Goal: Task Accomplishment & Management: Manage account settings

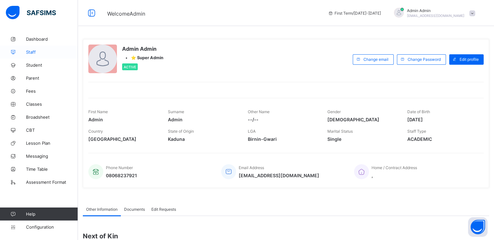
click at [34, 51] on span "Staff" at bounding box center [52, 51] width 52 height 5
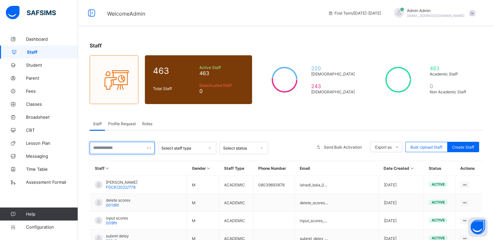
click at [121, 147] on input "text" at bounding box center [122, 148] width 65 height 12
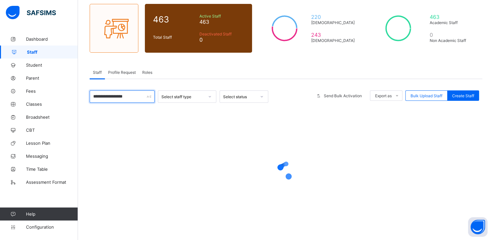
type input "**********"
click at [171, 117] on div at bounding box center [286, 169] width 392 height 123
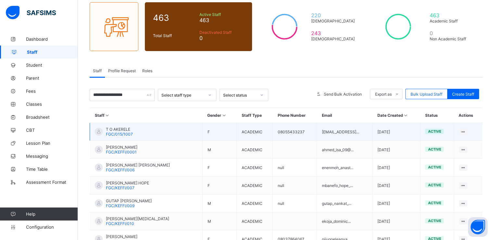
click at [121, 130] on span "T O AKERELE" at bounding box center [119, 129] width 27 height 5
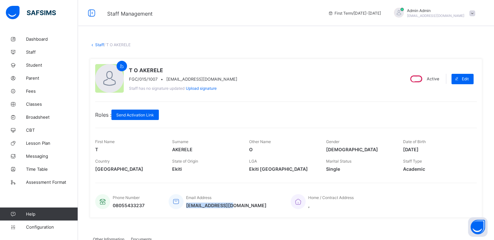
drag, startPoint x: 185, startPoint y: 205, endPoint x: 231, endPoint y: 206, distance: 45.8
click at [231, 206] on div "Phone Number 08055433237 Email Address fgckeff@gmail.com Home / Contract Addres…" at bounding box center [285, 201] width 381 height 21
click at [129, 114] on span "Send Activation Link" at bounding box center [135, 114] width 38 height 5
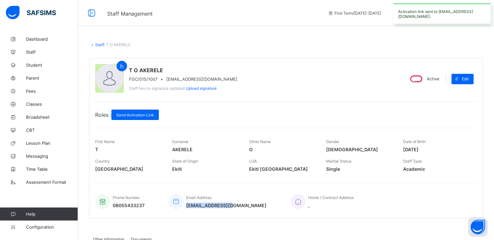
drag, startPoint x: 185, startPoint y: 205, endPoint x: 233, endPoint y: 210, distance: 48.9
click at [233, 210] on div "Phone Number 08055433237 Email Address fgckeff@gmail.com Home / Contract Addres…" at bounding box center [285, 201] width 381 height 21
copy span "fgckeff@gmail.com"
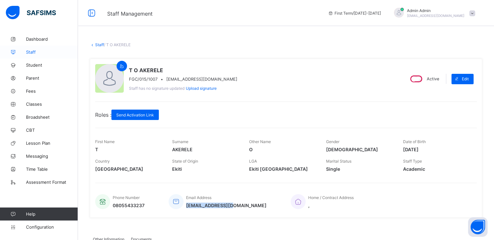
click at [32, 51] on span "Staff" at bounding box center [52, 51] width 52 height 5
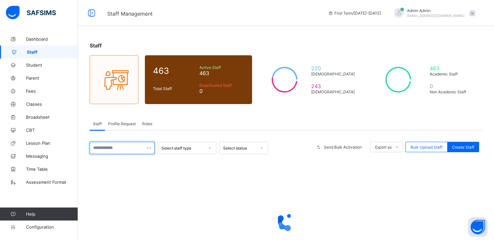
click at [128, 144] on input "text" at bounding box center [122, 148] width 65 height 12
paste input "**********"
type input "**********"
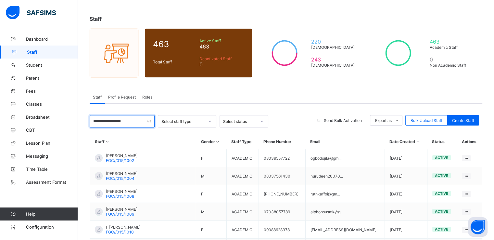
scroll to position [31, 0]
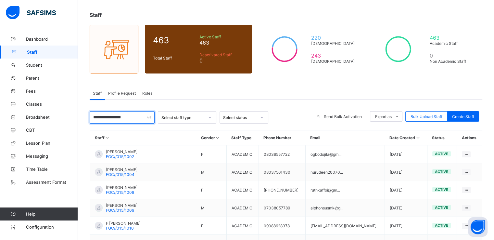
click at [136, 119] on input "**********" at bounding box center [122, 117] width 65 height 12
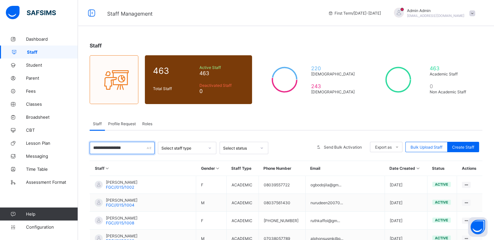
scroll to position [24, 0]
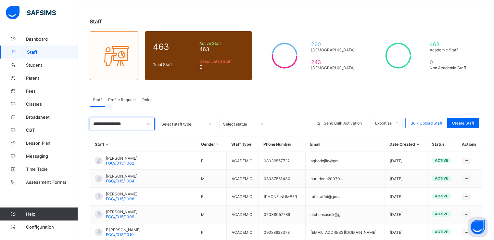
click at [142, 124] on input "**********" at bounding box center [122, 124] width 65 height 12
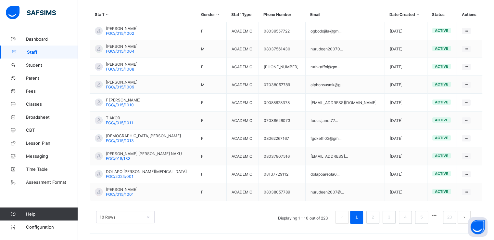
scroll to position [170, 0]
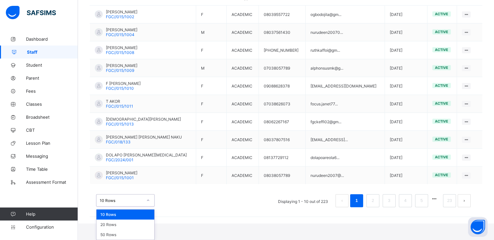
click at [144, 206] on div "option 10 Rows focused, 1 of 3. 3 results available. Use Up and Down to choose …" at bounding box center [125, 200] width 58 height 12
click at [123, 233] on div "50 Rows" at bounding box center [125, 234] width 58 height 10
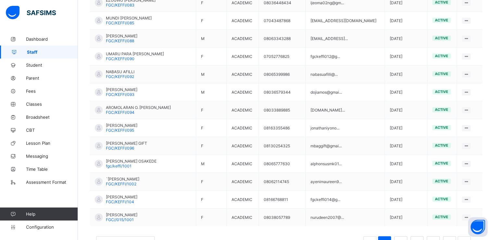
scroll to position [871, 0]
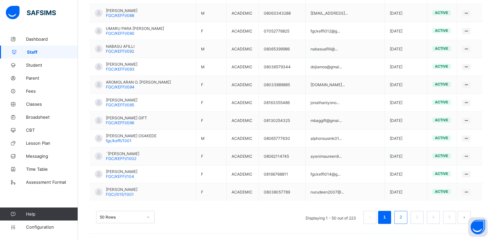
click at [407, 216] on li "2" at bounding box center [400, 216] width 13 height 13
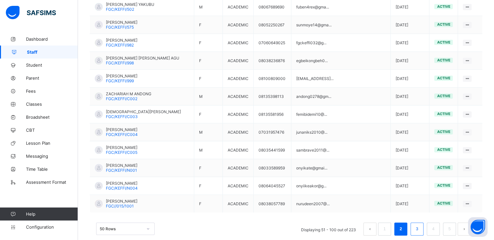
click at [420, 224] on link "3" at bounding box center [417, 228] width 6 height 8
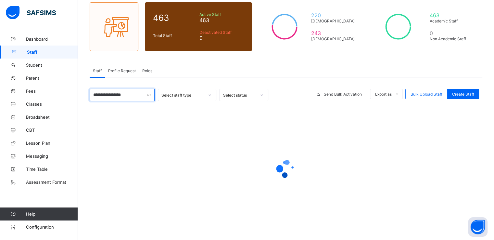
click at [135, 91] on input "**********" at bounding box center [122, 95] width 65 height 12
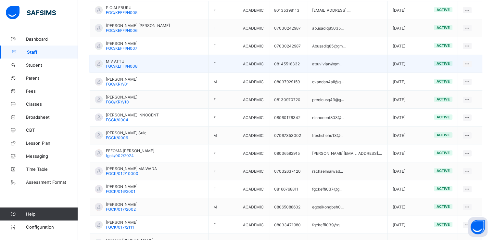
scroll to position [0, 0]
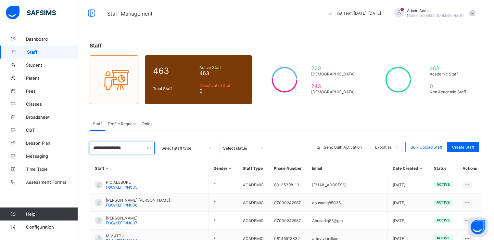
click at [101, 149] on input "**********" at bounding box center [122, 148] width 65 height 12
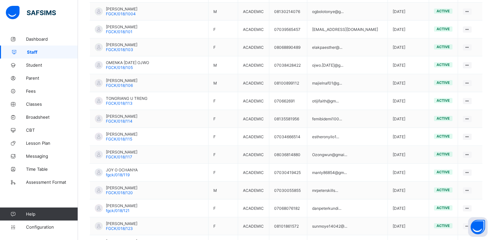
scroll to position [441, 0]
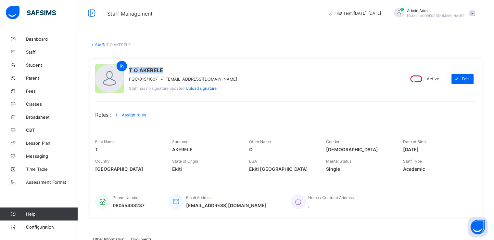
drag, startPoint x: 130, startPoint y: 69, endPoint x: 166, endPoint y: 70, distance: 36.4
click at [166, 70] on span "T O AKERELE" at bounding box center [183, 70] width 108 height 6
copy span "T O AKERELE"
click at [35, 50] on span "Staff" at bounding box center [52, 51] width 52 height 5
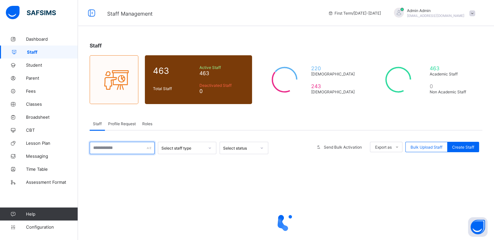
click at [127, 148] on input "text" at bounding box center [122, 148] width 65 height 12
paste input "**********"
type input "**********"
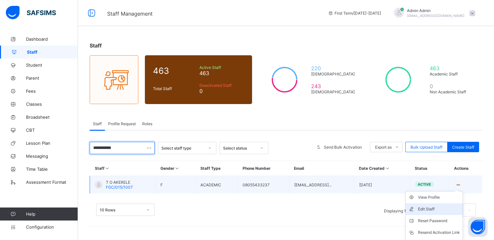
scroll to position [21, 0]
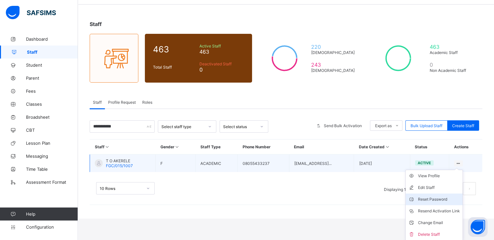
click at [426, 198] on div "Reset Password" at bounding box center [439, 199] width 42 height 6
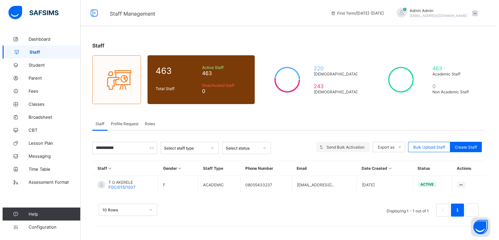
scroll to position [0, 0]
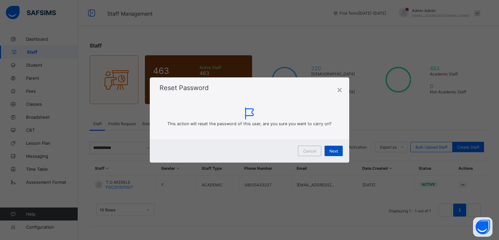
click at [335, 150] on span "Next" at bounding box center [333, 150] width 8 height 5
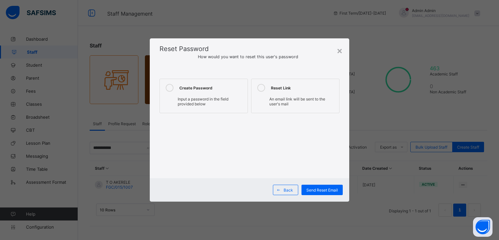
click at [171, 90] on icon at bounding box center [170, 88] width 8 height 8
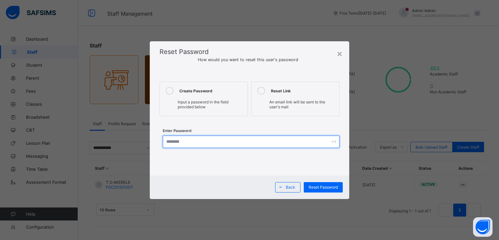
click at [190, 142] on input "text" at bounding box center [251, 141] width 177 height 12
type input "**********"
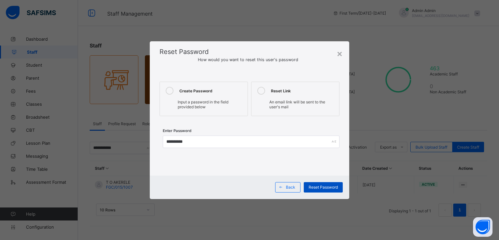
click at [321, 189] on span "Reset Password" at bounding box center [322, 186] width 29 height 5
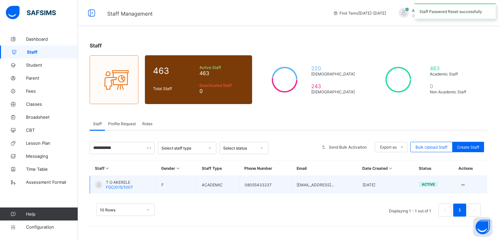
click at [116, 177] on td "T O AKERELE FGC/015/1007" at bounding box center [123, 185] width 67 height 18
click at [117, 181] on span "T O AKERELE" at bounding box center [119, 182] width 27 height 5
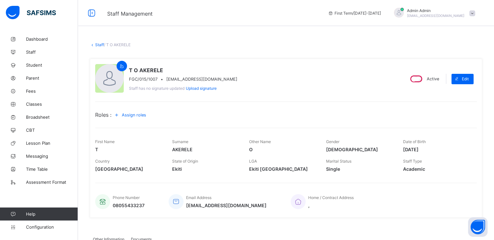
click at [139, 115] on span "Assign roles" at bounding box center [134, 114] width 24 height 5
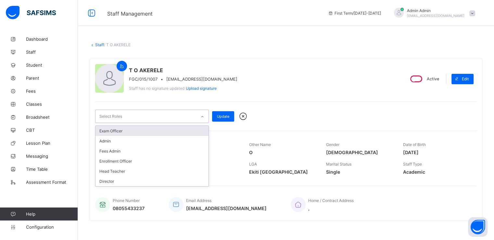
click at [204, 112] on div at bounding box center [202, 116] width 11 height 10
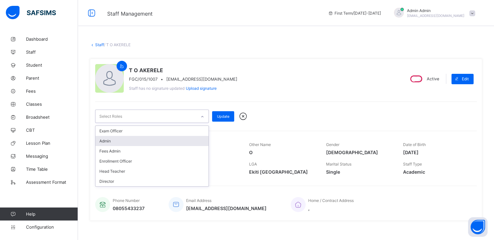
click at [149, 142] on div "Admin" at bounding box center [151, 141] width 113 height 10
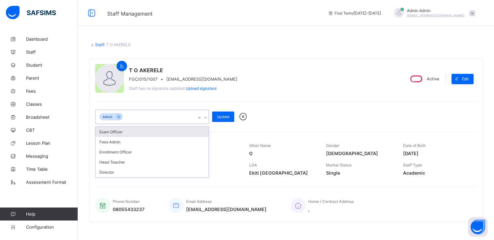
click at [305, 67] on div "T O AKERELE FGC/015/1007 • fgckeff@gmail.com Staff has no signature updated Upl…" at bounding box center [247, 79] width 304 height 30
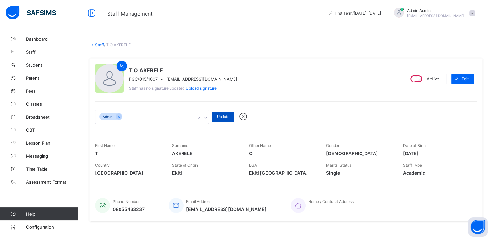
click at [222, 115] on span "Update" at bounding box center [223, 116] width 12 height 5
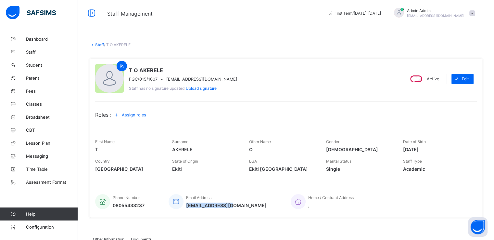
drag, startPoint x: 187, startPoint y: 207, endPoint x: 231, endPoint y: 205, distance: 44.2
click at [231, 205] on div "Phone Number 08055433237 Email Address fgckeff@gmail.com Home / Contract Addres…" at bounding box center [285, 201] width 381 height 21
copy span "fgckeff@gmail.com"
click at [29, 228] on span "Configuration" at bounding box center [52, 226] width 52 height 5
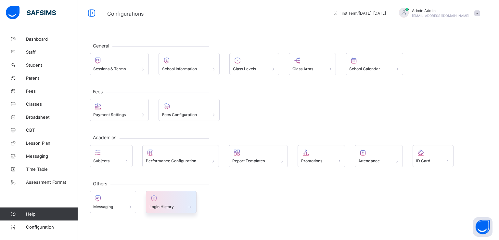
click at [153, 205] on span "Login History" at bounding box center [161, 206] width 24 height 5
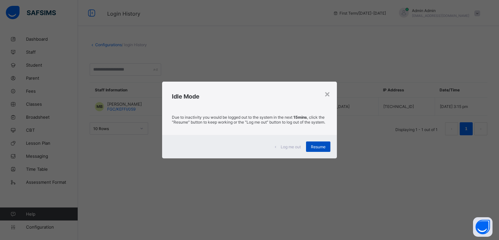
click at [318, 147] on span "Resume" at bounding box center [318, 146] width 15 height 5
click at [314, 149] on span "Resume" at bounding box center [318, 146] width 15 height 5
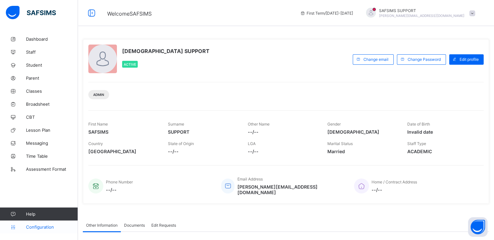
click at [43, 228] on span "Configuration" at bounding box center [52, 226] width 52 height 5
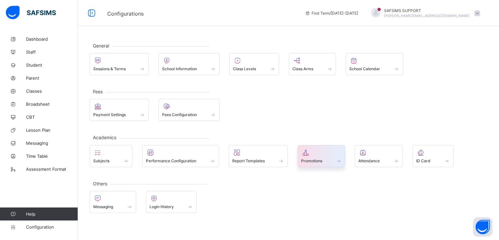
click at [313, 161] on span "Promotions" at bounding box center [311, 160] width 21 height 5
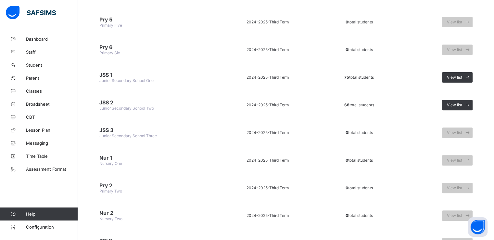
scroll to position [212, 0]
click at [462, 102] on span "View list" at bounding box center [454, 104] width 15 height 5
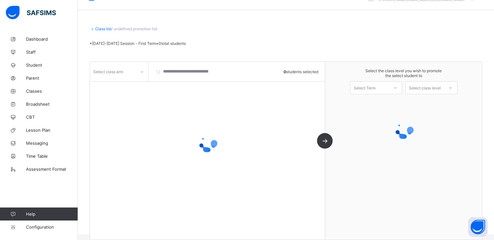
scroll to position [16, 0]
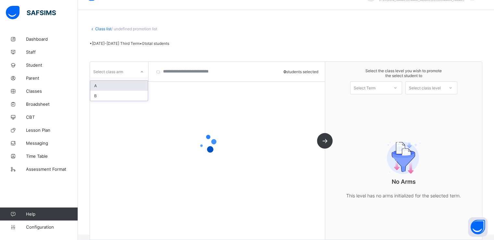
click at [139, 69] on div at bounding box center [141, 72] width 11 height 10
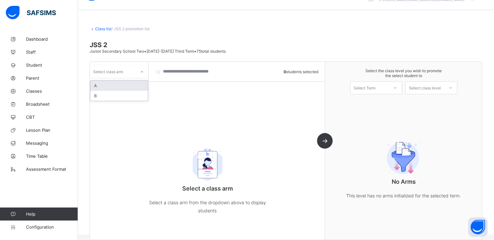
click at [115, 83] on div "A" at bounding box center [118, 86] width 57 height 10
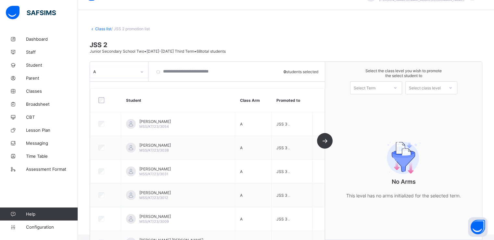
scroll to position [31, 0]
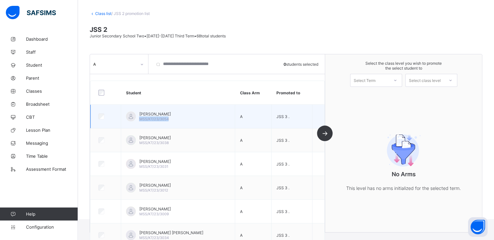
drag, startPoint x: 140, startPoint y: 119, endPoint x: 176, endPoint y: 118, distance: 35.7
click at [176, 118] on div "ATIKA FARUK UMAR MSS/KT/23/3054" at bounding box center [178, 116] width 104 height 10
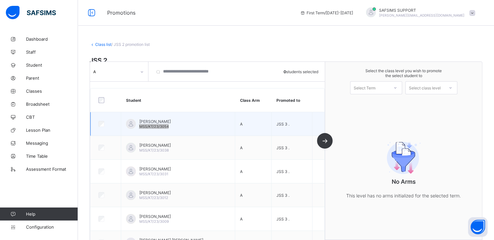
scroll to position [0, 0]
click at [175, 131] on td "ATIKA FARUK UMAR MSS/KT/23/3054" at bounding box center [178, 124] width 114 height 24
drag, startPoint x: 140, startPoint y: 127, endPoint x: 170, endPoint y: 128, distance: 30.2
click at [170, 128] on td "ATIKA FARUK UMAR MSS/KT/23/3054" at bounding box center [178, 124] width 114 height 24
copy span "MSS/KT/23/3054"
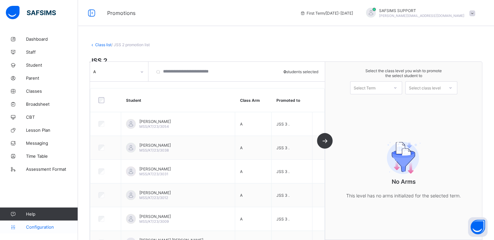
click at [40, 227] on span "Configuration" at bounding box center [52, 226] width 52 height 5
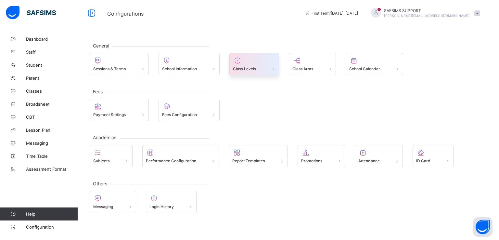
click at [257, 67] on div "Class Levels" at bounding box center [254, 69] width 43 height 6
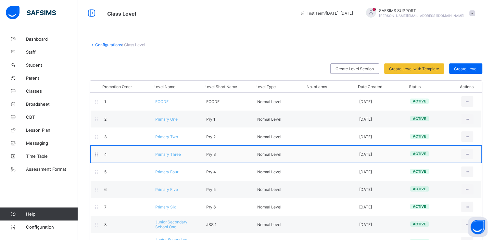
scroll to position [106, 0]
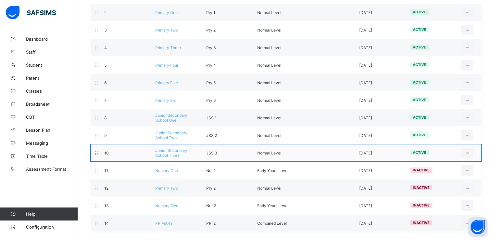
click at [169, 148] on span "Junior Secondary School Three" at bounding box center [171, 153] width 32 height 10
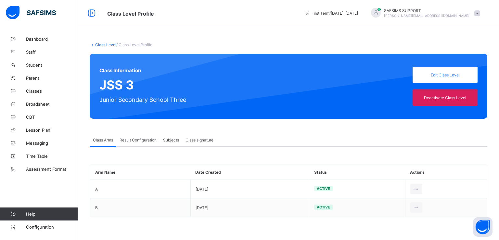
click at [102, 44] on link "Class Level" at bounding box center [105, 44] width 21 height 5
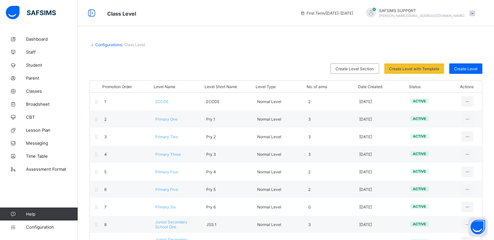
click at [98, 46] on link "Configurations" at bounding box center [108, 44] width 27 height 5
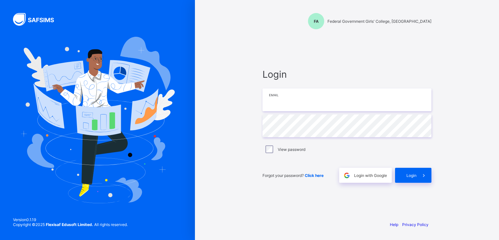
click at [328, 100] on input "email" at bounding box center [346, 99] width 169 height 23
paste input "**********"
type input "**********"
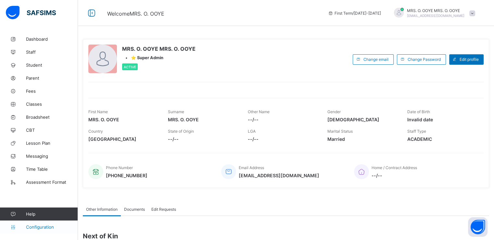
click at [36, 224] on span "Configuration" at bounding box center [52, 226] width 52 height 5
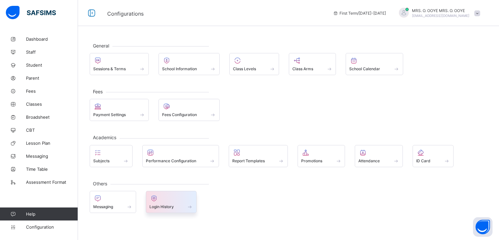
click at [170, 204] on span "Login History" at bounding box center [161, 206] width 24 height 5
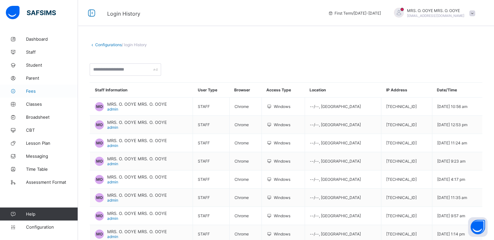
click at [31, 91] on span "Fees" at bounding box center [52, 90] width 52 height 5
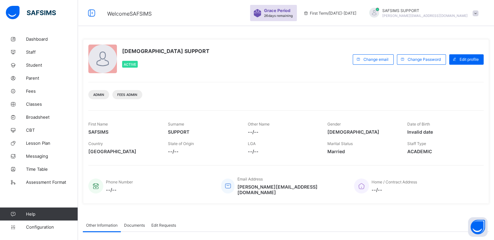
click at [29, 91] on span "Fees" at bounding box center [52, 90] width 52 height 5
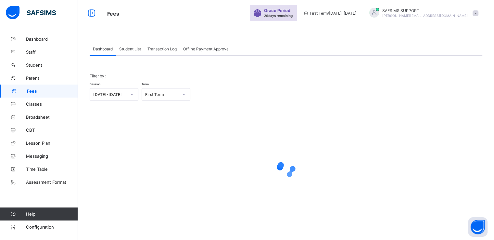
click at [137, 49] on span "Student List" at bounding box center [130, 48] width 22 height 5
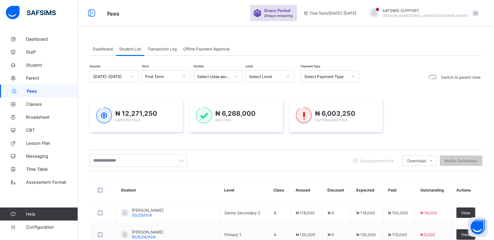
click at [162, 49] on span "Transaction Log" at bounding box center [161, 48] width 29 height 5
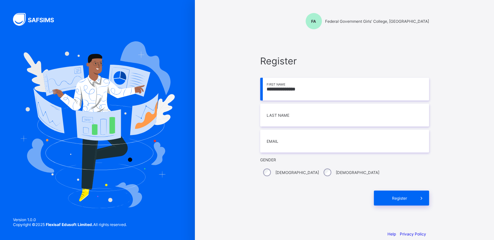
drag, startPoint x: 290, startPoint y: 88, endPoint x: 326, endPoint y: 89, distance: 36.4
click at [326, 89] on input "**********" at bounding box center [344, 89] width 169 height 23
type input "*******"
click at [281, 119] on input at bounding box center [344, 115] width 169 height 23
paste input "*******"
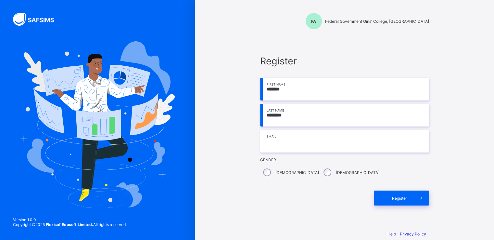
type input "*******"
click at [281, 144] on input "email" at bounding box center [344, 141] width 169 height 23
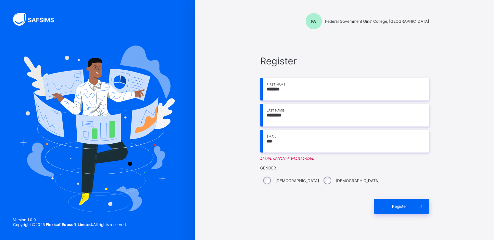
type input "**********"
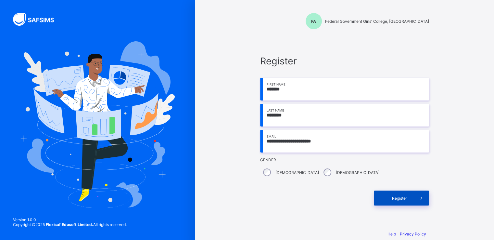
click at [404, 198] on span "Register" at bounding box center [399, 197] width 29 height 5
click at [399, 198] on span "Register" at bounding box center [399, 197] width 29 height 5
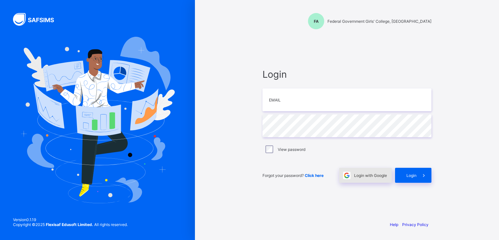
click at [362, 176] on span "Login with Google" at bounding box center [370, 175] width 33 height 5
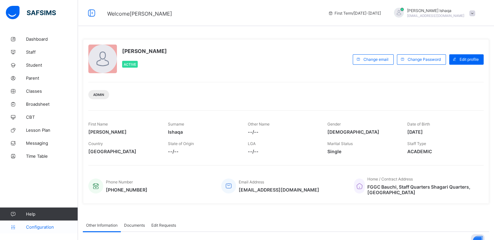
click at [31, 229] on span "Configuration" at bounding box center [52, 226] width 52 height 5
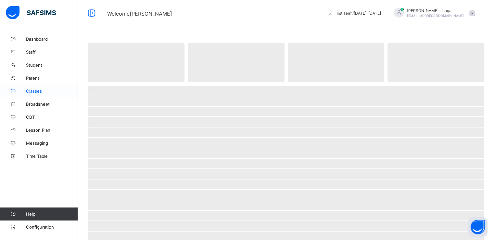
click at [35, 89] on span "Classes" at bounding box center [52, 90] width 52 height 5
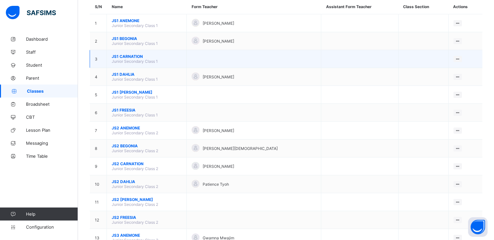
scroll to position [62, 0]
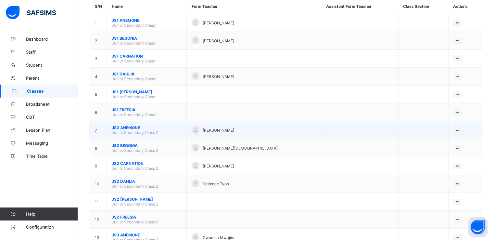
click at [120, 126] on span "JS2 ANEMONE" at bounding box center [147, 127] width 70 height 5
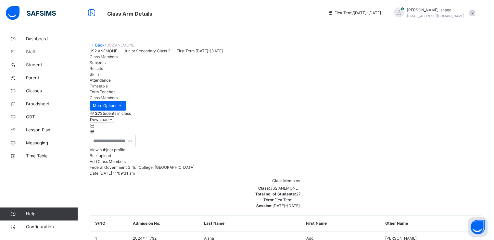
click at [125, 152] on span "View subject profile" at bounding box center [108, 149] width 36 height 5
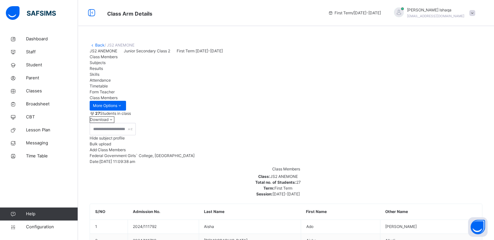
click at [98, 45] on link "Back" at bounding box center [99, 45] width 9 height 5
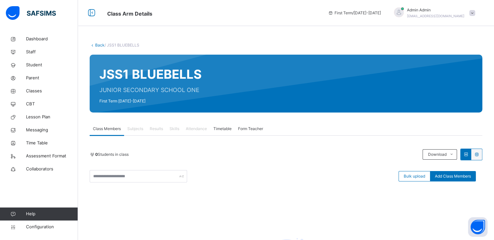
click at [99, 43] on link "Back" at bounding box center [99, 45] width 9 height 5
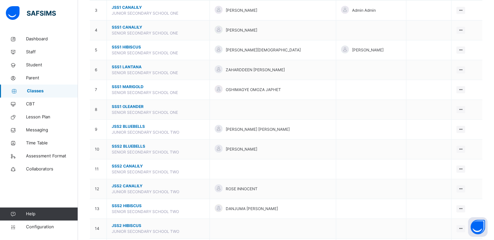
scroll to position [117, 0]
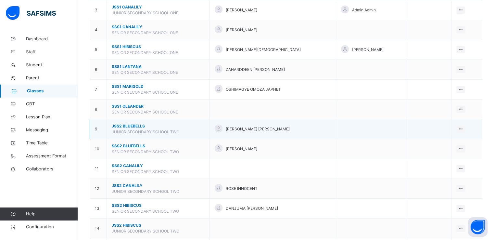
click at [120, 125] on span "JSS2 BLUEBELLS" at bounding box center [158, 126] width 93 height 6
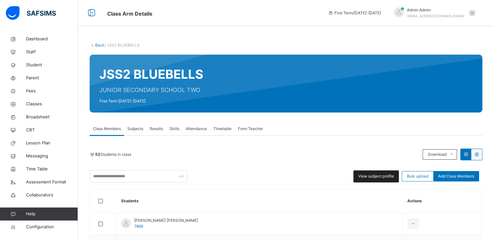
click at [375, 177] on span "View subject profile" at bounding box center [376, 176] width 36 height 6
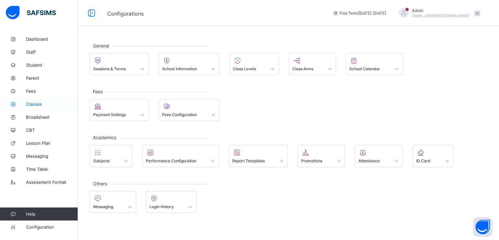
click at [30, 103] on span "Classes" at bounding box center [52, 103] width 52 height 5
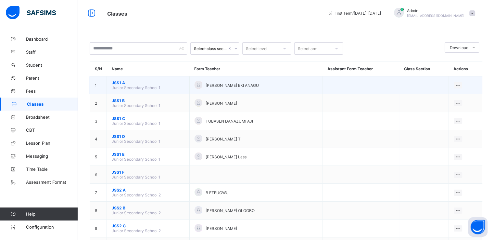
click at [116, 83] on span "JSS1 A" at bounding box center [148, 82] width 73 height 5
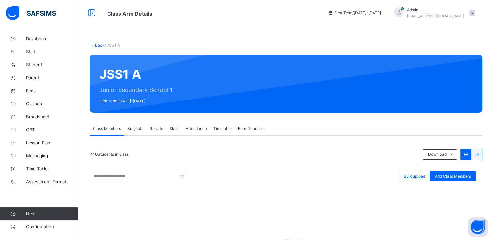
click at [95, 45] on link "Back" at bounding box center [99, 45] width 9 height 5
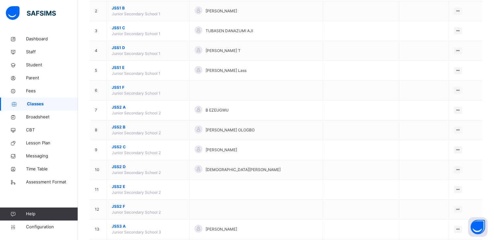
scroll to position [96, 0]
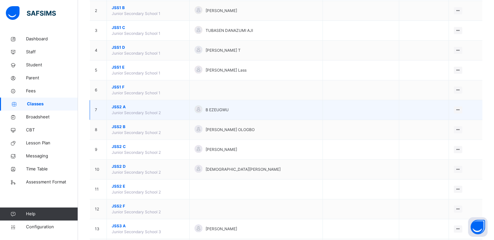
click at [120, 107] on span "JSS2 A" at bounding box center [148, 107] width 73 height 6
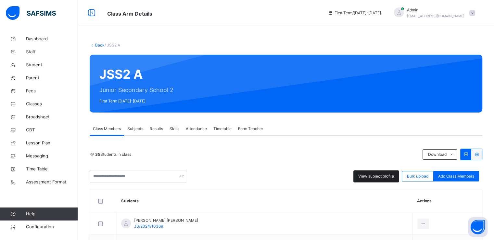
click at [367, 180] on div "View subject profile" at bounding box center [375, 176] width 45 height 12
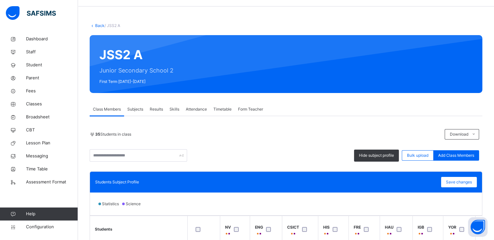
scroll to position [19, 0]
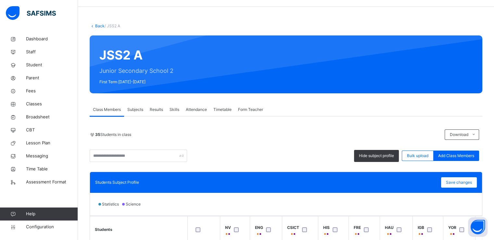
click at [97, 27] on link "Back" at bounding box center [99, 25] width 9 height 5
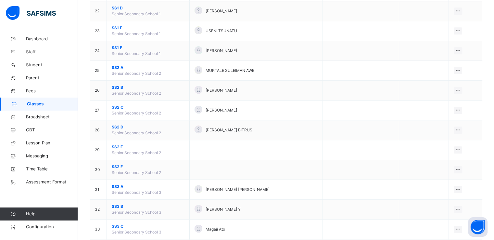
scroll to position [492, 0]
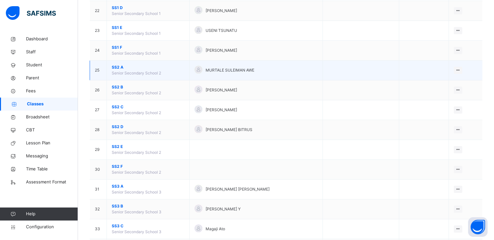
click at [117, 65] on span "SS2 A" at bounding box center [148, 67] width 73 height 6
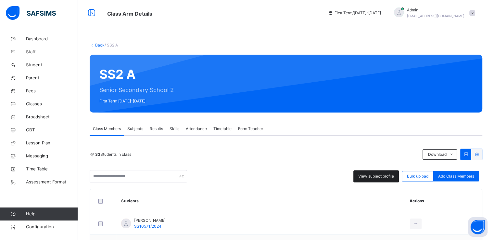
click at [366, 175] on span "View subject profile" at bounding box center [376, 176] width 36 height 6
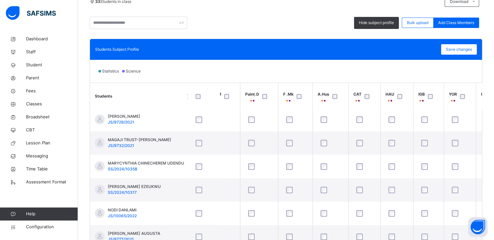
scroll to position [399, 692]
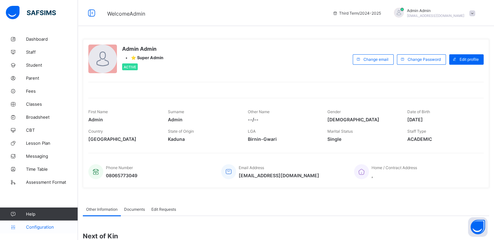
click at [33, 227] on span "Configuration" at bounding box center [52, 226] width 52 height 5
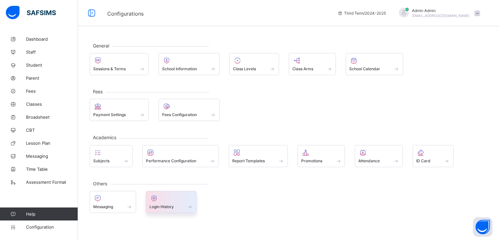
click at [160, 207] on span "Login History" at bounding box center [161, 206] width 24 height 5
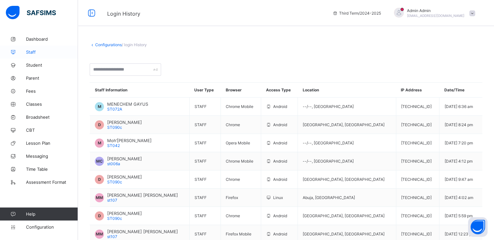
click at [33, 51] on span "Staff" at bounding box center [52, 51] width 52 height 5
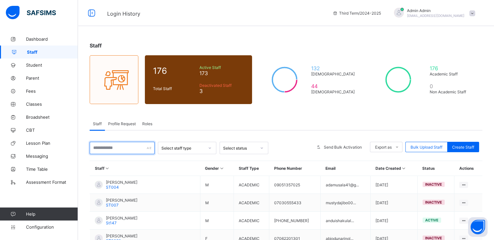
click at [120, 147] on input "text" at bounding box center [122, 148] width 65 height 12
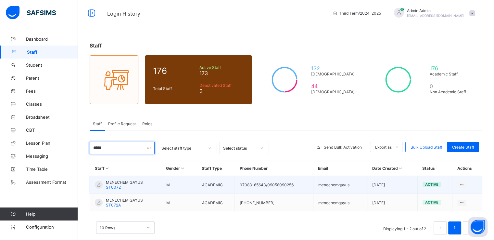
type input "*****"
click at [113, 181] on span "MENECHEM GAYUS" at bounding box center [124, 182] width 37 height 5
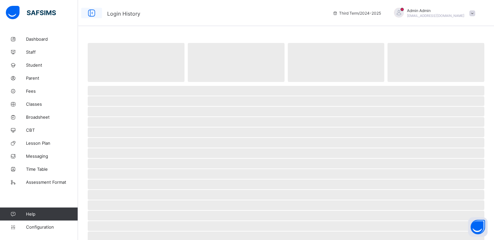
click at [92, 13] on icon at bounding box center [91, 12] width 11 height 9
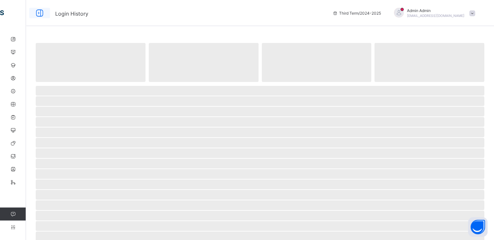
click at [41, 13] on icon at bounding box center [39, 12] width 11 height 9
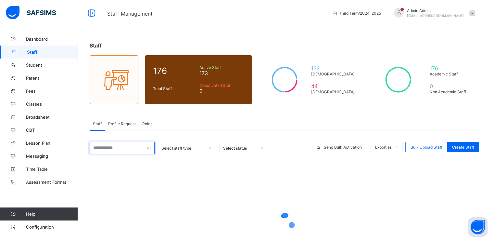
click at [134, 144] on input "text" at bounding box center [122, 148] width 65 height 12
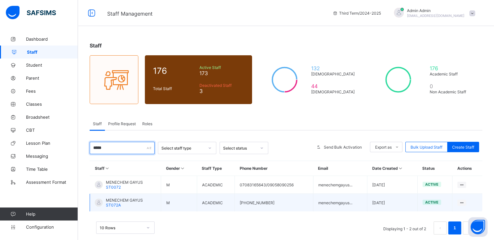
type input "*****"
click at [125, 198] on span "MENECHEM GAYUS" at bounding box center [124, 199] width 37 height 5
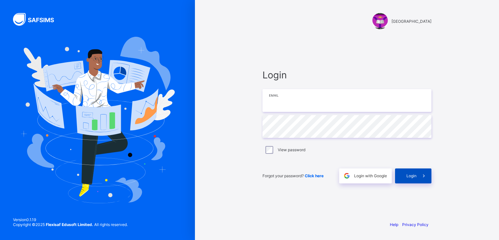
type input "**********"
click at [412, 179] on div "Login" at bounding box center [413, 175] width 36 height 15
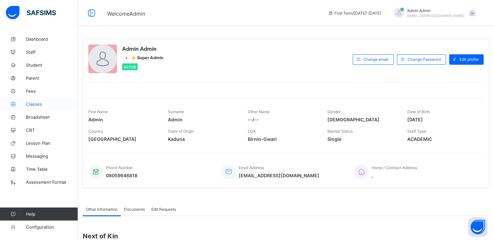
click at [35, 102] on span "Classes" at bounding box center [52, 103] width 52 height 5
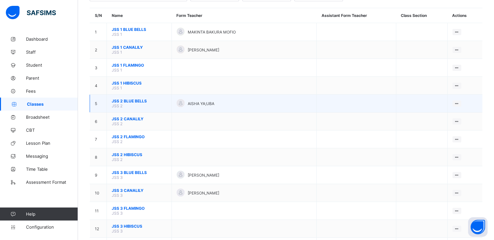
scroll to position [49, 0]
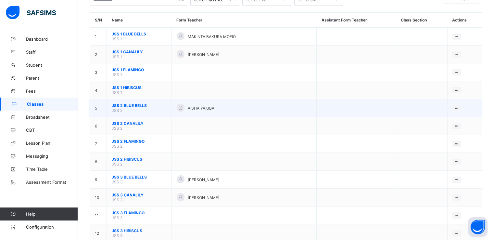
click at [137, 42] on td "JSS 1 BLUE BELLS JSS 1" at bounding box center [139, 37] width 65 height 18
click at [123, 104] on span "JSS 2 BLUE BELLS" at bounding box center [139, 105] width 55 height 5
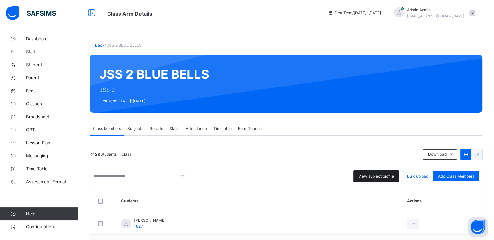
click at [373, 175] on span "View subject profile" at bounding box center [376, 176] width 36 height 6
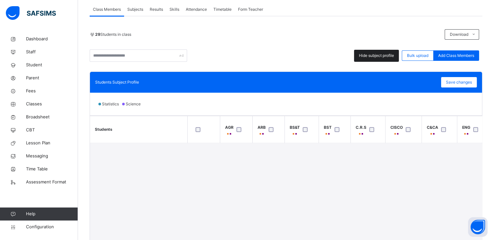
scroll to position [119, 0]
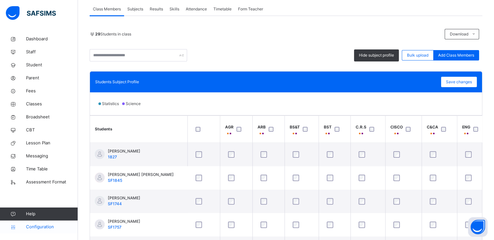
click at [39, 225] on span "Configuration" at bounding box center [52, 226] width 52 height 6
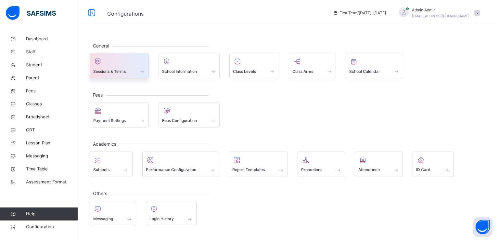
click at [115, 68] on div "Sessions & Terms" at bounding box center [119, 71] width 52 height 7
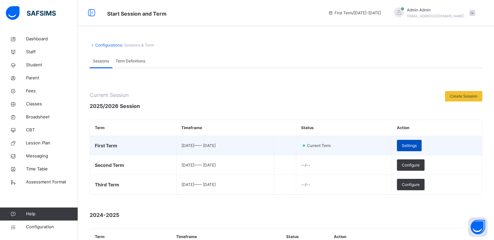
click at [416, 145] on span "Settings" at bounding box center [409, 146] width 15 height 6
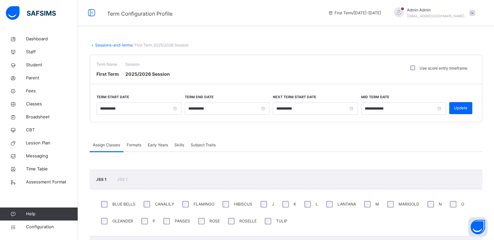
click at [135, 145] on span "Formats" at bounding box center [134, 145] width 15 height 6
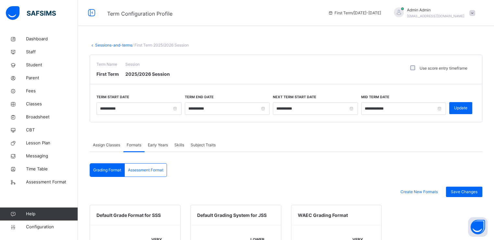
click at [145, 170] on span "Assessment Format" at bounding box center [145, 170] width 35 height 6
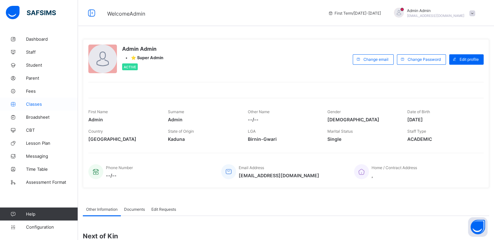
click at [34, 102] on span "Classes" at bounding box center [52, 103] width 52 height 5
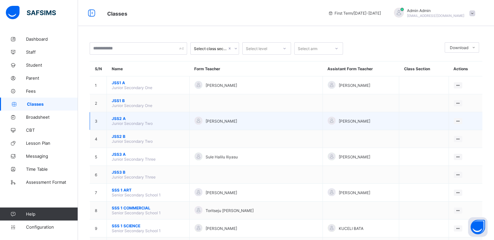
click at [118, 120] on span "JSS2 A" at bounding box center [148, 118] width 73 height 5
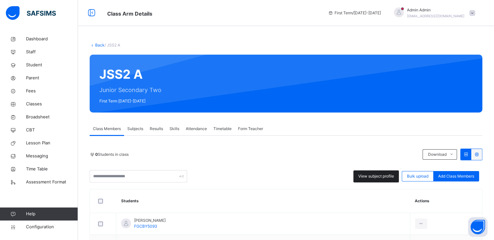
click at [370, 174] on span "View subject profile" at bounding box center [376, 176] width 36 height 6
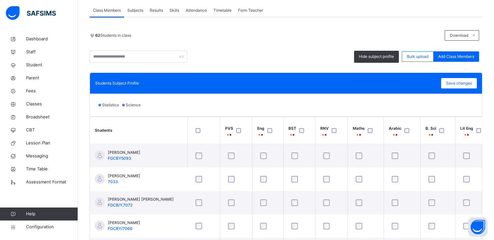
scroll to position [177, 0]
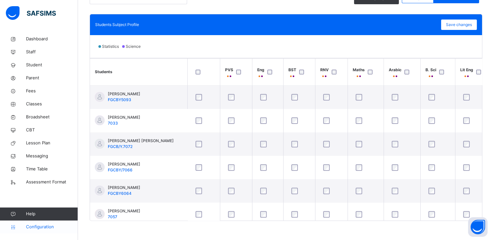
click at [36, 225] on span "Configuration" at bounding box center [52, 226] width 52 height 6
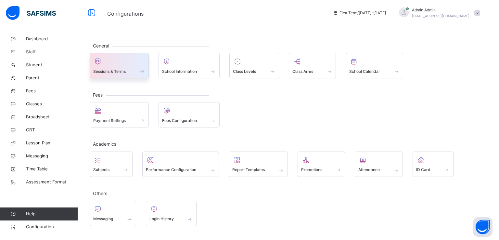
click at [131, 66] on div at bounding box center [119, 61] width 52 height 10
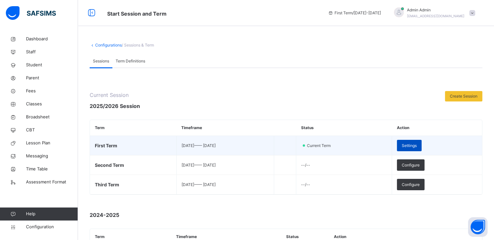
click at [416, 143] on span "Settings" at bounding box center [409, 146] width 15 height 6
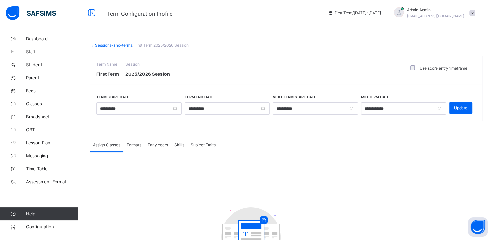
click at [134, 144] on span "Formats" at bounding box center [134, 145] width 15 height 6
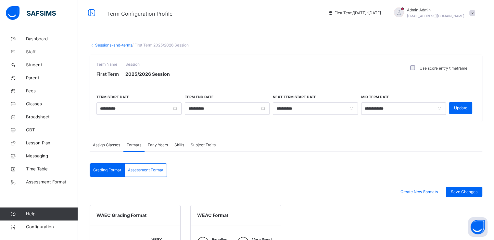
click at [158, 167] on span "Assessment Format" at bounding box center [145, 170] width 35 height 6
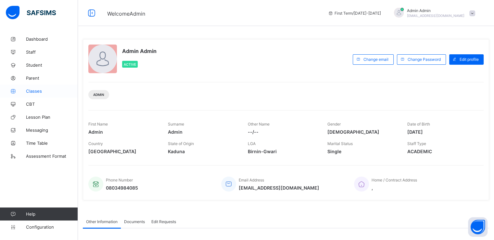
click at [32, 89] on span "Classes" at bounding box center [52, 90] width 52 height 5
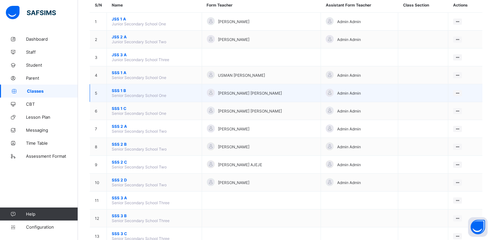
scroll to position [64, 0]
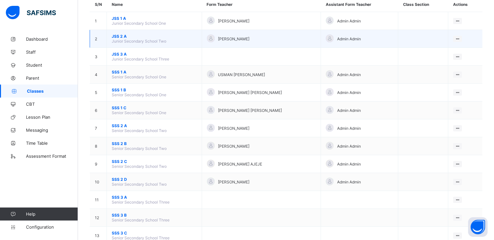
click at [118, 35] on span "JSS 2 A" at bounding box center [154, 36] width 85 height 5
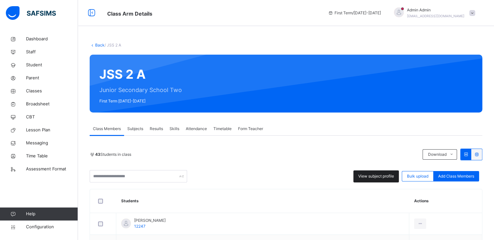
click at [369, 177] on span "View subject profile" at bounding box center [376, 176] width 36 height 6
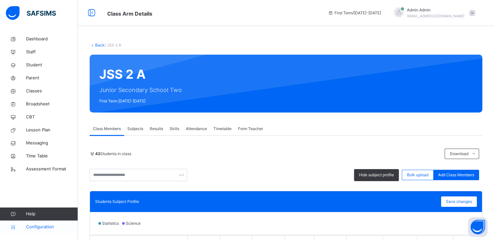
click at [32, 229] on span "Configuration" at bounding box center [52, 226] width 52 height 6
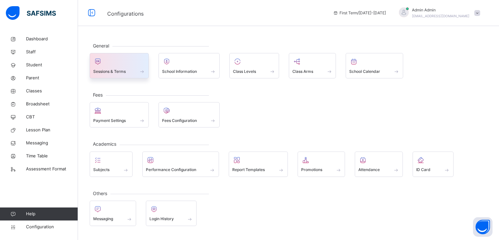
click at [118, 64] on div at bounding box center [119, 61] width 52 height 10
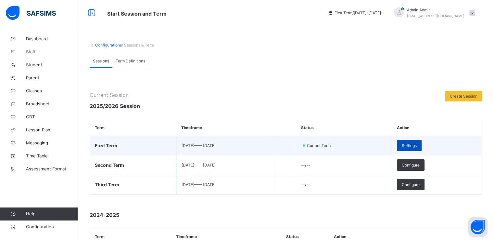
click at [421, 149] on div "Settings" at bounding box center [409, 145] width 25 height 11
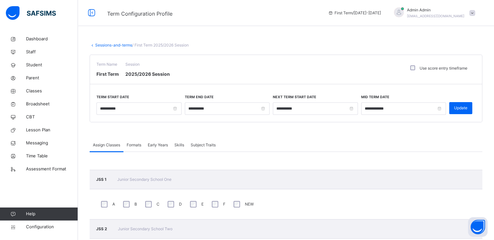
click at [136, 141] on div "Formats" at bounding box center [133, 144] width 21 height 13
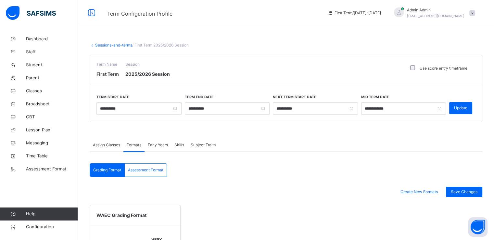
click at [152, 145] on span "Early Years" at bounding box center [158, 145] width 20 height 6
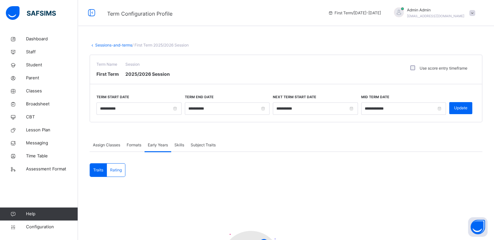
click at [129, 145] on span "Formats" at bounding box center [134, 145] width 15 height 6
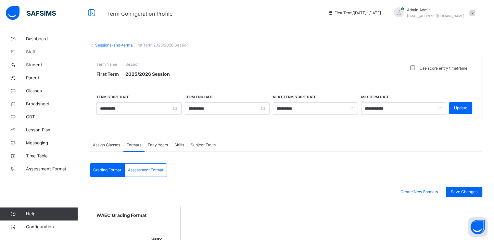
click at [141, 171] on span "Assessment Format" at bounding box center [145, 170] width 35 height 6
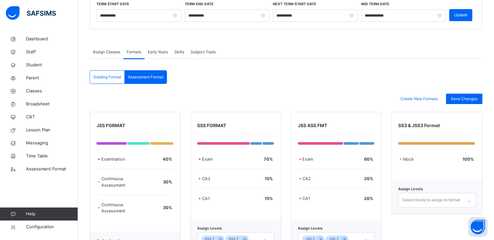
scroll to position [131, 0]
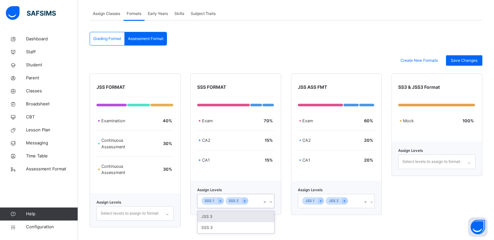
click at [273, 201] on icon at bounding box center [271, 201] width 4 height 6
click at [222, 226] on div "SSS 3" at bounding box center [235, 227] width 77 height 11
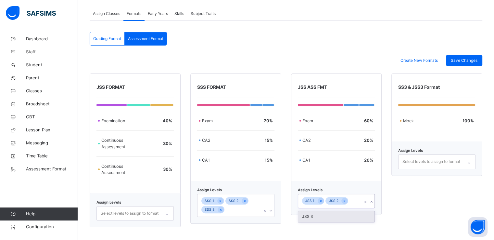
click at [373, 202] on icon at bounding box center [371, 201] width 4 height 6
click at [338, 217] on div "JSS 3" at bounding box center [336, 216] width 77 height 11
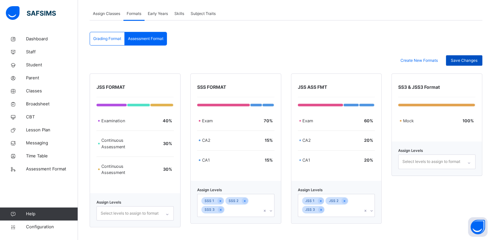
click at [464, 61] on span "Save Changes" at bounding box center [464, 60] width 27 height 6
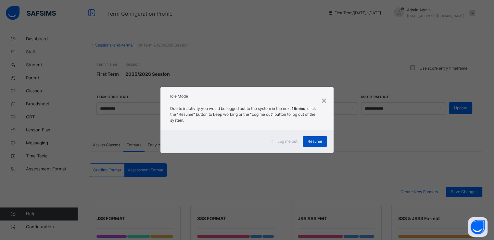
click at [308, 138] on div "Resume" at bounding box center [315, 141] width 24 height 10
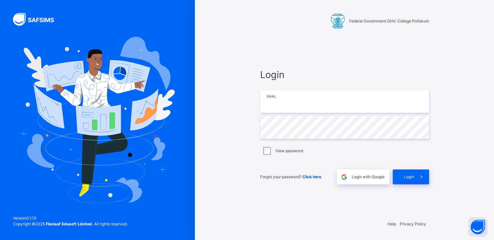
type input "**********"
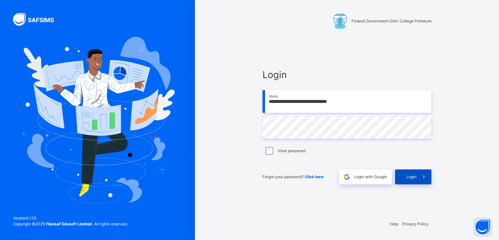
click at [412, 178] on span "Login" at bounding box center [411, 177] width 10 height 6
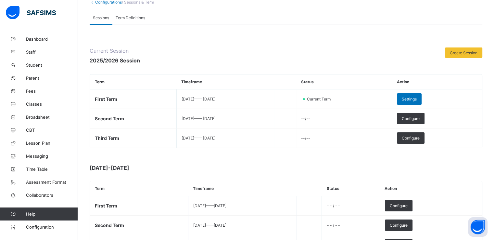
scroll to position [44, 0]
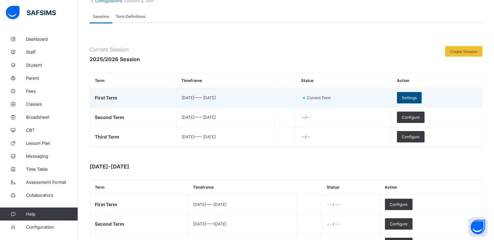
click at [416, 98] on span "Settings" at bounding box center [409, 97] width 15 height 5
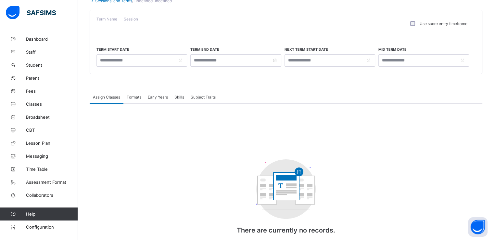
type input "**********"
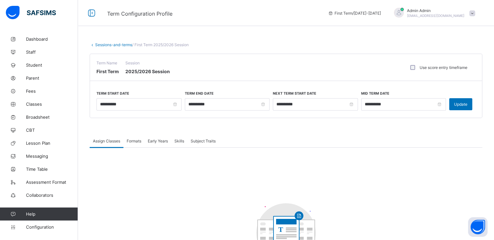
click at [140, 140] on span "Formats" at bounding box center [134, 140] width 15 height 5
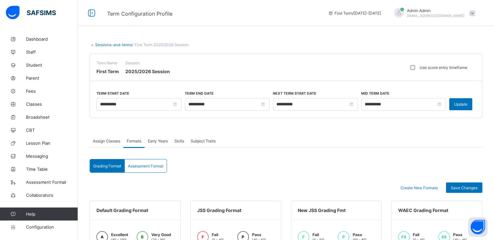
click at [136, 166] on span "Assessment Format" at bounding box center [145, 165] width 35 height 5
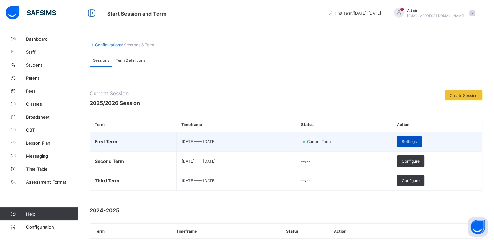
click at [416, 143] on span "Settings" at bounding box center [409, 141] width 15 height 5
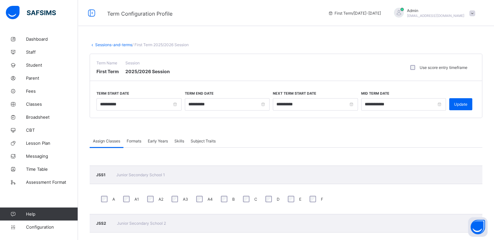
click at [130, 141] on span "Formats" at bounding box center [134, 140] width 15 height 5
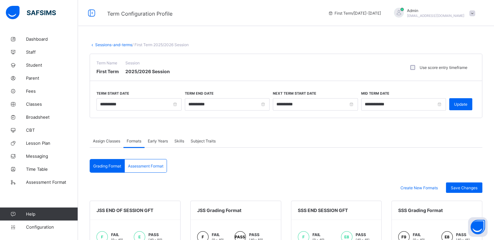
click at [135, 165] on span "Assessment Format" at bounding box center [145, 165] width 35 height 5
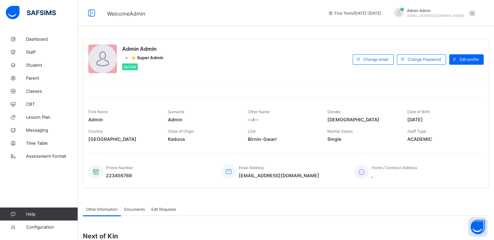
click at [37, 222] on link "Configuration" at bounding box center [39, 226] width 78 height 13
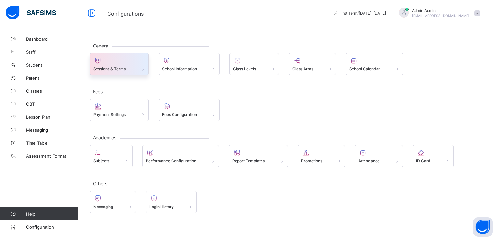
click at [121, 61] on div at bounding box center [119, 60] width 52 height 8
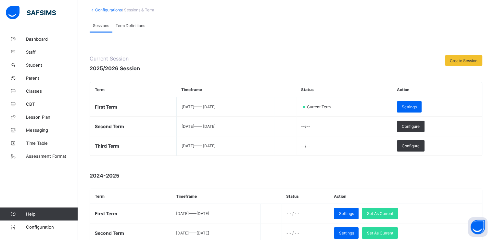
scroll to position [36, 0]
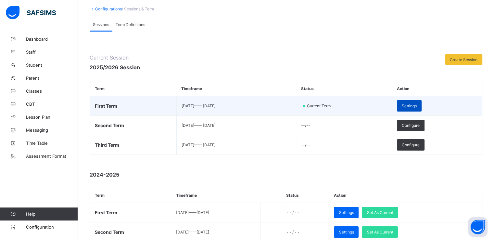
click at [416, 105] on span "Settings" at bounding box center [409, 105] width 15 height 5
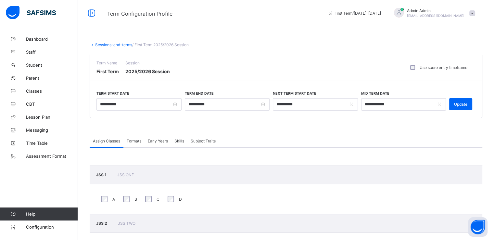
click at [129, 141] on span "Formats" at bounding box center [134, 140] width 15 height 5
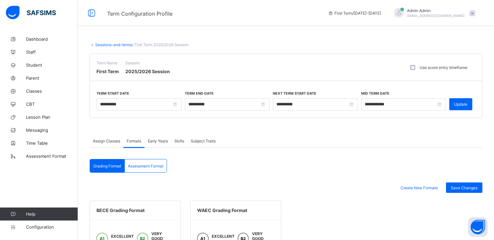
click at [145, 165] on span "Assessment Format" at bounding box center [145, 165] width 35 height 5
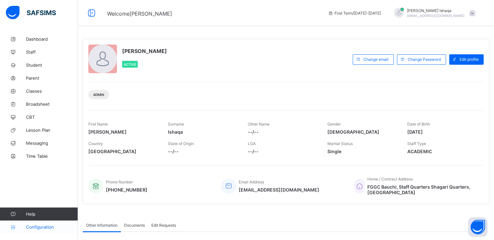
click at [36, 226] on span "Configuration" at bounding box center [52, 226] width 52 height 5
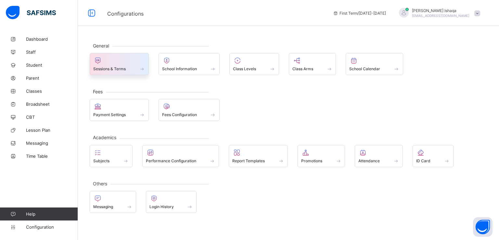
click at [116, 66] on span "Sessions & Terms" at bounding box center [109, 68] width 32 height 5
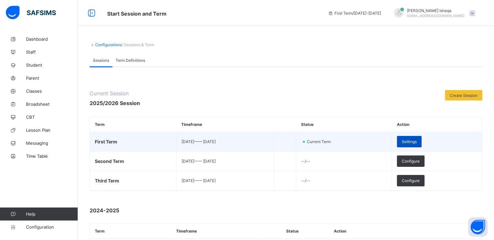
click at [416, 143] on span "Settings" at bounding box center [409, 141] width 15 height 5
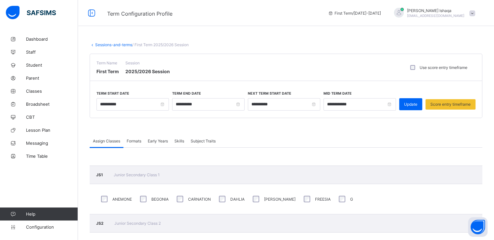
click at [132, 141] on span "Formats" at bounding box center [134, 140] width 15 height 5
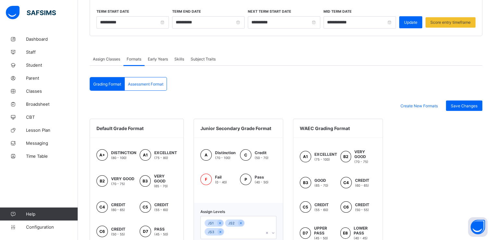
scroll to position [71, 0]
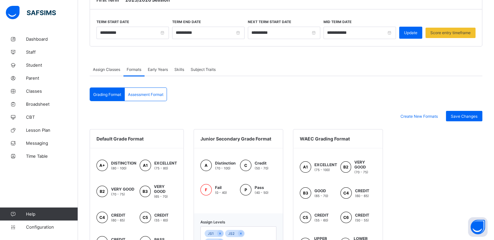
click at [144, 94] on span "Assessment Format" at bounding box center [145, 94] width 35 height 5
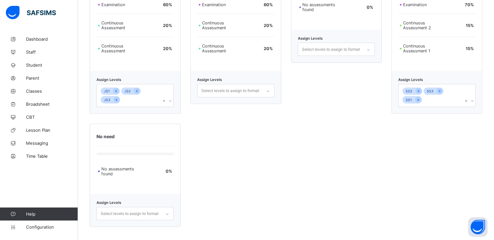
scroll to position [0, 0]
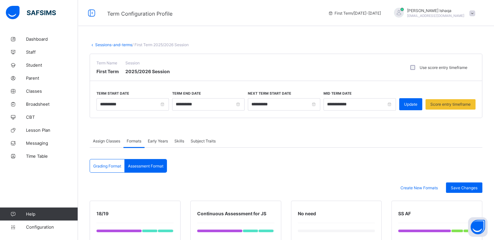
click at [122, 54] on div "Term Name First Term Session 2025/2026 Session" at bounding box center [136, 67] width 80 height 27
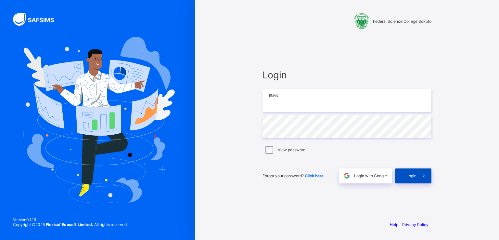
type input "**********"
click at [411, 176] on span "Login" at bounding box center [411, 175] width 10 height 5
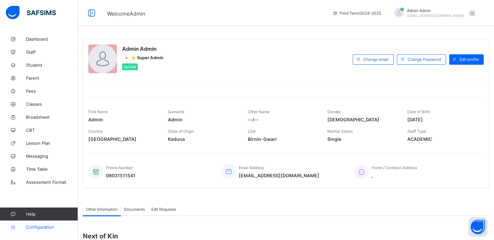
click at [42, 228] on span "Configuration" at bounding box center [52, 226] width 52 height 5
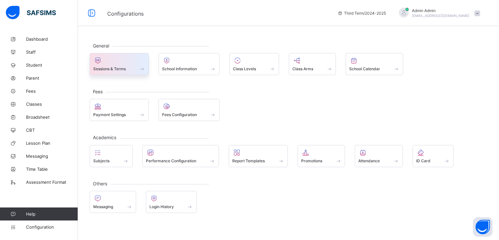
click at [110, 68] on span "Sessions & Terms" at bounding box center [109, 68] width 32 height 5
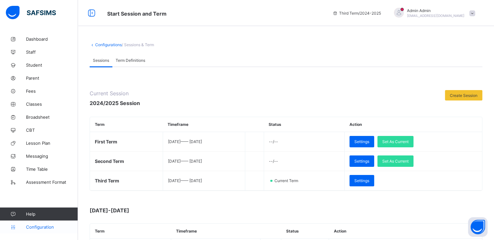
click at [41, 228] on span "Configuration" at bounding box center [52, 226] width 52 height 5
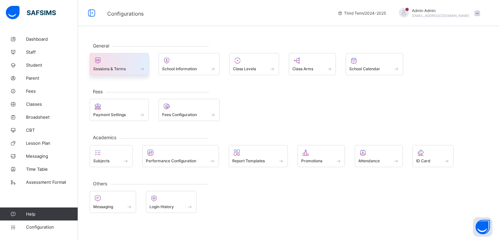
click at [104, 62] on div at bounding box center [119, 60] width 52 height 8
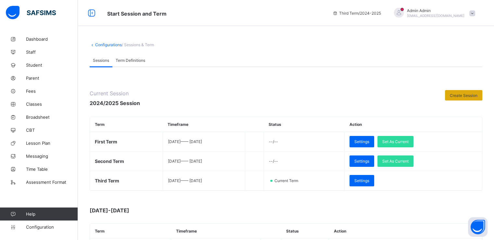
click at [463, 98] on div "Create Session" at bounding box center [463, 95] width 37 height 10
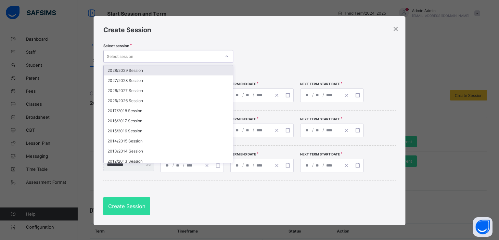
click at [214, 53] on div "Select session" at bounding box center [162, 56] width 117 height 9
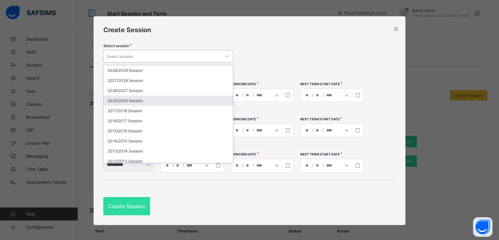
click at [150, 100] on div "2025/2026 Session" at bounding box center [168, 100] width 129 height 10
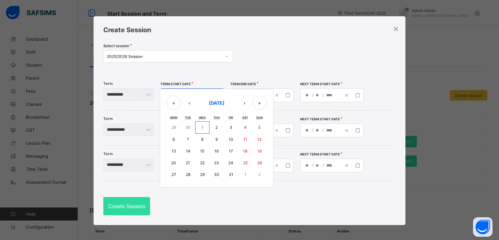
click at [196, 94] on div "/ / « ‹ October 2025 › » Mon Tue Wed Thu Fri Sat Sun 29 30 1 2 3 4 5 6 7 8 9 10…" at bounding box center [191, 95] width 63 height 14
click at [196, 104] on button "‹" at bounding box center [189, 102] width 14 height 14
click at [261, 150] on abbr "21" at bounding box center [259, 150] width 4 height 5
type input "**********"
type input "*"
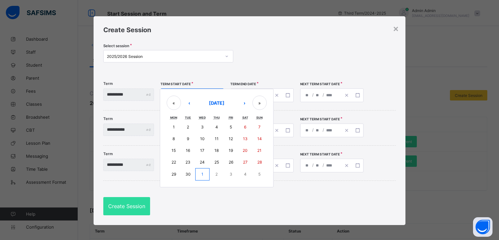
type input "**"
type input "****"
type input "**********"
type input "**"
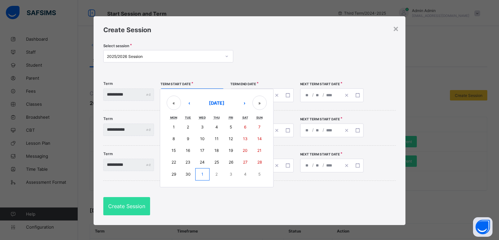
type input "****"
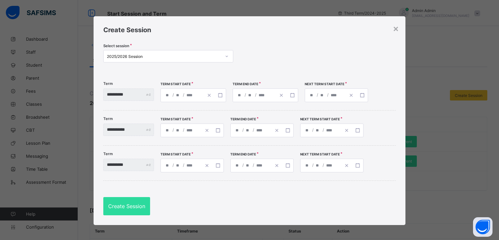
click at [254, 96] on div "**********" at bounding box center [254, 95] width 43 height 13
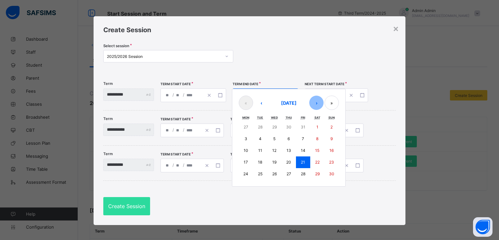
click at [323, 103] on button "›" at bounding box center [316, 102] width 14 height 14
click at [305, 138] on abbr "12" at bounding box center [303, 138] width 4 height 5
type input "**********"
type input "**"
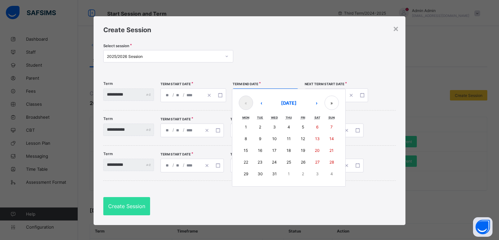
type input "**********"
type input "**"
type input "****"
type input "**********"
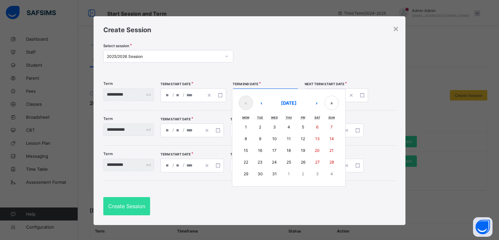
type input "**"
type input "****"
type input "**********"
type input "*"
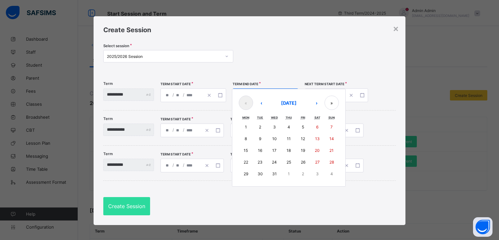
type input "**"
type input "****"
type input "**********"
type input "*"
type input "**"
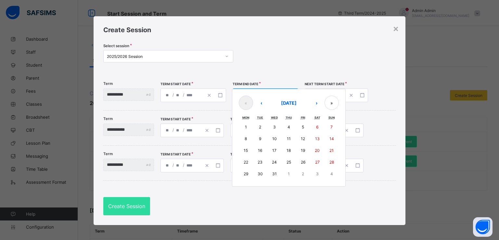
type input "****"
type input "**********"
type input "*"
type input "**"
type input "****"
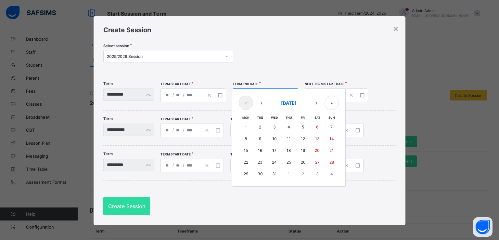
type input "**********"
type input "*"
type input "**"
type input "****"
type input "**********"
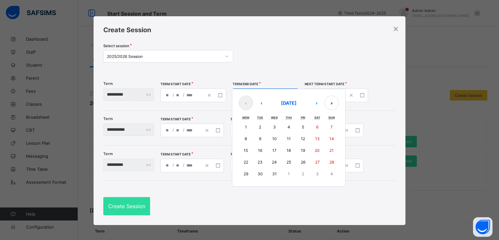
type input "*"
type input "**"
type input "****"
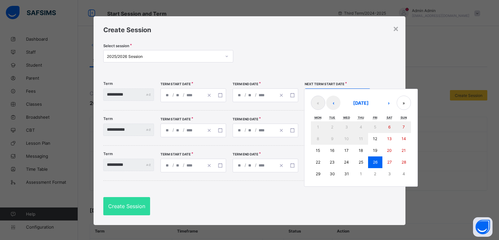
click at [331, 90] on div "**********" at bounding box center [337, 95] width 66 height 14
click at [393, 102] on button "›" at bounding box center [388, 102] width 14 height 14
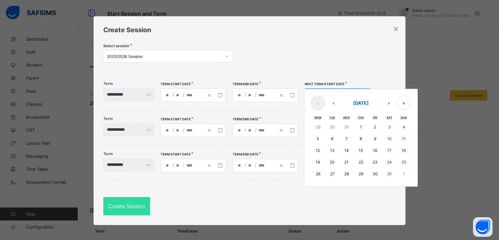
click at [320, 151] on abbr "12" at bounding box center [318, 150] width 4 height 5
type input "**********"
type input "*"
type input "**"
type input "****"
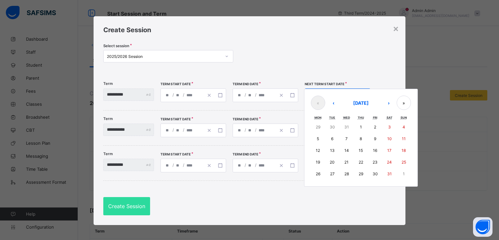
type input "**********"
type input "*"
type input "**"
type input "****"
type input "**********"
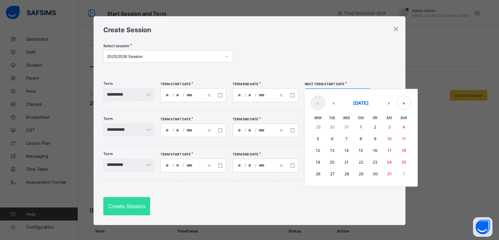
type input "*"
type input "**"
type input "**********"
type input "**"
type input "**********"
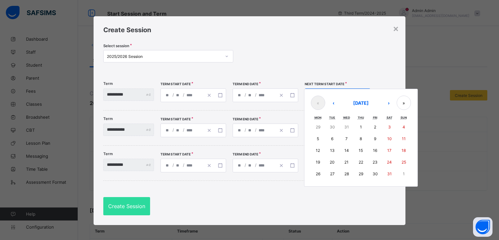
type input "**"
type input "**********"
type input "**"
type input "**********"
type input "*"
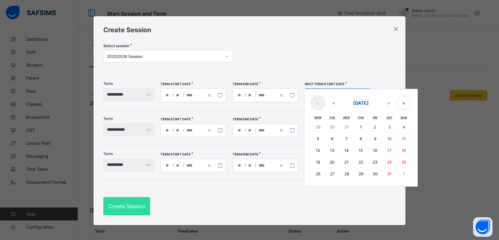
type input "*"
click at [341, 97] on div "**********" at bounding box center [337, 95] width 66 height 14
click at [411, 138] on button "11" at bounding box center [403, 139] width 14 height 12
type input "**********"
type input "**"
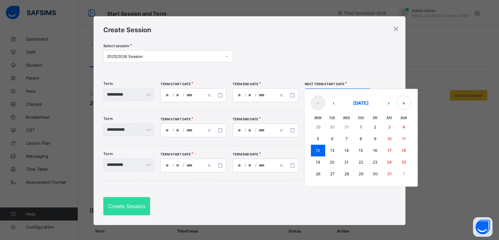
type input "**********"
type input "**"
type input "**********"
type input "**"
type input "**********"
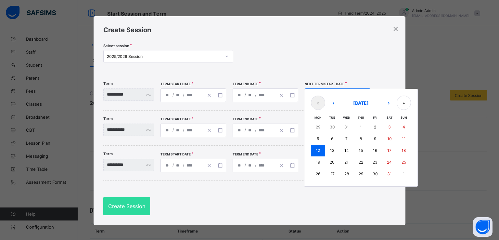
type input "**"
type input "**********"
type input "**"
type input "**********"
type input "**"
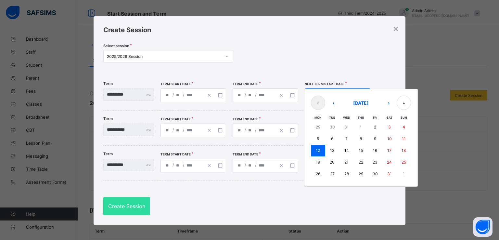
type input "**********"
type input "*"
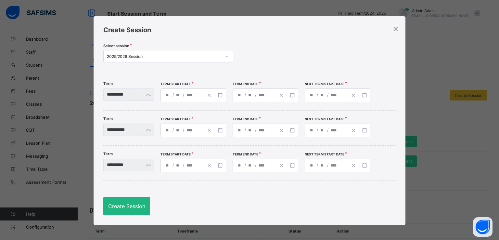
click at [126, 205] on span "Create Session" at bounding box center [126, 206] width 37 height 6
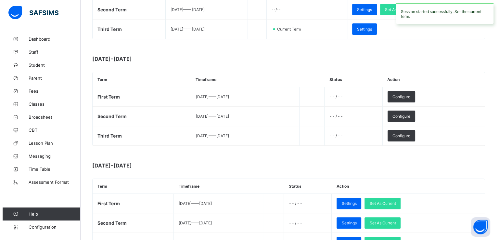
scroll to position [149, 0]
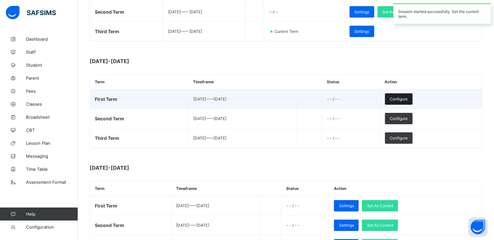
click at [407, 97] on span "Configure" at bounding box center [399, 98] width 18 height 5
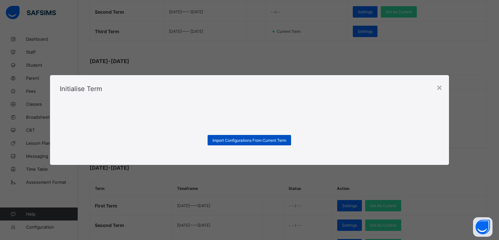
click at [249, 143] on div "Import Configurations From Current Term" at bounding box center [248, 140] width 83 height 10
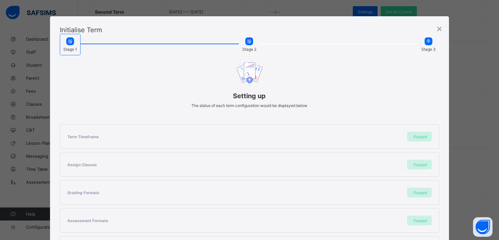
scroll to position [138, 0]
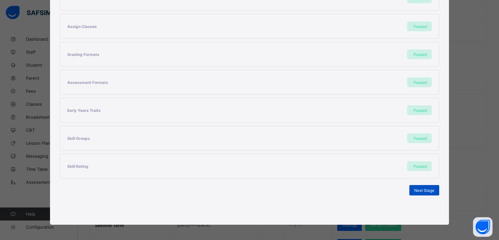
click at [418, 188] on span "Next Stage" at bounding box center [424, 190] width 20 height 5
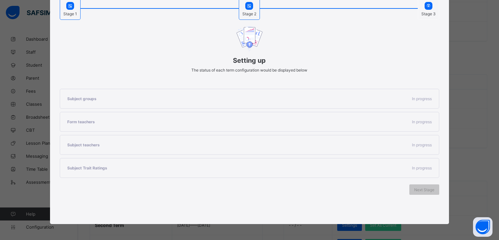
scroll to position [55, 0]
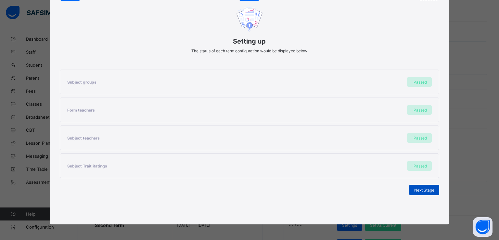
click at [419, 189] on span "Next Stage" at bounding box center [424, 189] width 20 height 5
click at [408, 190] on span "Set As Current Term" at bounding box center [416, 189] width 36 height 5
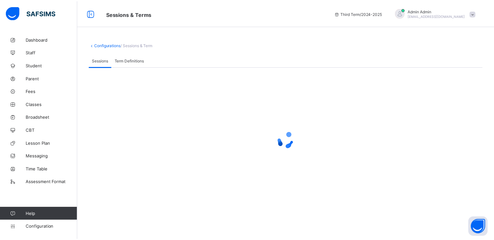
scroll to position [0, 0]
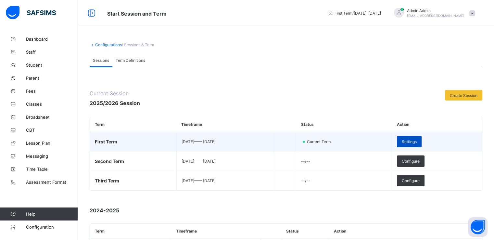
click at [416, 142] on span "Settings" at bounding box center [409, 141] width 15 height 5
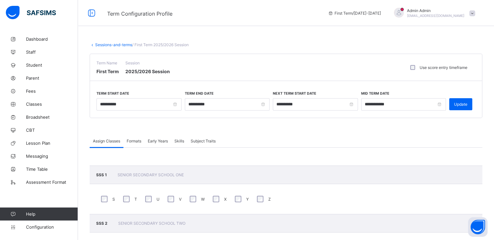
click at [130, 143] on div "Formats" at bounding box center [133, 140] width 21 height 13
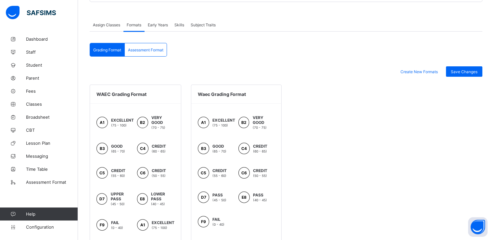
scroll to position [122, 0]
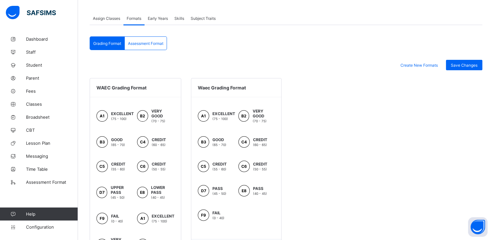
click at [137, 45] on div "Assessment Format" at bounding box center [146, 43] width 42 height 13
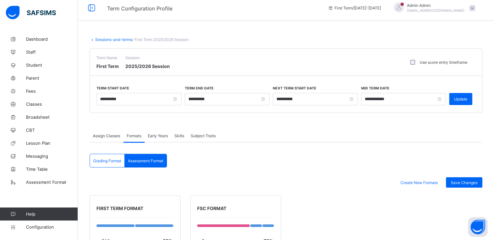
scroll to position [0, 0]
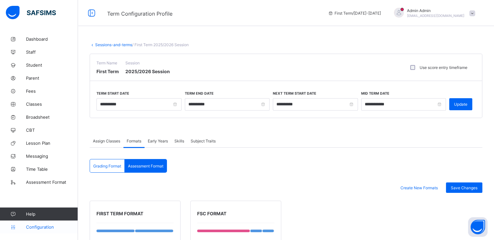
click at [29, 228] on span "Configuration" at bounding box center [52, 226] width 52 height 5
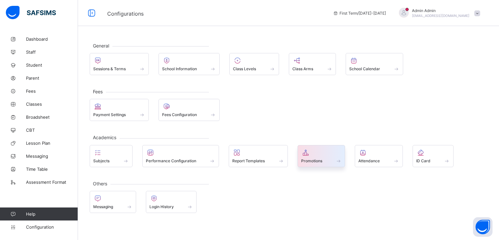
click at [312, 160] on span "Promotions" at bounding box center [311, 160] width 21 height 5
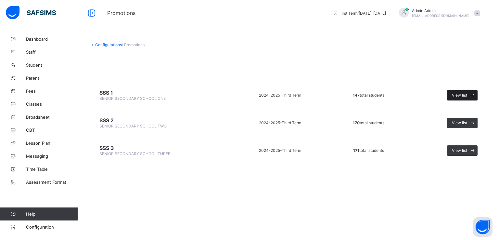
click at [464, 94] on span "View list" at bounding box center [459, 95] width 15 height 5
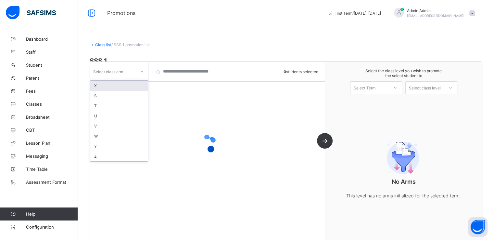
click at [135, 70] on div "Select class arm" at bounding box center [113, 71] width 46 height 9
click at [114, 84] on div "X" at bounding box center [118, 86] width 57 height 10
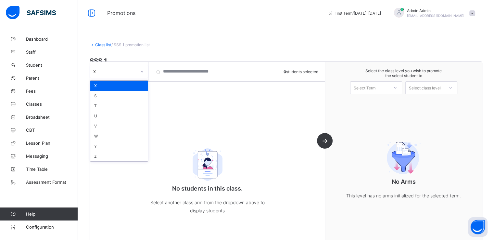
click at [142, 73] on icon at bounding box center [142, 71] width 4 height 6
click at [116, 96] on div "S" at bounding box center [118, 96] width 57 height 10
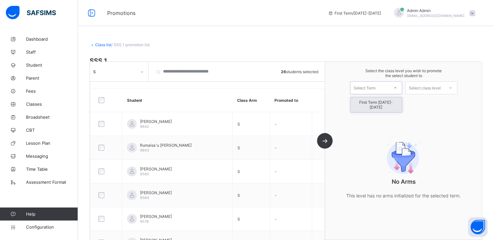
click at [355, 86] on div "Select Term" at bounding box center [369, 87] width 38 height 9
click at [376, 105] on div "First Term 2025-2026" at bounding box center [375, 104] width 51 height 15
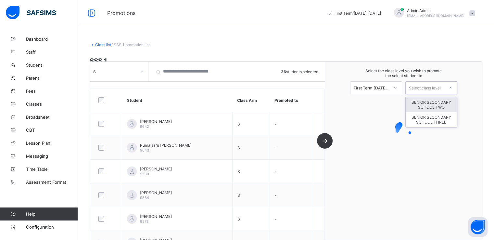
click at [435, 89] on div "Select class level" at bounding box center [425, 87] width 32 height 13
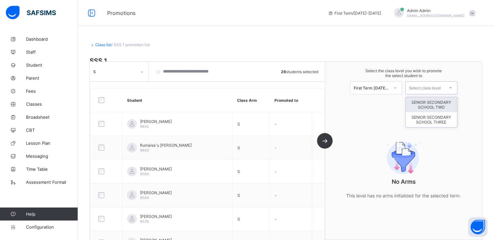
click at [432, 104] on div "SENIOR SECONDARY SCHOOL TWO" at bounding box center [430, 104] width 51 height 15
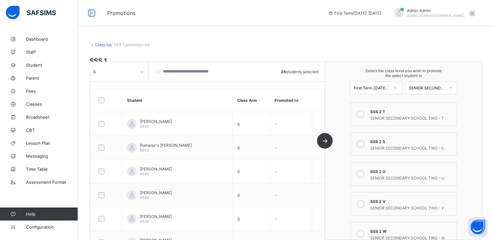
click at [364, 115] on icon at bounding box center [360, 114] width 8 height 8
click at [363, 144] on icon at bounding box center [360, 144] width 8 height 8
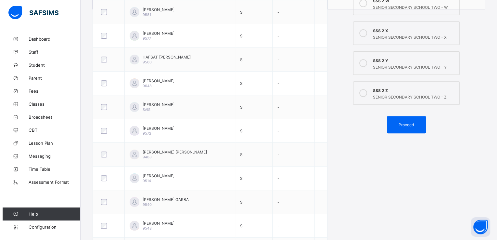
scroll to position [271, 0]
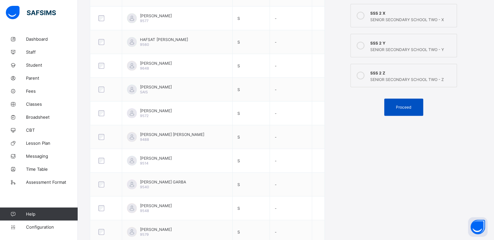
click at [409, 109] on span "Proceed" at bounding box center [403, 107] width 15 height 5
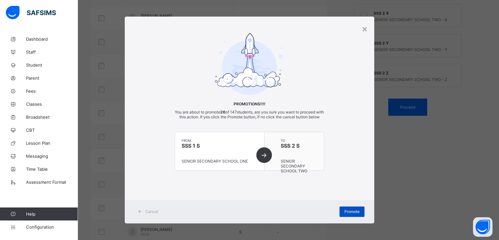
click at [345, 214] on span "Promote" at bounding box center [351, 211] width 15 height 5
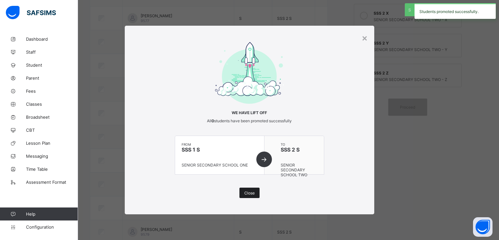
click at [250, 192] on span "Close" at bounding box center [249, 192] width 10 height 5
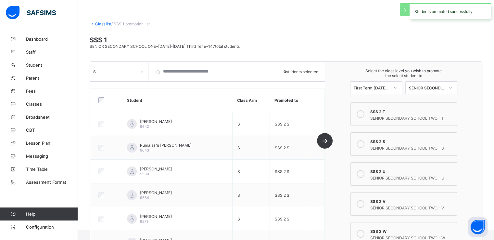
scroll to position [0, 0]
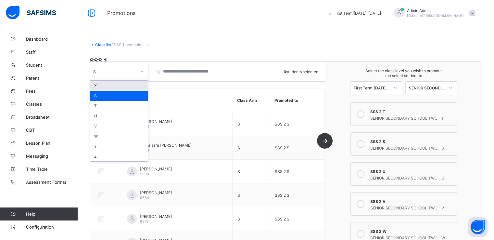
click at [142, 70] on icon at bounding box center [142, 71] width 4 height 6
click at [109, 105] on div "T" at bounding box center [118, 106] width 57 height 10
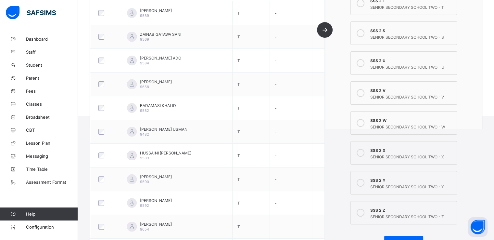
scroll to position [80, 0]
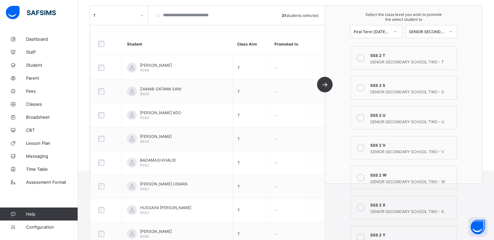
click at [364, 57] on icon at bounding box center [360, 58] width 8 height 8
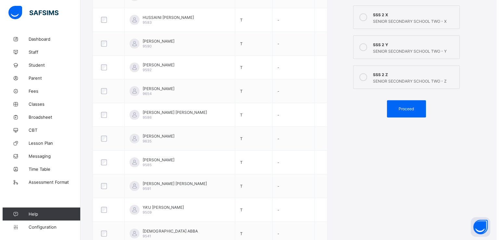
scroll to position [280, 0]
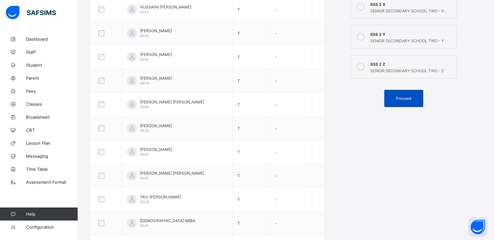
click at [406, 100] on span "Proceed" at bounding box center [403, 98] width 15 height 5
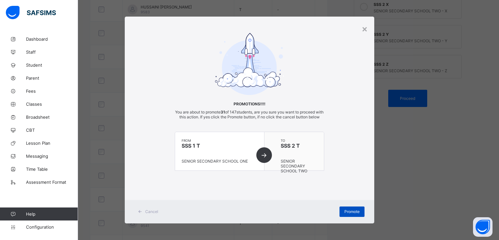
click at [351, 214] on span "Promote" at bounding box center [351, 211] width 15 height 5
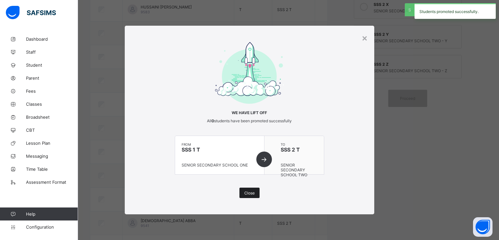
click at [249, 192] on span "Close" at bounding box center [249, 192] width 10 height 5
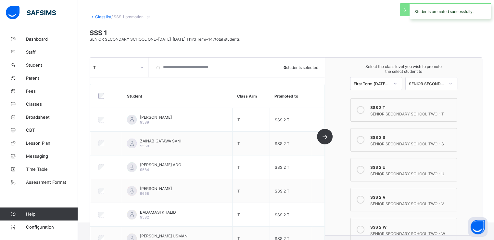
scroll to position [0, 0]
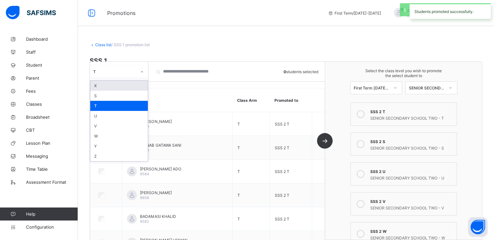
click at [145, 71] on div at bounding box center [141, 72] width 11 height 10
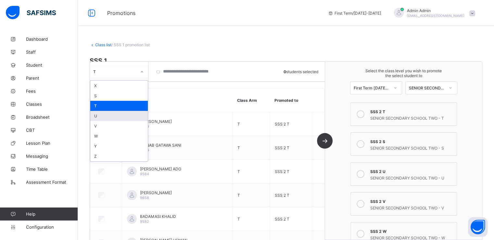
click at [106, 118] on div "U" at bounding box center [118, 116] width 57 height 10
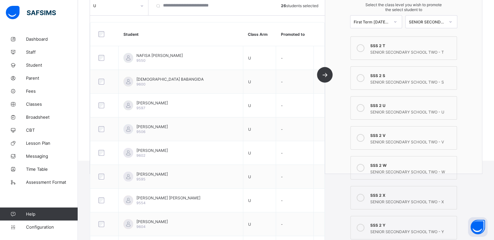
scroll to position [88, 0]
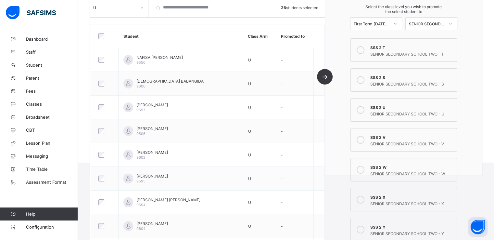
click at [364, 109] on icon at bounding box center [360, 110] width 8 height 8
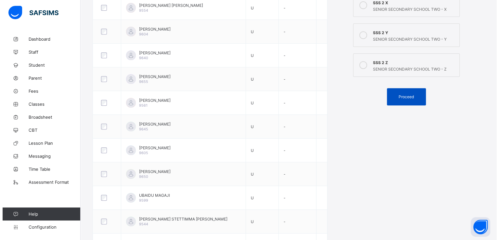
scroll to position [284, 0]
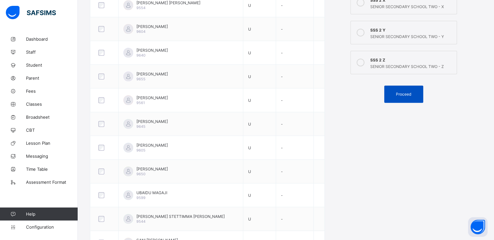
click at [403, 94] on span "Proceed" at bounding box center [403, 94] width 15 height 5
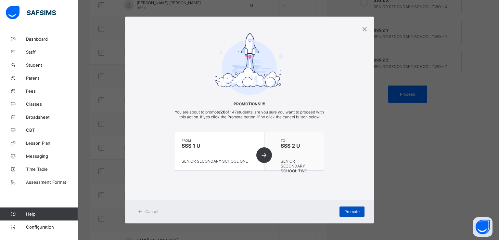
click at [349, 214] on span "Promote" at bounding box center [351, 211] width 15 height 5
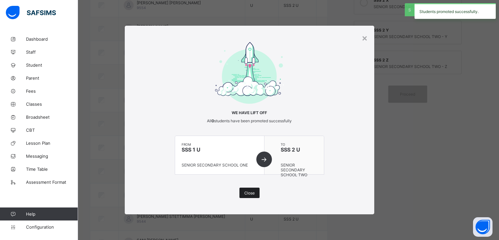
click at [247, 192] on span "Close" at bounding box center [249, 192] width 10 height 5
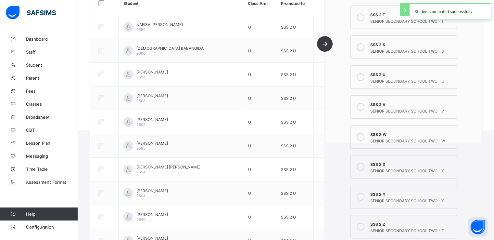
scroll to position [0, 0]
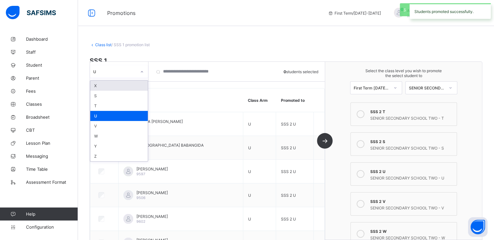
click at [136, 68] on div at bounding box center [142, 71] width 12 height 12
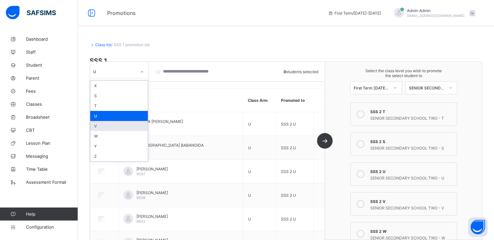
click at [100, 126] on div "V" at bounding box center [118, 126] width 57 height 10
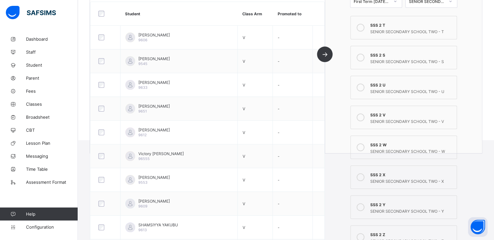
scroll to position [110, 0]
click at [362, 118] on icon at bounding box center [360, 117] width 8 height 8
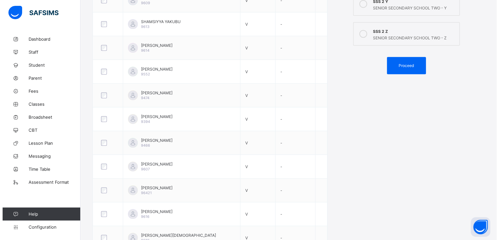
scroll to position [319, 0]
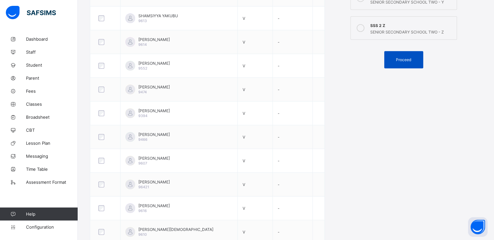
click at [403, 61] on span "Proceed" at bounding box center [403, 59] width 15 height 5
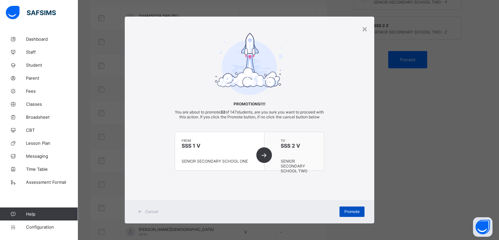
click at [351, 214] on span "Promote" at bounding box center [351, 211] width 15 height 5
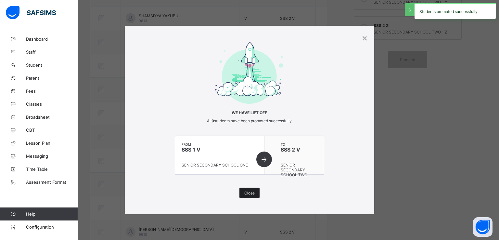
click at [246, 190] on span "Close" at bounding box center [249, 192] width 10 height 5
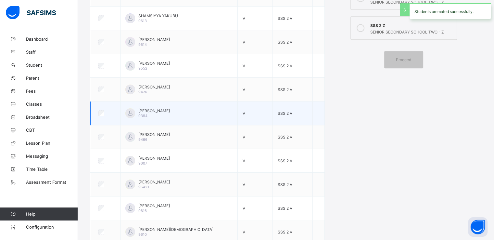
scroll to position [0, 0]
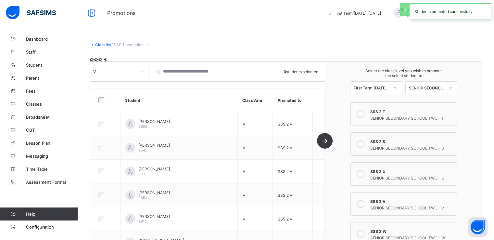
click at [139, 69] on div at bounding box center [141, 72] width 11 height 10
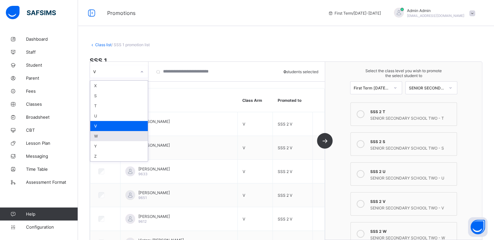
click at [104, 138] on div "W" at bounding box center [118, 136] width 57 height 10
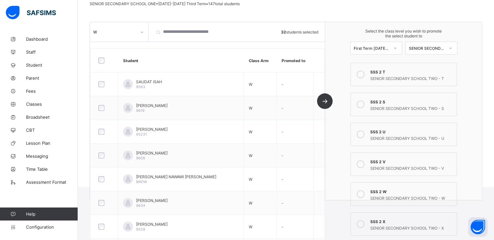
scroll to position [69, 0]
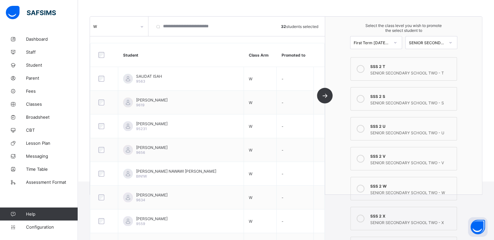
click at [364, 189] on icon at bounding box center [360, 188] width 8 height 8
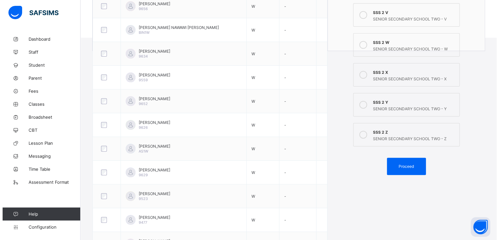
scroll to position [214, 0]
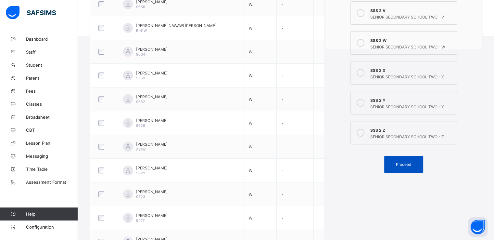
click at [401, 163] on span "Proceed" at bounding box center [403, 164] width 15 height 5
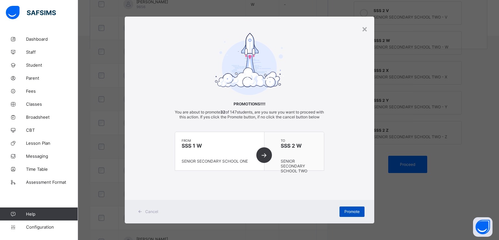
click at [344, 214] on span "Promote" at bounding box center [351, 211] width 15 height 5
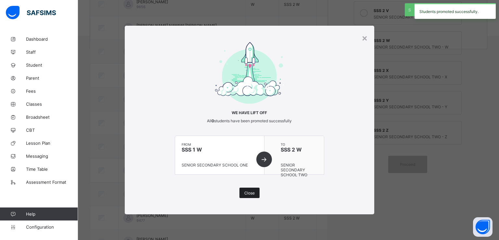
click at [251, 191] on span "Close" at bounding box center [249, 192] width 10 height 5
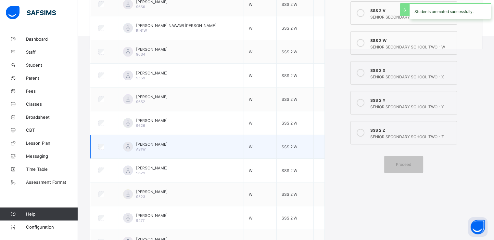
scroll to position [0, 0]
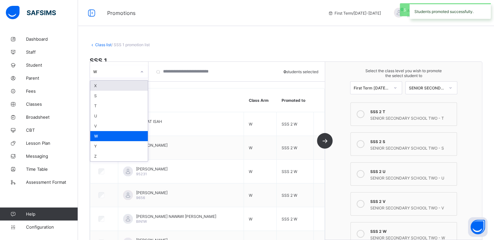
click at [136, 72] on div at bounding box center [142, 71] width 12 height 12
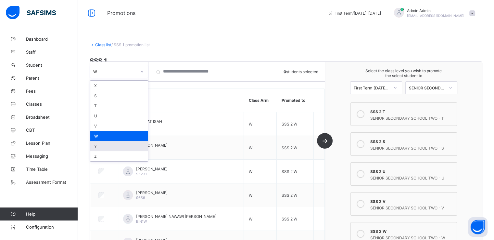
click at [104, 145] on div "Y" at bounding box center [118, 146] width 57 height 10
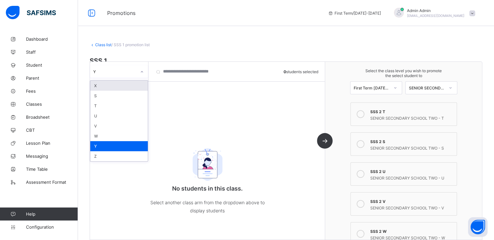
click at [138, 71] on div at bounding box center [141, 72] width 11 height 10
click at [108, 156] on div "Z" at bounding box center [118, 156] width 57 height 10
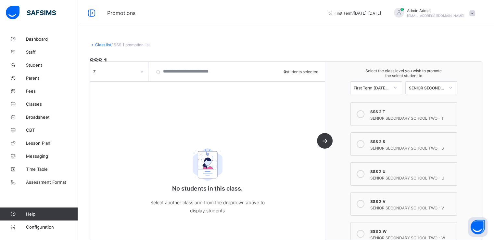
click at [98, 44] on link "Class list" at bounding box center [103, 44] width 16 height 5
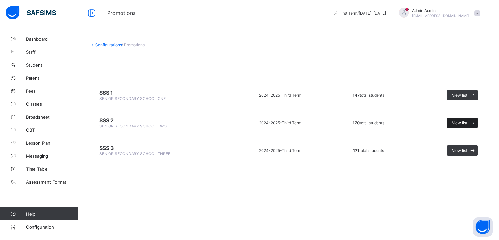
click at [459, 120] on span "View list" at bounding box center [459, 122] width 15 height 5
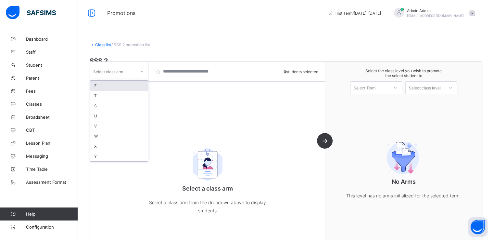
click at [133, 71] on div "Select class arm" at bounding box center [113, 71] width 46 height 9
click at [102, 87] on div "Z" at bounding box center [118, 86] width 57 height 10
click at [138, 69] on div at bounding box center [141, 72] width 11 height 10
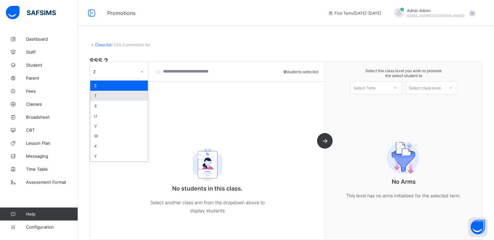
click at [113, 97] on div "T" at bounding box center [118, 96] width 57 height 10
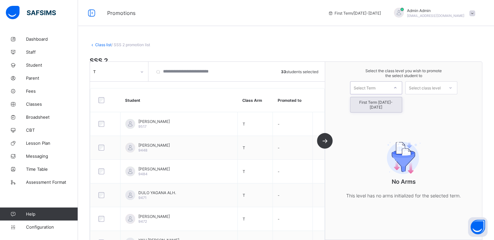
click at [374, 87] on div "Select Term" at bounding box center [365, 87] width 22 height 13
click at [366, 104] on div "First Term [DATE]-[DATE]" at bounding box center [375, 104] width 51 height 15
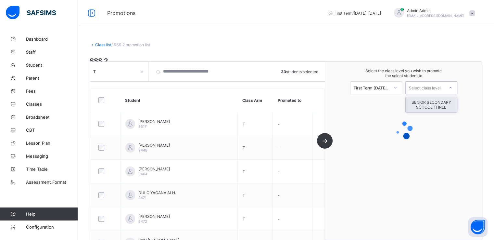
click at [424, 87] on div "Select class level" at bounding box center [425, 87] width 32 height 13
click at [426, 104] on div "SENIOR SECONDARY SCHOOL THREE" at bounding box center [430, 104] width 51 height 15
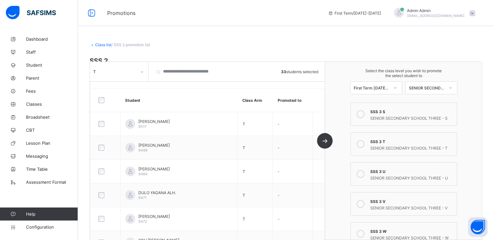
click at [364, 143] on icon at bounding box center [360, 144] width 8 height 8
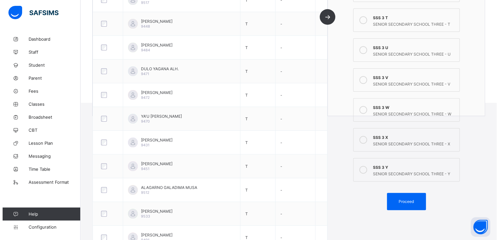
scroll to position [148, 0]
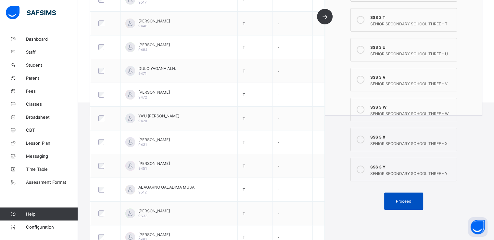
click at [402, 203] on span "Proceed" at bounding box center [403, 200] width 15 height 5
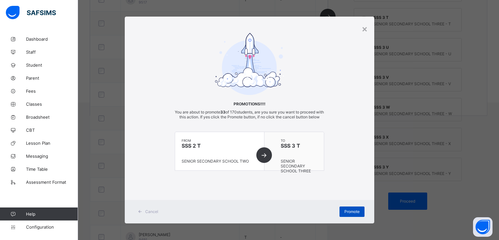
click at [347, 213] on span "Promote" at bounding box center [351, 211] width 15 height 5
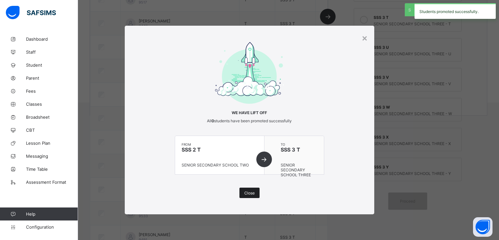
click at [249, 193] on span "Close" at bounding box center [249, 192] width 10 height 5
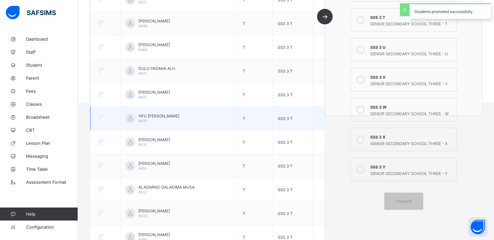
scroll to position [0, 0]
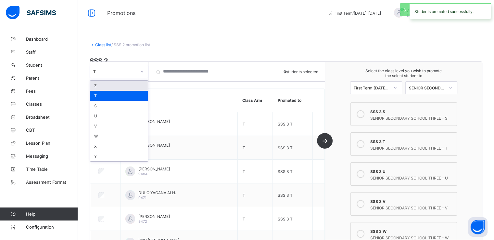
click at [128, 68] on div "T" at bounding box center [113, 71] width 46 height 9
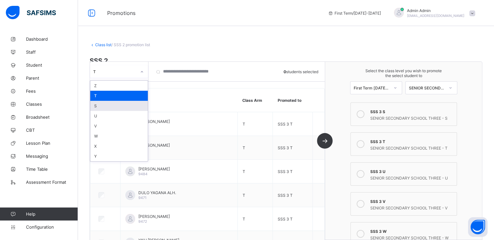
click at [103, 106] on div "S" at bounding box center [118, 106] width 57 height 10
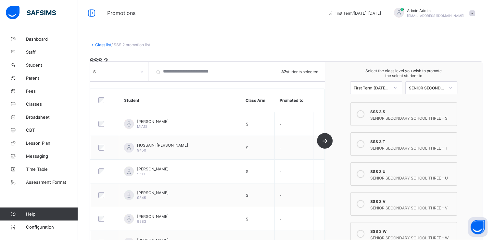
click at [362, 113] on icon at bounding box center [360, 114] width 8 height 8
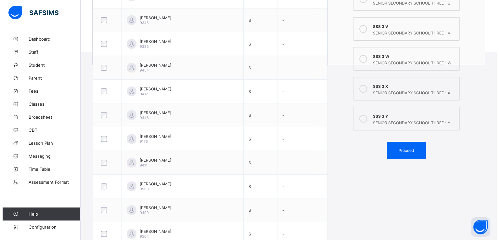
scroll to position [204, 0]
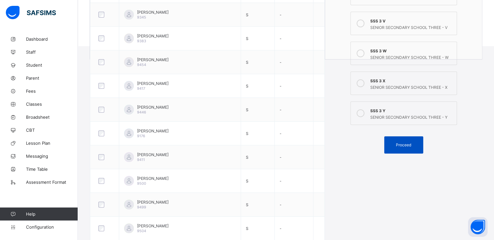
click at [403, 144] on span "Proceed" at bounding box center [403, 144] width 15 height 5
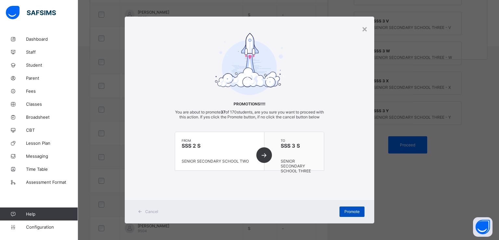
click at [344, 214] on span "Promote" at bounding box center [351, 211] width 15 height 5
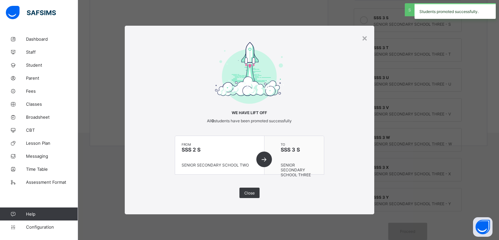
scroll to position [118, 0]
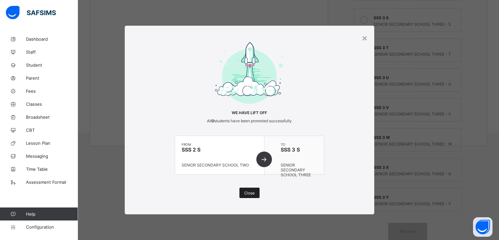
click at [245, 192] on span "Close" at bounding box center [249, 192] width 10 height 5
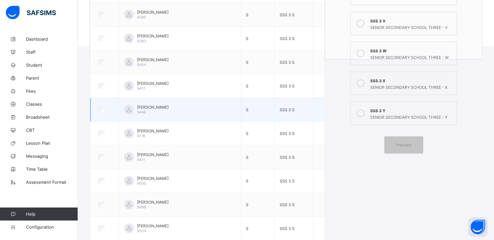
scroll to position [0, 0]
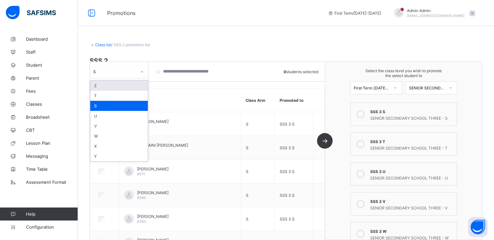
click at [137, 68] on div at bounding box center [141, 72] width 11 height 10
click at [99, 115] on div "U" at bounding box center [118, 116] width 57 height 10
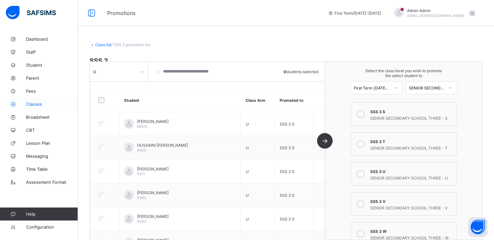
click at [34, 103] on span "Classes" at bounding box center [52, 103] width 52 height 5
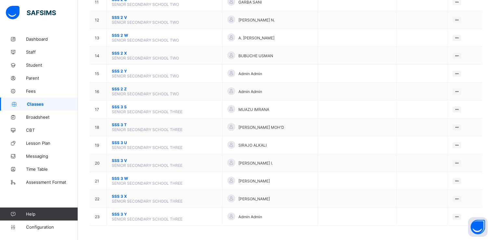
scroll to position [265, 0]
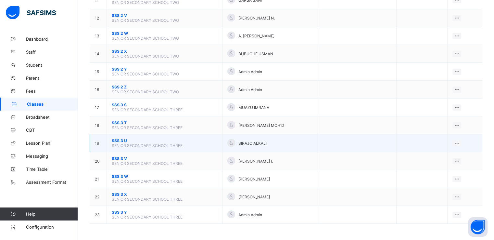
click at [118, 141] on span "SSS 3 U" at bounding box center [165, 140] width 106 height 5
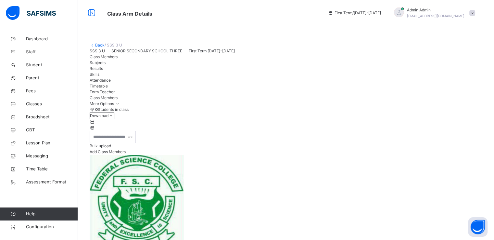
click at [97, 47] on link "Back" at bounding box center [99, 45] width 9 height 5
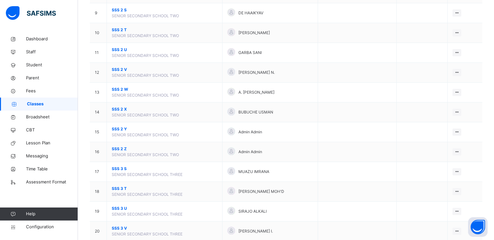
scroll to position [308, 0]
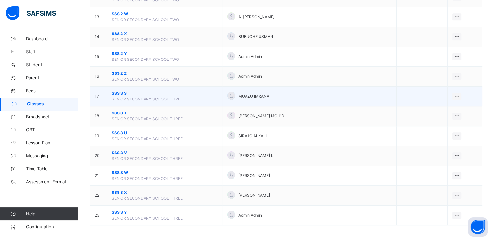
click at [117, 93] on span "SSS 3 S" at bounding box center [165, 93] width 106 height 6
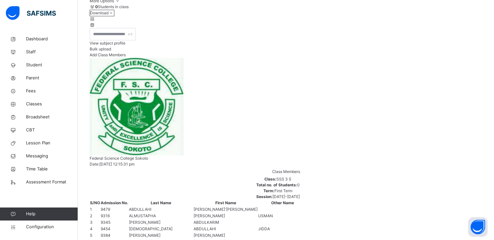
scroll to position [104, 0]
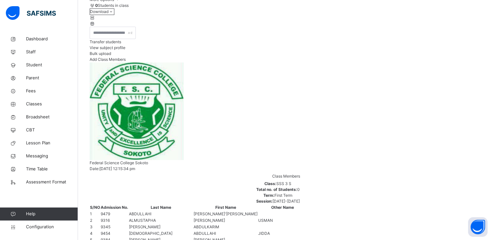
click at [121, 44] on span "Transfer students" at bounding box center [105, 41] width 31 height 5
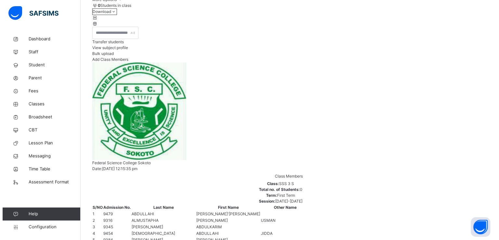
scroll to position [177, 0]
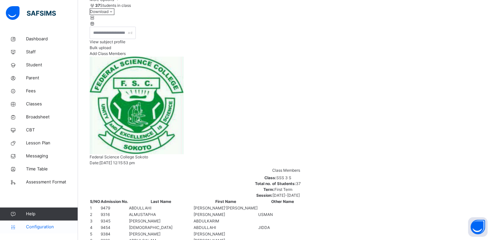
click at [45, 225] on span "Configuration" at bounding box center [52, 226] width 52 height 6
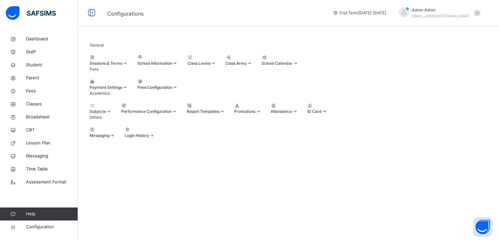
click at [255, 114] on span "Promotions" at bounding box center [244, 111] width 21 height 5
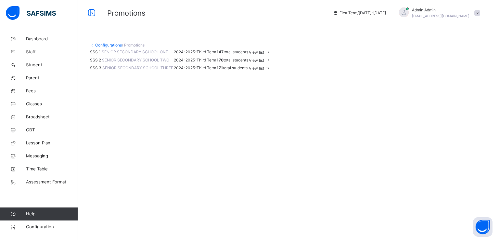
click at [264, 63] on span "View list" at bounding box center [256, 60] width 15 height 5
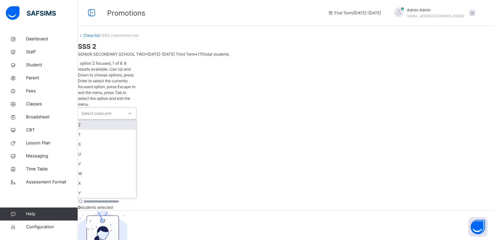
click at [124, 107] on div "Select class arm" at bounding box center [100, 113] width 45 height 12
click at [99, 149] on div "U" at bounding box center [107, 154] width 58 height 10
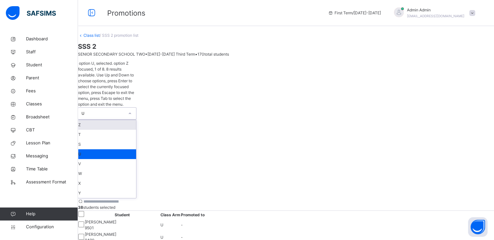
click at [124, 110] on div "U" at bounding box center [102, 113] width 43 height 6
click at [96, 139] on div "S" at bounding box center [107, 144] width 58 height 10
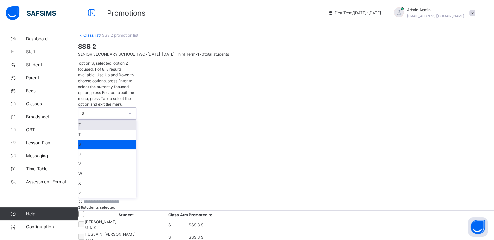
click at [124, 110] on div "S" at bounding box center [102, 113] width 43 height 6
click at [97, 159] on div "V" at bounding box center [107, 164] width 58 height 10
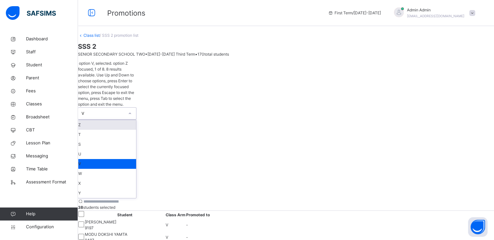
click at [135, 108] on div at bounding box center [129, 113] width 11 height 10
click at [95, 130] on div "T" at bounding box center [107, 135] width 58 height 10
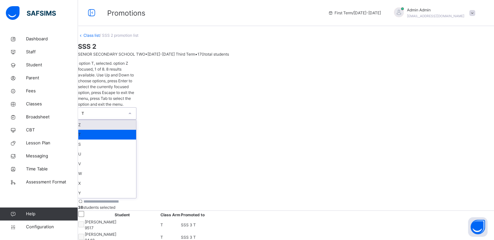
click at [135, 108] on div at bounding box center [129, 113] width 11 height 10
click at [104, 139] on div "S" at bounding box center [107, 144] width 58 height 10
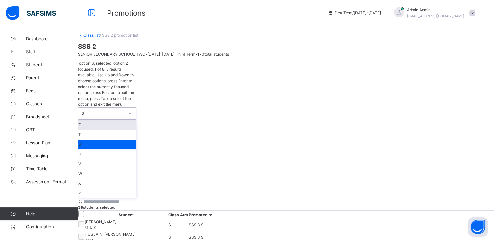
click at [120, 110] on div "S" at bounding box center [102, 113] width 43 height 6
click at [98, 149] on div "U" at bounding box center [107, 154] width 58 height 10
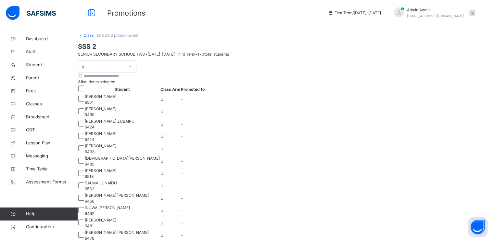
click at [30, 102] on span "Classes" at bounding box center [52, 104] width 52 height 6
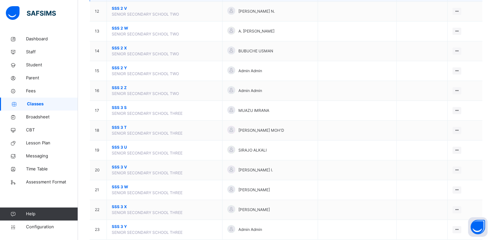
scroll to position [308, 0]
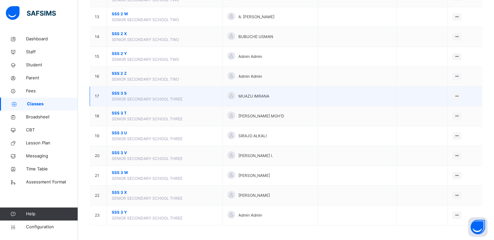
click at [120, 91] on span "SSS 3 S" at bounding box center [165, 93] width 106 height 6
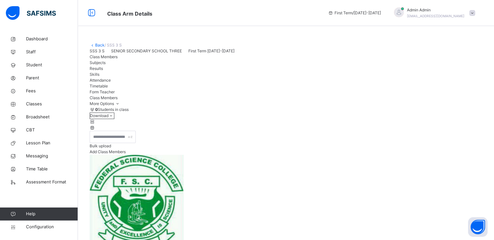
click at [98, 45] on link "Back" at bounding box center [99, 45] width 9 height 5
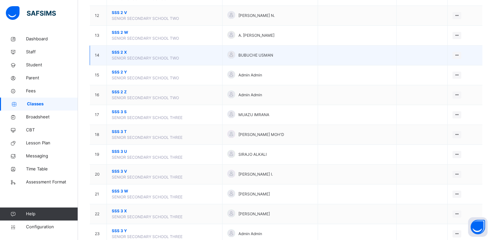
scroll to position [292, 0]
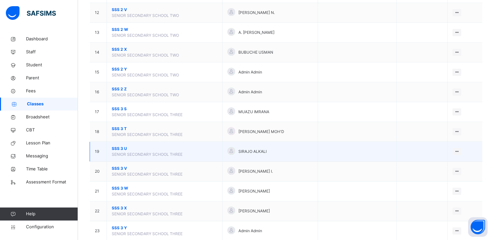
click at [117, 147] on span "SSS 3 U" at bounding box center [165, 148] width 106 height 6
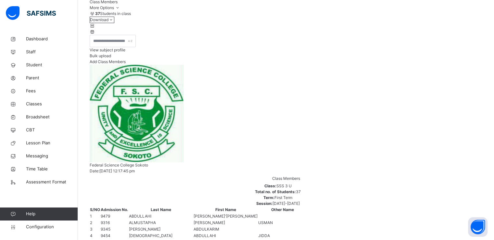
scroll to position [96, 0]
click at [37, 226] on span "Configuration" at bounding box center [52, 226] width 52 height 6
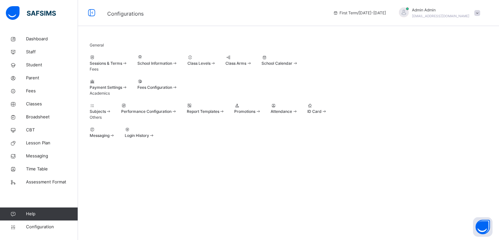
click at [255, 114] on span "Promotions" at bounding box center [244, 111] width 21 height 5
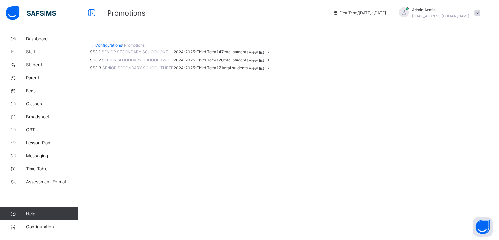
click at [264, 63] on span "View list" at bounding box center [256, 60] width 15 height 5
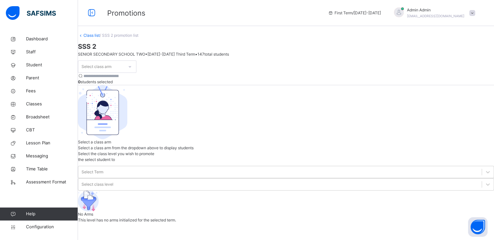
click at [132, 70] on icon at bounding box center [130, 66] width 4 height 6
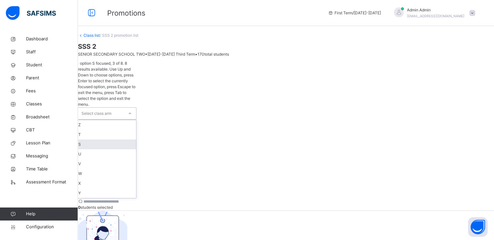
click at [97, 139] on div "S" at bounding box center [107, 144] width 58 height 10
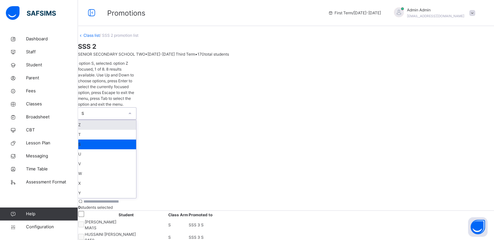
click at [124, 107] on div "S" at bounding box center [100, 113] width 45 height 12
click at [99, 149] on div "U" at bounding box center [107, 154] width 58 height 10
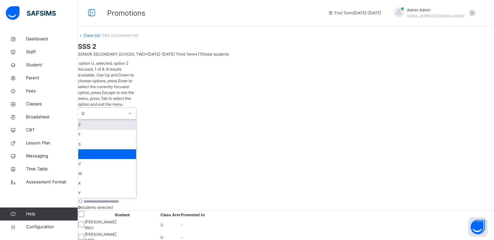
click at [135, 108] on div at bounding box center [129, 113] width 11 height 10
click at [104, 139] on div "S" at bounding box center [107, 144] width 58 height 10
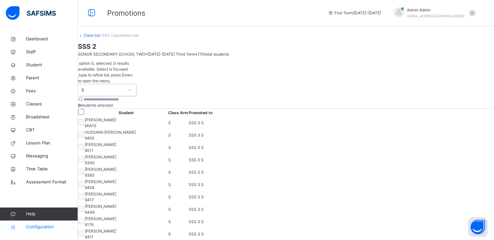
click at [41, 224] on span "Configuration" at bounding box center [52, 226] width 52 height 6
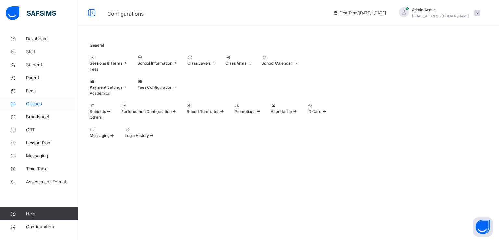
click at [37, 104] on span "Classes" at bounding box center [52, 104] width 52 height 6
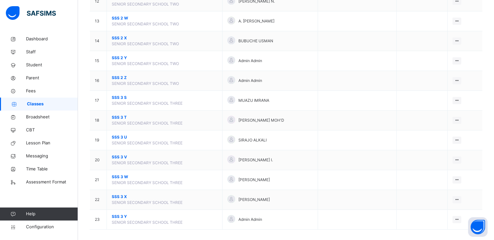
scroll to position [308, 0]
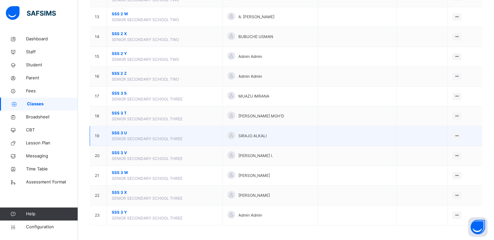
click at [118, 131] on span "SSS 3 U" at bounding box center [165, 133] width 106 height 6
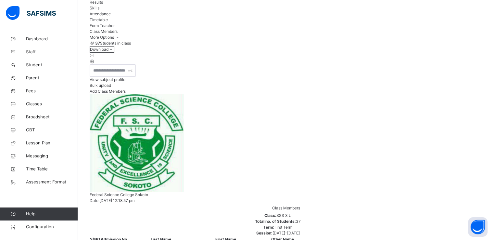
scroll to position [68, 0]
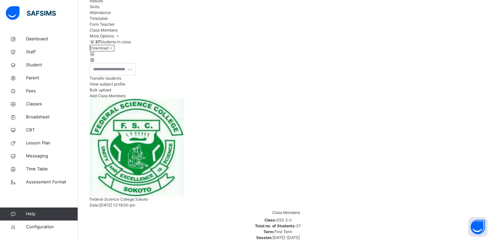
click at [324, 81] on div "Transfer students" at bounding box center [286, 78] width 392 height 6
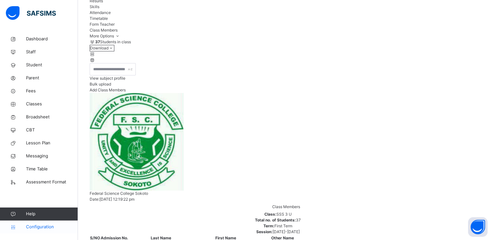
click at [39, 231] on link "Configuration" at bounding box center [39, 226] width 78 height 13
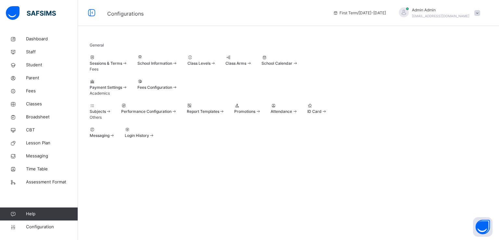
click at [255, 114] on span "Promotions" at bounding box center [244, 111] width 21 height 5
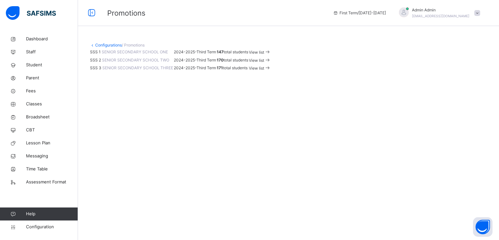
click at [271, 64] on div "View list" at bounding box center [260, 59] width 22 height 7
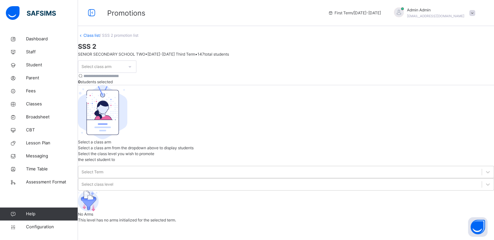
click at [135, 72] on div at bounding box center [129, 66] width 11 height 10
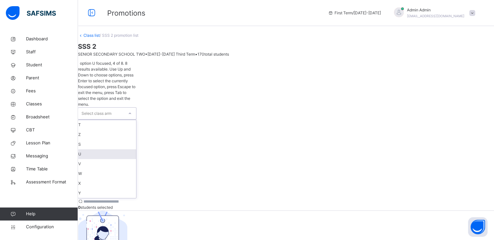
click at [99, 149] on div "U" at bounding box center [107, 154] width 58 height 10
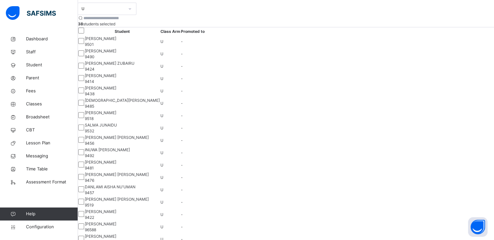
scroll to position [61, 0]
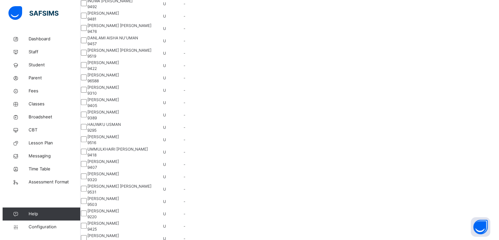
scroll to position [232, 0]
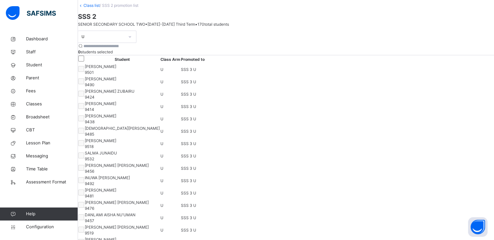
scroll to position [0, 0]
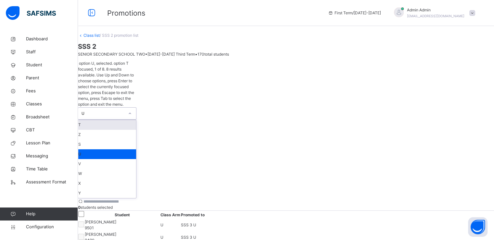
click at [124, 110] on div "U" at bounding box center [102, 113] width 43 height 6
click at [99, 159] on div "V" at bounding box center [107, 164] width 58 height 10
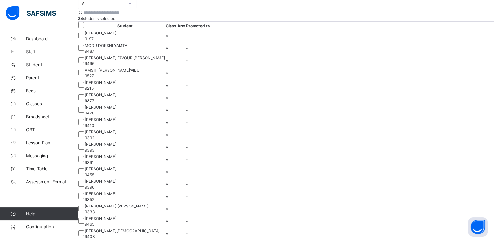
scroll to position [66, 0]
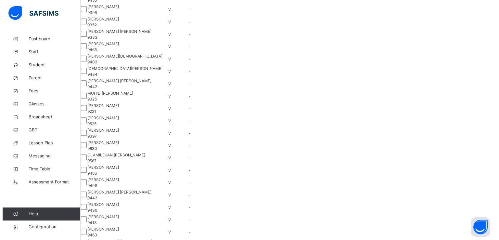
scroll to position [241, 0]
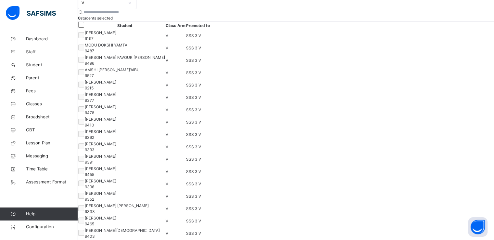
scroll to position [0, 0]
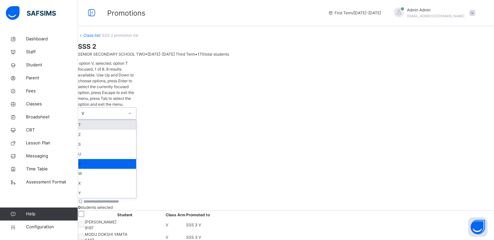
click at [124, 110] on div "V" at bounding box center [102, 113] width 43 height 6
click at [100, 168] on div "W" at bounding box center [107, 173] width 58 height 10
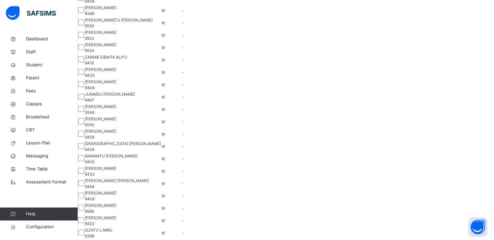
scroll to position [126, 0]
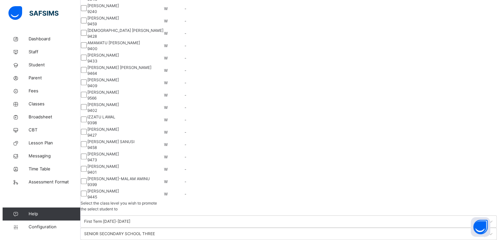
scroll to position [242, 0]
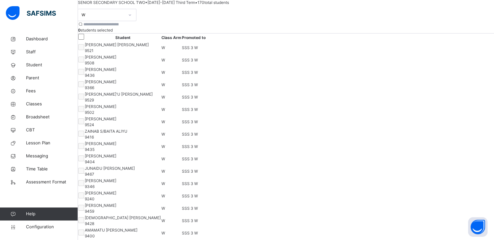
scroll to position [0, 0]
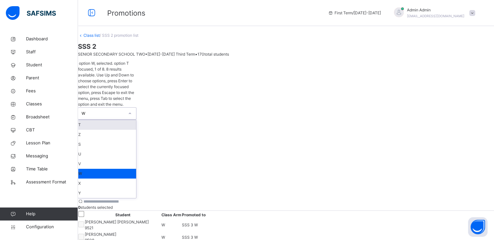
click at [135, 108] on div at bounding box center [129, 113] width 11 height 10
click at [100, 178] on div "X" at bounding box center [107, 183] width 58 height 10
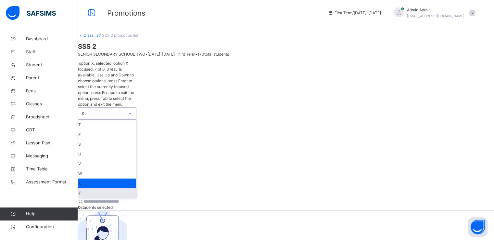
drag, startPoint x: 135, startPoint y: 68, endPoint x: 96, endPoint y: 164, distance: 103.0
click at [96, 164] on div "option X, selected. option X focused, 7 of 8. 8 results available. Use Up and D…" at bounding box center [107, 129] width 58 height 138
click at [96, 188] on div "Y" at bounding box center [107, 193] width 58 height 10
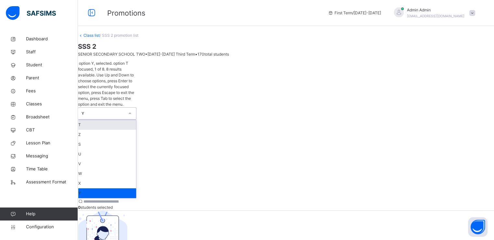
click at [124, 110] on div "Y" at bounding box center [102, 113] width 43 height 6
click at [106, 120] on div "T" at bounding box center [107, 125] width 58 height 10
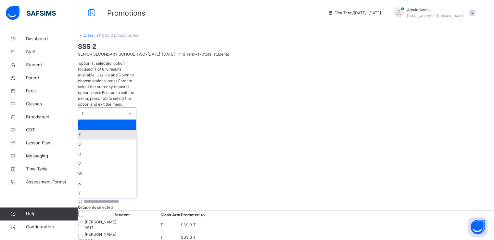
drag, startPoint x: 128, startPoint y: 68, endPoint x: 107, endPoint y: 95, distance: 33.8
click at [107, 95] on div "option T, selected. option T focused, 1 of 8. 8 results available. Use Up and D…" at bounding box center [107, 129] width 58 height 138
click at [107, 130] on div "Z" at bounding box center [107, 135] width 58 height 10
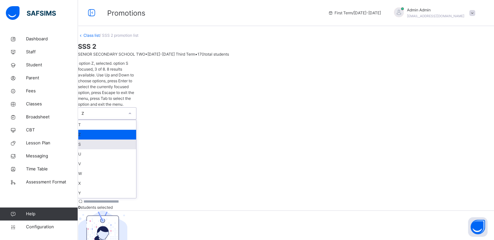
drag, startPoint x: 135, startPoint y: 74, endPoint x: 105, endPoint y: 106, distance: 44.3
click at [105, 106] on div "option Z, selected. option S focused, 3 of 8. 8 results available. Use Up and D…" at bounding box center [107, 129] width 58 height 138
click at [105, 139] on div "S" at bounding box center [107, 144] width 58 height 10
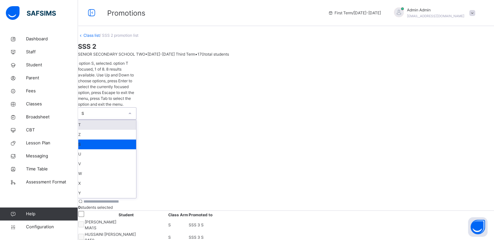
click at [128, 107] on div "S" at bounding box center [107, 113] width 58 height 12
click at [106, 149] on div "U" at bounding box center [107, 154] width 58 height 10
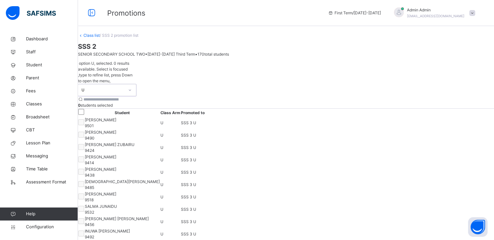
click at [124, 87] on div "U" at bounding box center [102, 90] width 43 height 6
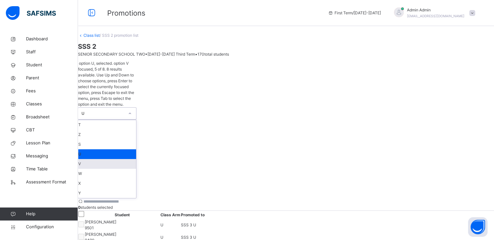
click at [107, 159] on div "V" at bounding box center [107, 164] width 58 height 10
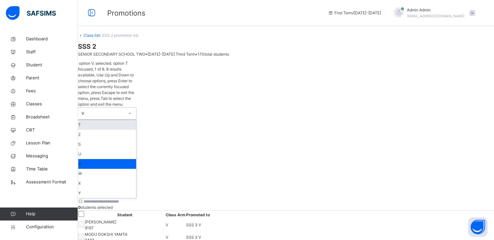
click at [124, 110] on div "V" at bounding box center [102, 113] width 43 height 6
click at [103, 168] on div "W" at bounding box center [107, 173] width 58 height 10
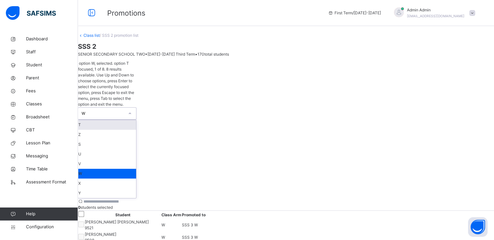
click at [124, 110] on div "W" at bounding box center [102, 113] width 43 height 6
click at [102, 178] on div "X" at bounding box center [107, 183] width 58 height 10
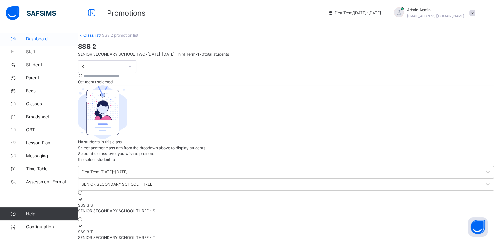
click at [33, 39] on span "Dashboard" at bounding box center [52, 39] width 52 height 6
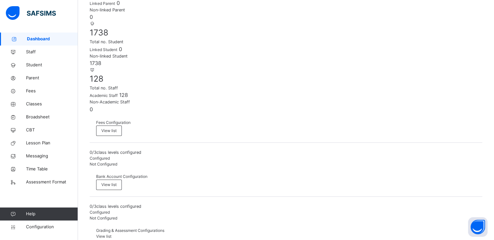
scroll to position [144, 0]
click at [34, 51] on span "Staff" at bounding box center [52, 52] width 52 height 6
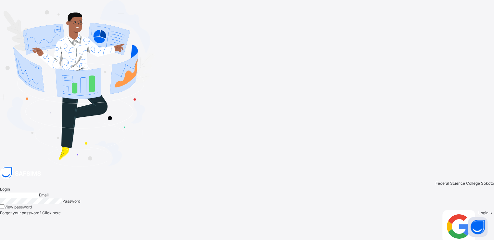
type input "**********"
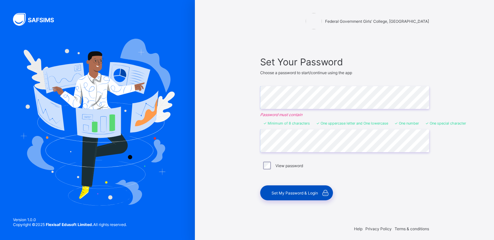
click at [285, 191] on span "Set My Password & Login" at bounding box center [294, 192] width 46 height 5
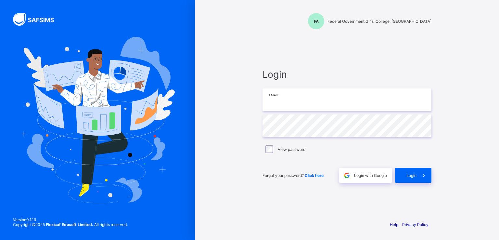
click at [313, 101] on input "email" at bounding box center [346, 99] width 169 height 23
click at [325, 101] on input "**********" at bounding box center [346, 99] width 169 height 23
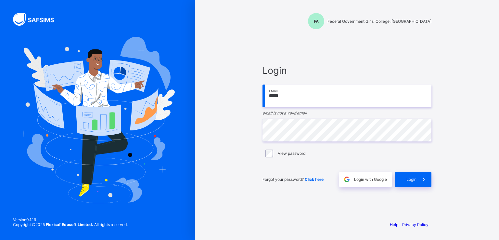
type input "**********"
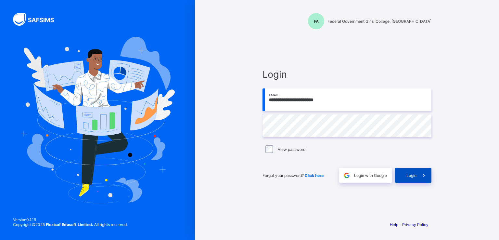
click at [406, 177] on span "Login" at bounding box center [411, 175] width 10 height 5
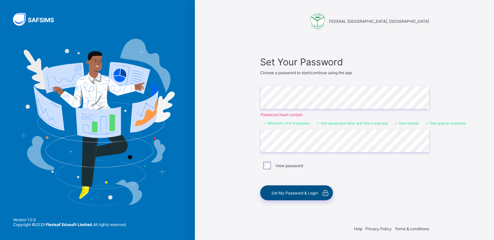
click at [284, 192] on span "Set My Password & Login" at bounding box center [294, 192] width 46 height 5
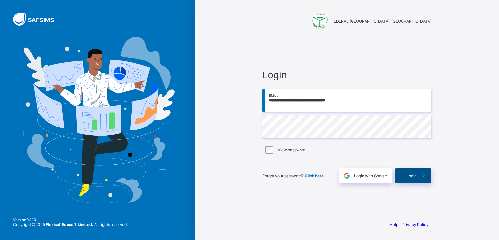
click at [413, 176] on span "Login" at bounding box center [411, 175] width 10 height 5
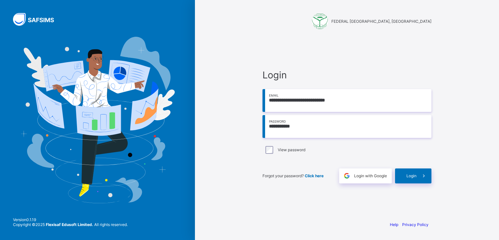
click at [296, 102] on input "**********" at bounding box center [346, 100] width 169 height 23
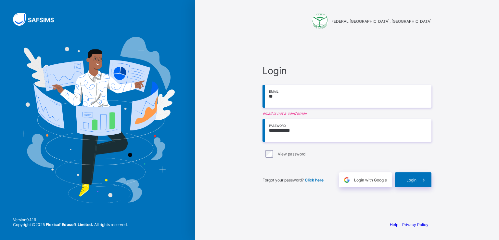
type input "**********"
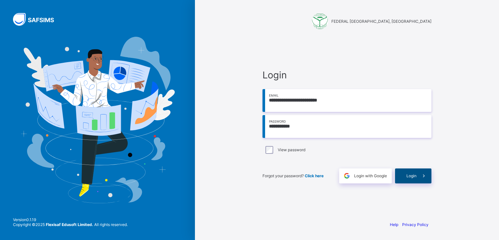
click at [409, 179] on div "Login" at bounding box center [413, 175] width 36 height 15
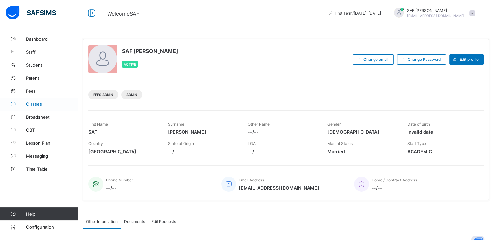
click at [37, 102] on span "Classes" at bounding box center [52, 103] width 52 height 5
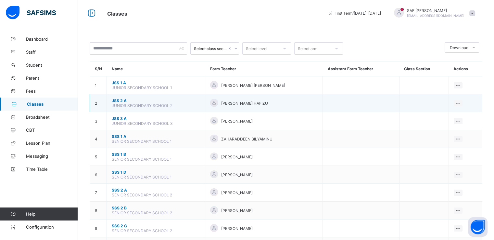
click at [118, 101] on span "JSS 2 A" at bounding box center [156, 100] width 88 height 5
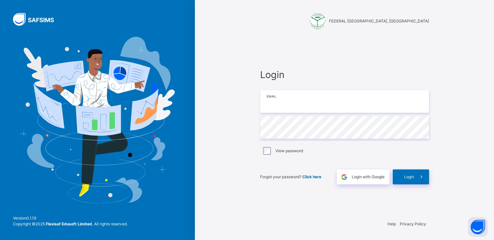
type input "**********"
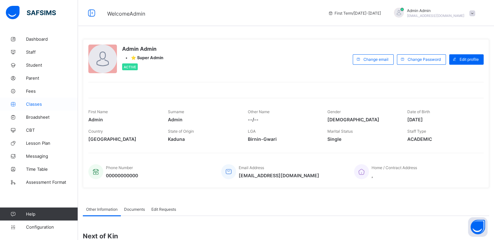
click at [31, 106] on span "Classes" at bounding box center [52, 103] width 52 height 5
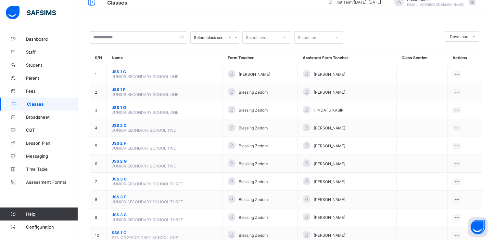
scroll to position [13, 0]
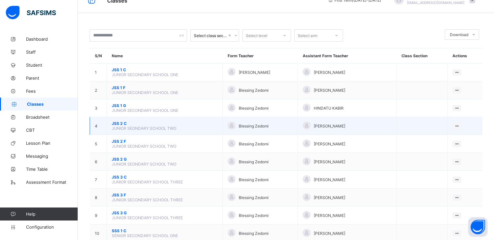
click at [116, 123] on span "JSS 2 C" at bounding box center [165, 123] width 106 height 5
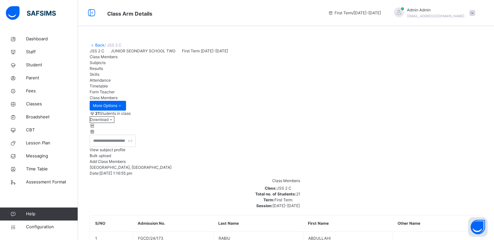
click at [125, 152] on span "View subject profile" at bounding box center [108, 149] width 36 height 5
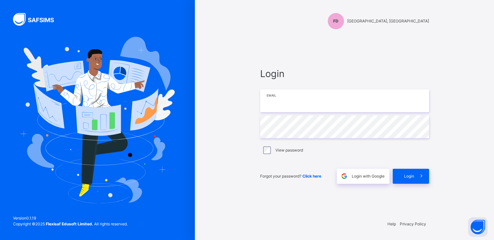
type input "**********"
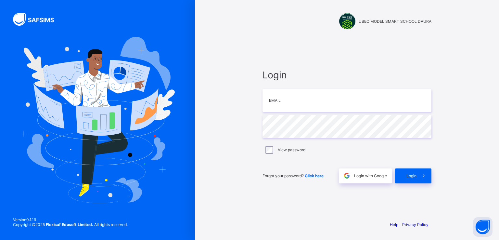
click at [362, 174] on span "Login with Google" at bounding box center [370, 175] width 33 height 5
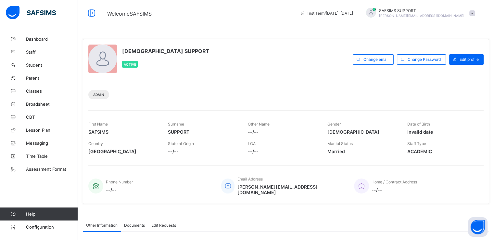
click at [29, 91] on span "Classes" at bounding box center [52, 90] width 52 height 5
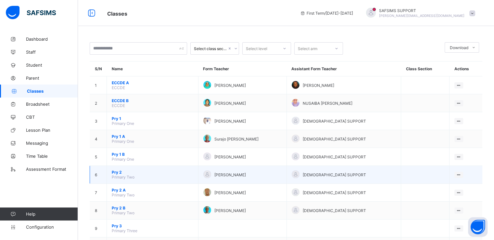
scroll to position [247, 0]
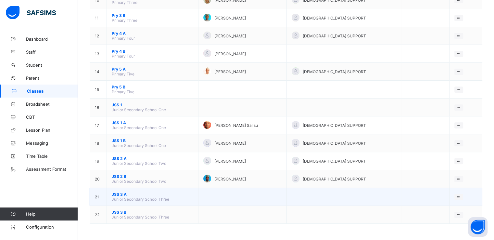
click at [118, 194] on span "JSS 3 A" at bounding box center [152, 194] width 81 height 5
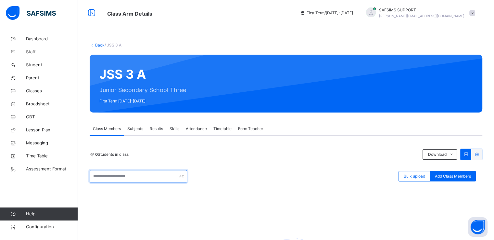
click at [142, 175] on input "text" at bounding box center [138, 176] width 97 height 12
click at [238, 59] on div "JSS 3 A Junior Secondary School Three First Term [DATE]-[DATE]" at bounding box center [286, 84] width 392 height 58
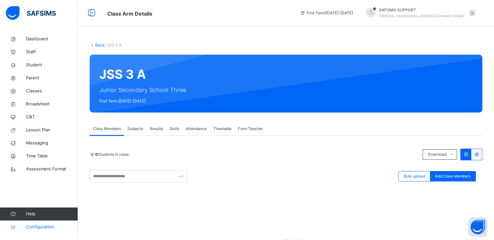
click at [43, 225] on span "Configuration" at bounding box center [52, 226] width 52 height 6
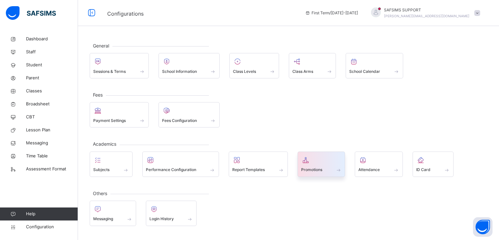
click at [315, 170] on span "Promotions" at bounding box center [311, 170] width 21 height 6
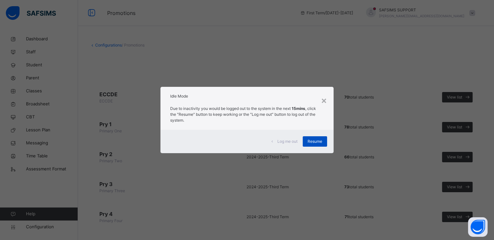
click at [315, 141] on span "Resume" at bounding box center [314, 141] width 15 height 6
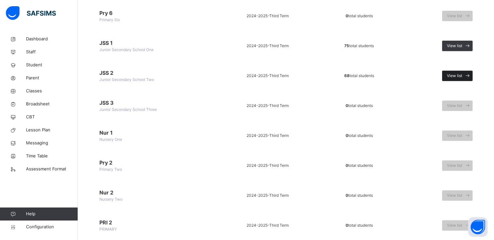
scroll to position [258, 0]
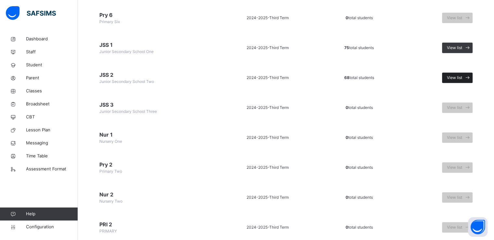
click at [458, 75] on span "View list" at bounding box center [454, 78] width 15 height 6
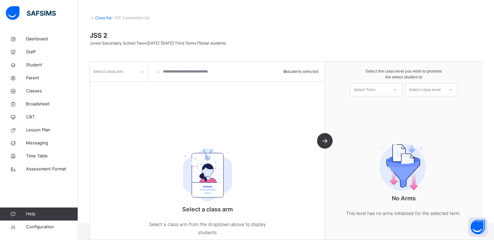
scroll to position [37, 0]
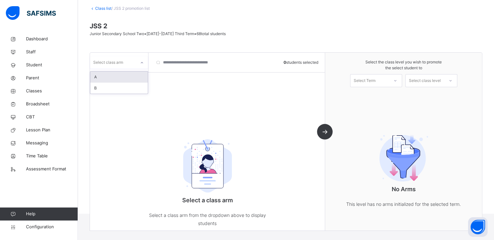
click at [136, 64] on div at bounding box center [141, 62] width 11 height 10
click at [121, 79] on div "A" at bounding box center [118, 76] width 57 height 11
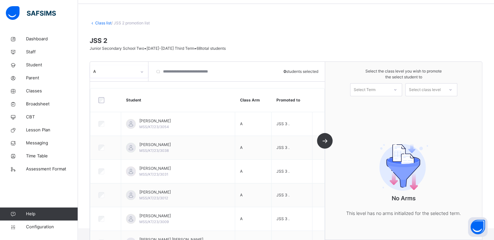
scroll to position [21, 0]
click at [375, 92] on div "Select Term" at bounding box center [365, 89] width 22 height 13
click at [374, 106] on div "First Term 2025-2026" at bounding box center [375, 107] width 51 height 17
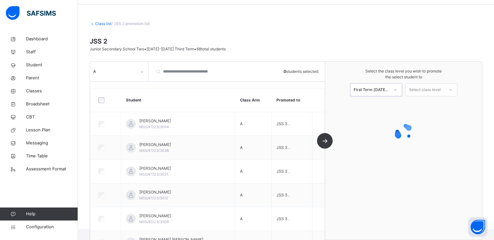
click at [430, 91] on div "Select class level" at bounding box center [425, 89] width 32 height 13
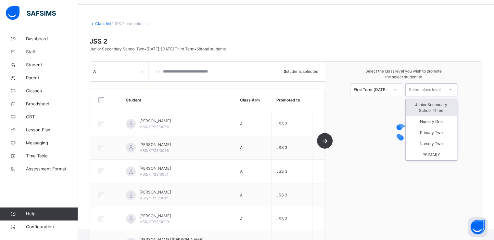
click at [433, 103] on div "Junior Secondary School Three" at bounding box center [430, 107] width 51 height 17
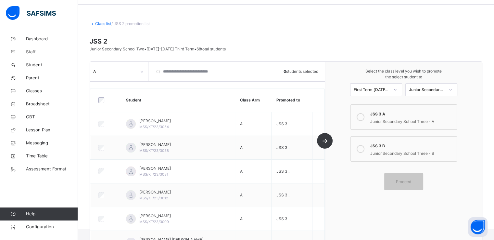
click at [364, 115] on icon at bounding box center [360, 117] width 8 height 8
click at [405, 182] on span "Proceed" at bounding box center [403, 181] width 15 height 6
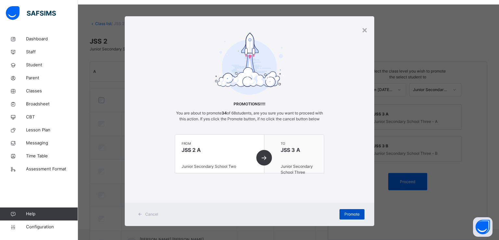
click at [344, 217] on span "Promote" at bounding box center [351, 214] width 15 height 6
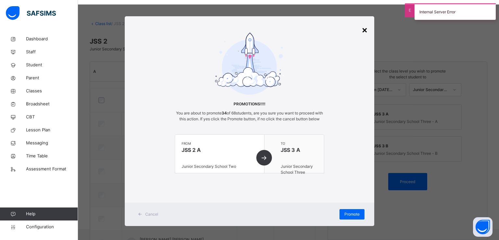
click at [364, 32] on div "×" at bounding box center [364, 30] width 6 height 14
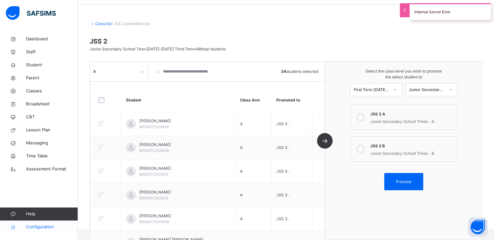
click at [39, 230] on link "Configuration" at bounding box center [39, 226] width 78 height 13
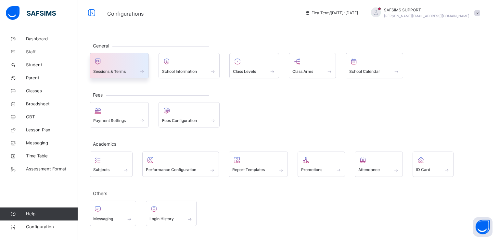
click at [112, 73] on span "Sessions & Terms" at bounding box center [109, 71] width 32 height 6
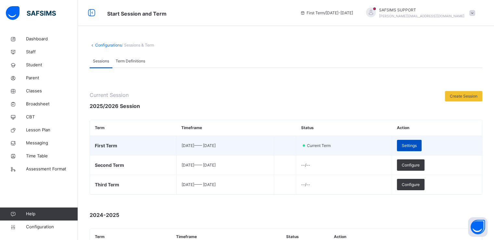
click at [416, 147] on span "Settings" at bounding box center [409, 146] width 15 height 6
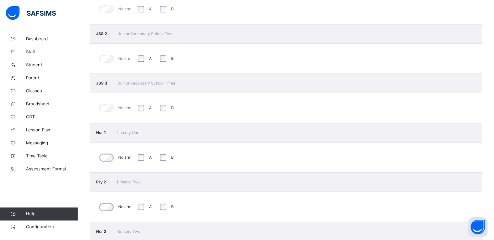
scroll to position [540, 0]
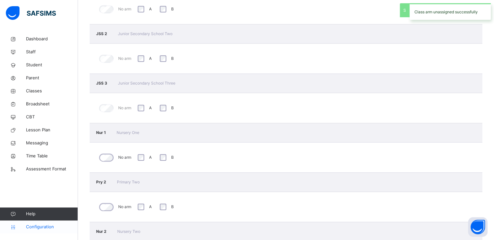
click at [40, 225] on span "Configuration" at bounding box center [52, 226] width 52 height 6
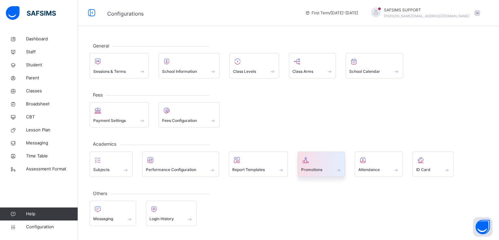
click at [314, 165] on span at bounding box center [321, 166] width 41 height 2
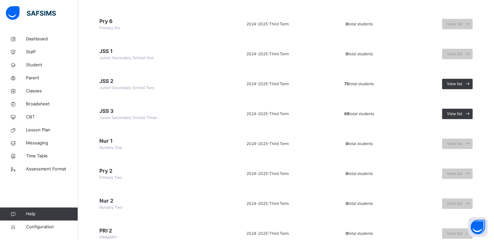
scroll to position [280, 0]
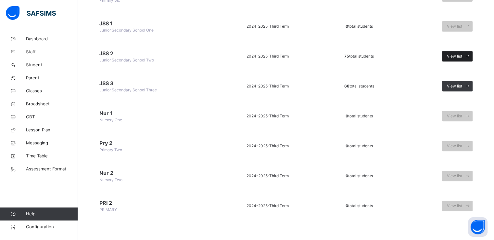
click at [460, 54] on span "View list" at bounding box center [454, 56] width 15 height 6
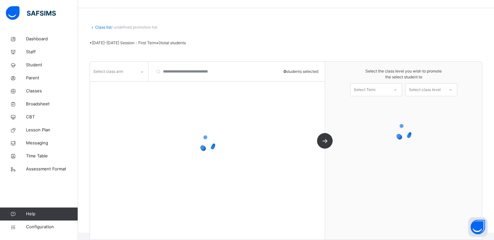
scroll to position [18, 0]
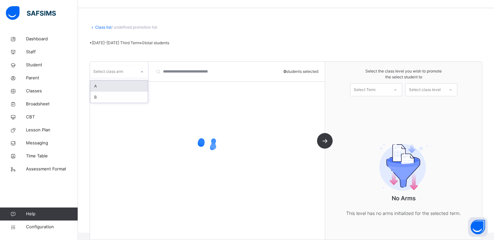
click at [137, 72] on div at bounding box center [141, 72] width 11 height 10
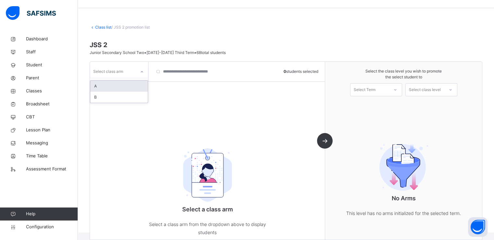
click at [123, 85] on div "A" at bounding box center [118, 86] width 57 height 11
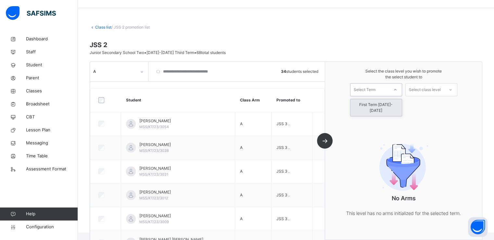
drag, startPoint x: 391, startPoint y: 87, endPoint x: 370, endPoint y: 102, distance: 25.4
click at [370, 96] on div "option First Term 2025-2026 focused, 1 of 1. 1 result available. Use Up and Dow…" at bounding box center [376, 89] width 52 height 13
click at [370, 102] on div "First Term 2025-2026" at bounding box center [375, 107] width 51 height 17
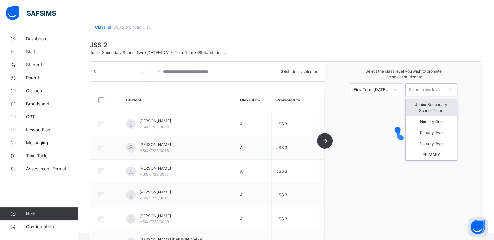
click at [430, 88] on div "Select class level" at bounding box center [425, 89] width 32 height 13
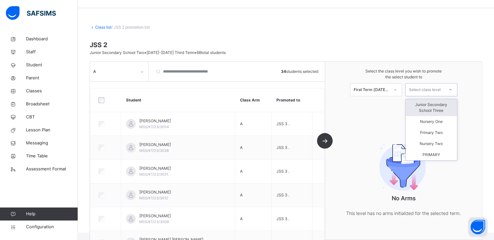
click at [430, 106] on div "Junior Secondary School Three" at bounding box center [430, 107] width 51 height 17
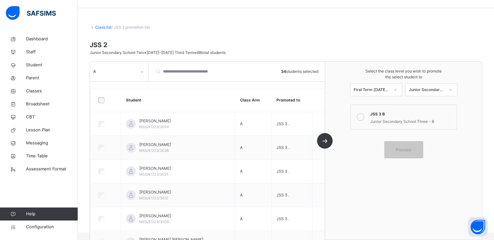
click at [361, 116] on icon at bounding box center [360, 117] width 8 height 8
click at [403, 150] on span "Proceed" at bounding box center [403, 149] width 15 height 6
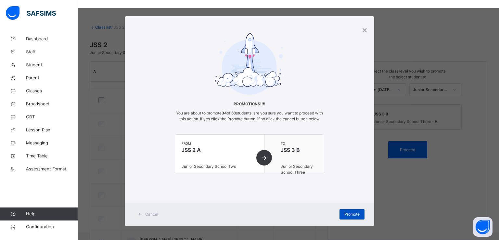
click at [347, 217] on span "Promote" at bounding box center [351, 214] width 15 height 6
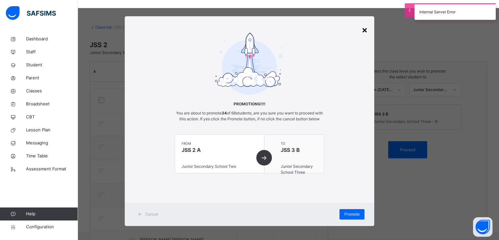
click at [363, 31] on div "×" at bounding box center [364, 30] width 6 height 14
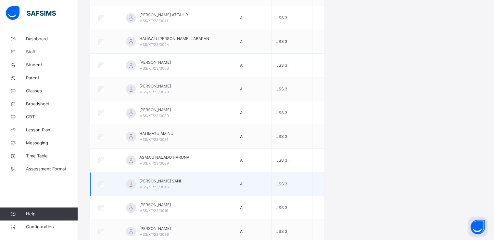
scroll to position [670, 0]
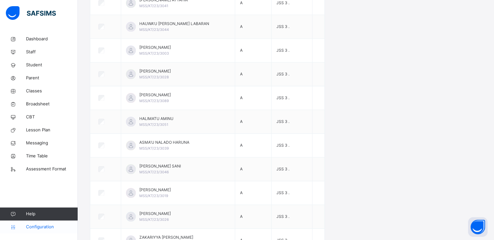
click at [41, 225] on span "Configuration" at bounding box center [52, 226] width 52 height 6
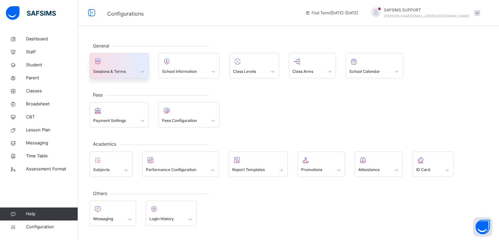
click at [121, 68] on span "Sessions & Terms" at bounding box center [109, 71] width 32 height 6
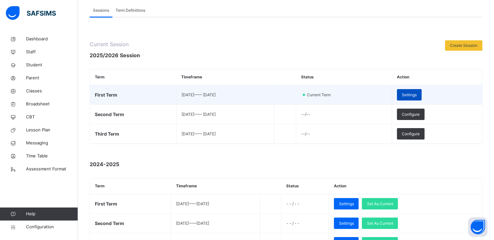
scroll to position [53, 0]
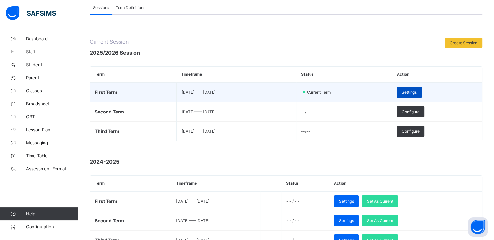
click at [416, 93] on span "Settings" at bounding box center [409, 92] width 15 height 6
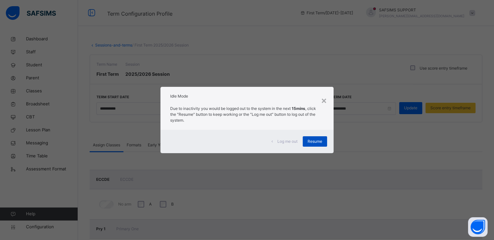
click at [312, 142] on span "Resume" at bounding box center [314, 141] width 15 height 6
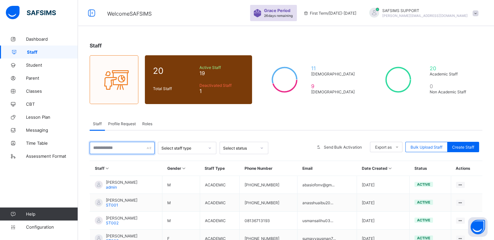
drag, startPoint x: 0, startPoint y: 0, endPoint x: 111, endPoint y: 145, distance: 183.0
click at [111, 145] on input "text" at bounding box center [122, 148] width 65 height 12
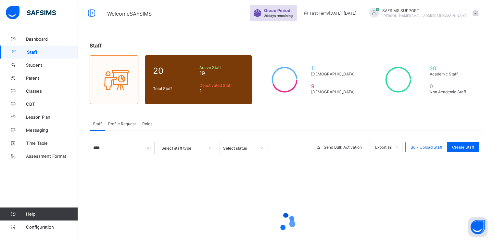
click at [205, 117] on div "Staff Profile Request Roles" at bounding box center [286, 123] width 392 height 13
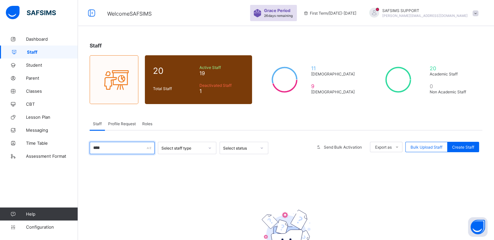
click at [118, 150] on input "****" at bounding box center [122, 148] width 65 height 12
type input "*"
click at [45, 35] on link "Dashboard" at bounding box center [39, 38] width 78 height 13
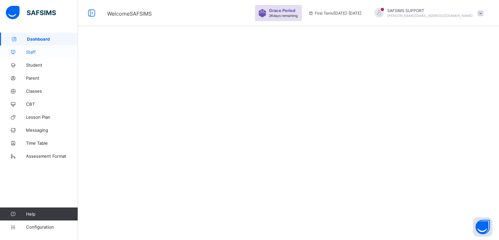
click at [29, 49] on span "Staff" at bounding box center [52, 51] width 52 height 5
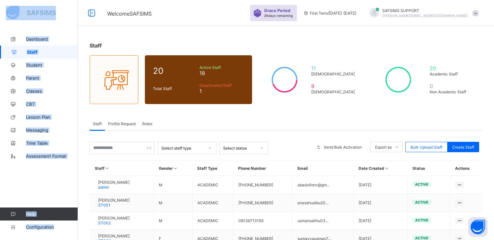
drag, startPoint x: 18, startPoint y: 0, endPoint x: 79, endPoint y: -1, distance: 60.7
click at [79, 0] on html "Welcome SAFSIMS Grace Period 26 days remaining First Term / 2025-2026 SAFSIMS S…" at bounding box center [247, 196] width 494 height 393
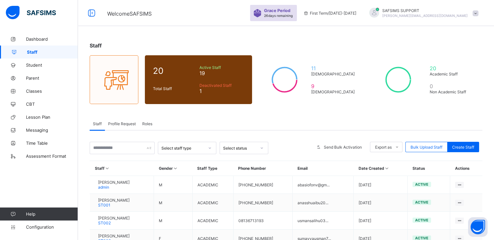
click at [234, 122] on div "Staff Profile Request Roles" at bounding box center [286, 123] width 392 height 13
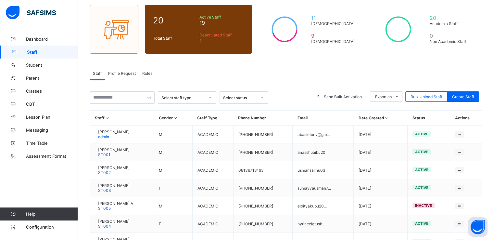
scroll to position [56, 0]
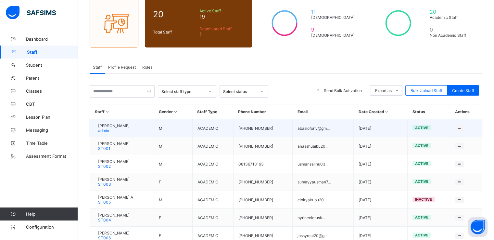
click at [113, 125] on span "Mr. Victor Nsikak" at bounding box center [113, 125] width 31 height 5
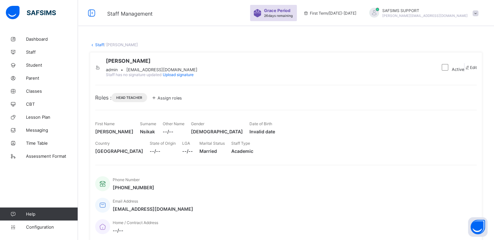
click at [157, 101] on icon at bounding box center [153, 97] width 7 height 6
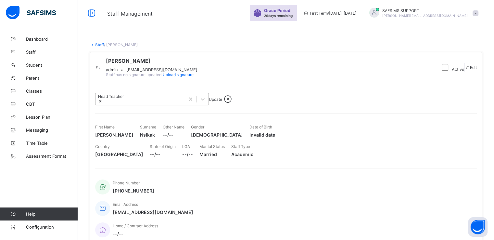
click at [103, 103] on icon at bounding box center [100, 101] width 5 height 5
click at [222, 102] on span "Update" at bounding box center [215, 99] width 13 height 5
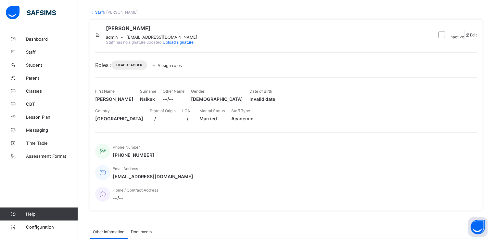
scroll to position [31, 0]
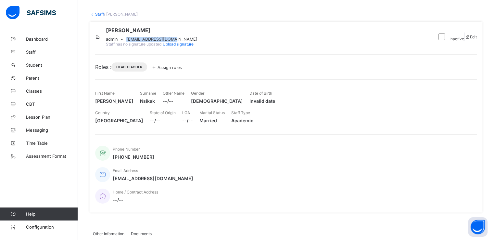
drag, startPoint x: 150, startPoint y: 48, endPoint x: 204, endPoint y: 48, distance: 53.6
click at [197, 42] on div "admin • abasiofonv@gmail.com" at bounding box center [152, 39] width 92 height 5
copy span "abasiofonv@gmail.com"
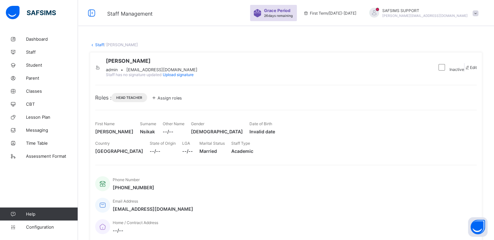
click at [216, 62] on div "Mr. Victor Nsikak admin • abasiofonv@gmail.com Staff has no signature updated U…" at bounding box center [286, 147] width 392 height 191
click at [32, 90] on span "Classes" at bounding box center [52, 90] width 52 height 5
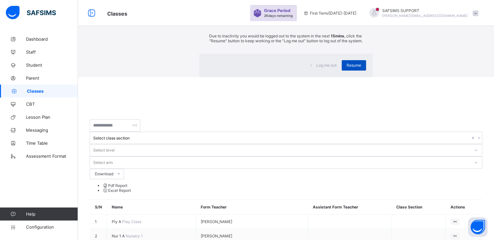
click at [341, 70] on div "Resume" at bounding box center [353, 65] width 24 height 10
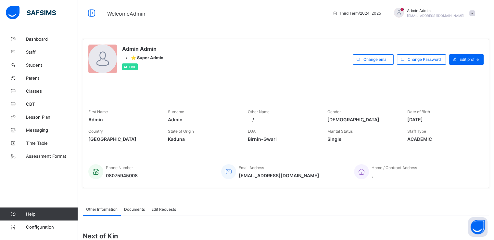
click at [475, 12] on span at bounding box center [472, 13] width 6 height 6
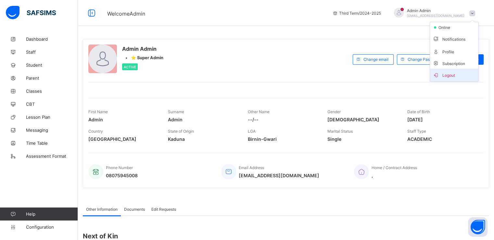
click at [452, 78] on span "Logout" at bounding box center [453, 74] width 43 height 7
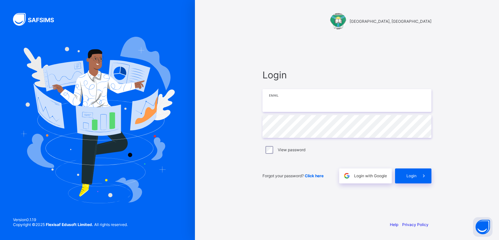
type input "**********"
click at [316, 100] on input "**********" at bounding box center [346, 100] width 169 height 23
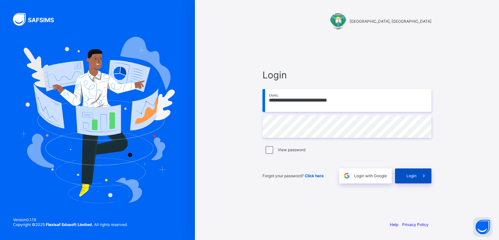
click at [418, 170] on span at bounding box center [423, 175] width 15 height 15
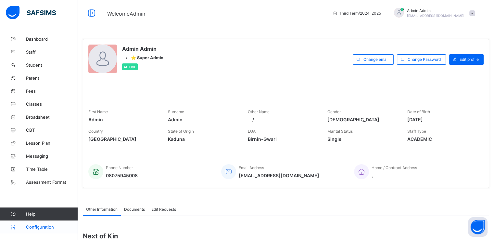
click at [44, 225] on span "Configuration" at bounding box center [52, 226] width 52 height 5
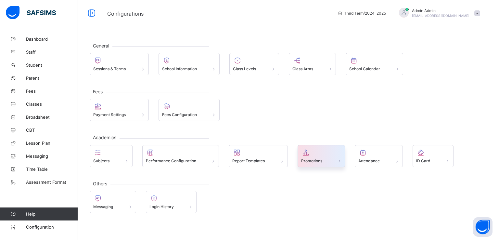
click at [315, 159] on span "Promotions" at bounding box center [311, 160] width 21 height 5
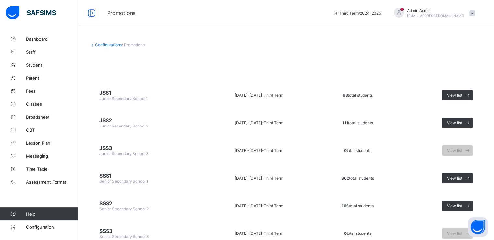
scroll to position [81, 0]
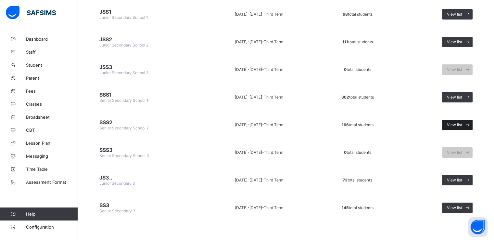
click at [457, 122] on span "View list" at bounding box center [454, 124] width 15 height 5
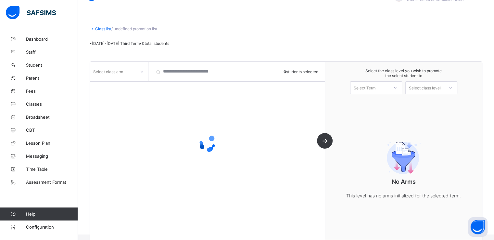
scroll to position [24, 0]
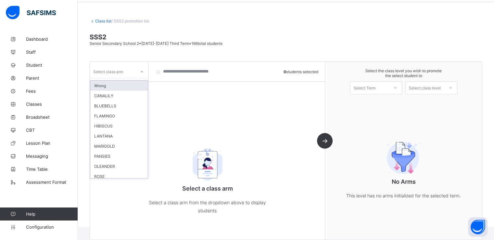
click at [142, 74] on icon at bounding box center [142, 71] width 4 height 6
click at [108, 153] on div "PANSIES" at bounding box center [118, 153] width 57 height 10
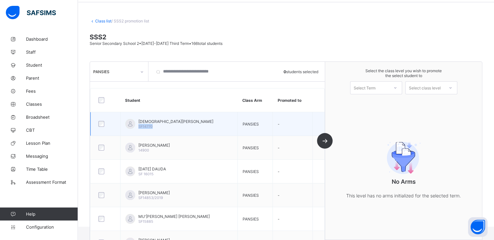
drag, startPoint x: 139, startPoint y: 127, endPoint x: 164, endPoint y: 127, distance: 25.0
click at [164, 127] on div "[DEMOGRAPHIC_DATA][PERSON_NAME] SF14770" at bounding box center [178, 124] width 107 height 10
copy span "SF14770"
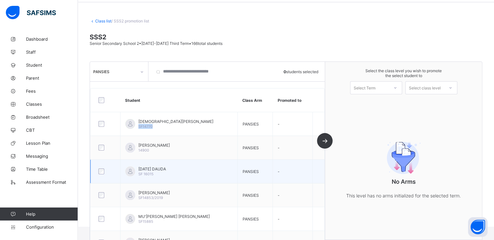
scroll to position [0, 0]
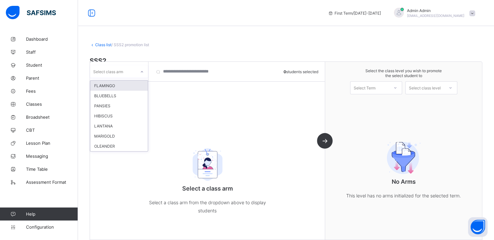
click at [132, 70] on div "Select class arm" at bounding box center [113, 71] width 46 height 9
click at [97, 106] on div "PANSIES" at bounding box center [118, 106] width 57 height 10
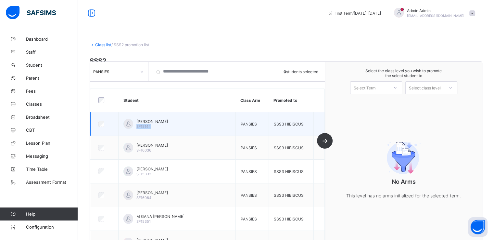
drag, startPoint x: 139, startPoint y: 125, endPoint x: 162, endPoint y: 129, distance: 23.6
click at [162, 129] on td "[PERSON_NAME] SF15144" at bounding box center [176, 124] width 117 height 24
copy span "SF15144"
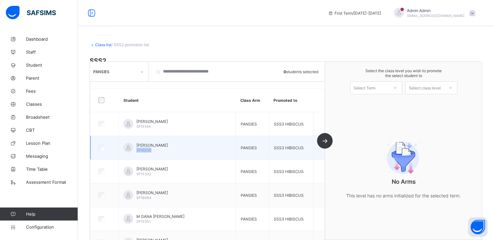
drag, startPoint x: 139, startPoint y: 150, endPoint x: 157, endPoint y: 151, distance: 18.2
click at [157, 151] on div "[PERSON_NAME] SF16036" at bounding box center [176, 148] width 107 height 10
copy span "SF16036"
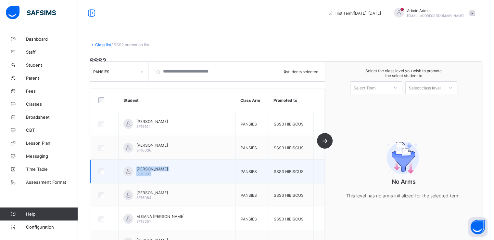
drag, startPoint x: 136, startPoint y: 175, endPoint x: 157, endPoint y: 171, distance: 21.7
click at [157, 171] on div "[PERSON_NAME] SF15332" at bounding box center [176, 171] width 107 height 10
click at [160, 173] on div "[PERSON_NAME] SF15332" at bounding box center [151, 171] width 31 height 10
drag, startPoint x: 155, startPoint y: 173, endPoint x: 139, endPoint y: 173, distance: 16.6
click at [139, 173] on div "[PERSON_NAME] SF15332" at bounding box center [176, 171] width 107 height 10
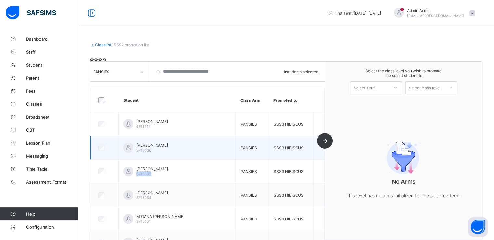
copy span "SF15332"
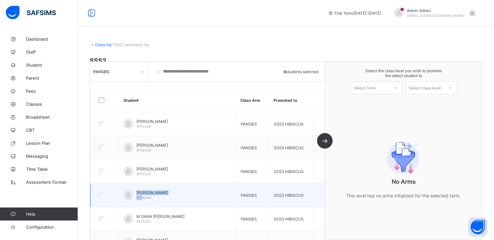
drag, startPoint x: 138, startPoint y: 198, endPoint x: 147, endPoint y: 199, distance: 9.1
click at [147, 199] on div "[PERSON_NAME] SF16064" at bounding box center [176, 195] width 107 height 10
drag, startPoint x: 157, startPoint y: 199, endPoint x: 141, endPoint y: 198, distance: 16.6
click at [141, 198] on div "[PERSON_NAME] SF16064" at bounding box center [151, 195] width 31 height 10
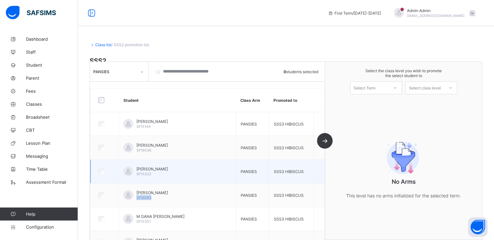
copy span "SF16064"
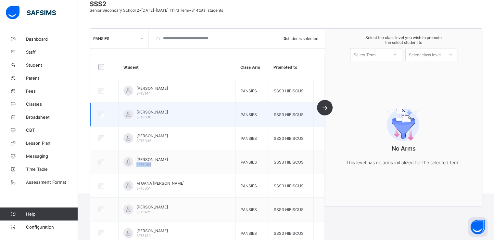
scroll to position [57, 0]
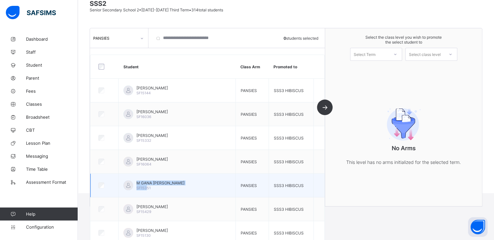
drag, startPoint x: 138, startPoint y: 186, endPoint x: 150, endPoint y: 188, distance: 12.8
click at [150, 188] on div "M GANA [PERSON_NAME] SF15351" at bounding box center [176, 185] width 107 height 10
drag, startPoint x: 155, startPoint y: 188, endPoint x: 140, endPoint y: 189, distance: 15.3
click at [140, 189] on div "M GANA [PERSON_NAME] SF15351" at bounding box center [160, 185] width 48 height 10
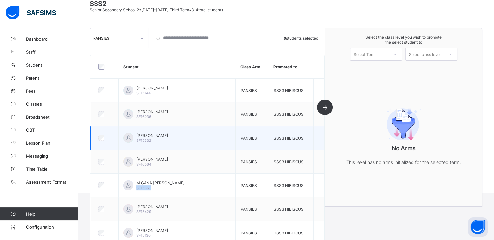
copy span "SF15351"
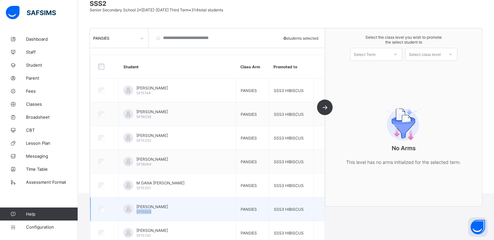
drag, startPoint x: 139, startPoint y: 211, endPoint x: 156, endPoint y: 213, distance: 16.9
click at [156, 213] on div "[PERSON_NAME] SF15429" at bounding box center [176, 209] width 107 height 10
copy span "SF15429"
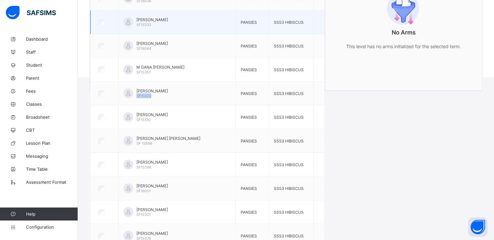
scroll to position [176, 0]
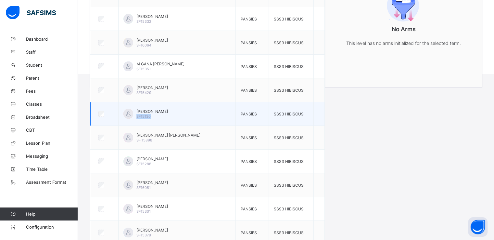
drag, startPoint x: 139, startPoint y: 115, endPoint x: 162, endPoint y: 118, distance: 23.9
click at [162, 118] on td "[PERSON_NAME] SF15130" at bounding box center [176, 114] width 117 height 24
copy span "SF15130"
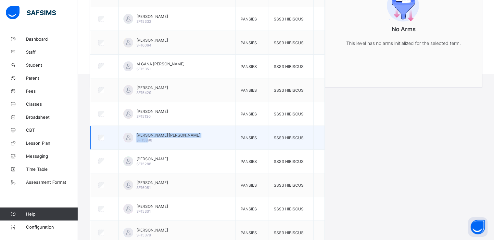
drag, startPoint x: 138, startPoint y: 137, endPoint x: 152, endPoint y: 141, distance: 14.3
click at [152, 141] on div "[PERSON_NAME] [PERSON_NAME] SF 15898" at bounding box center [176, 137] width 107 height 10
drag, startPoint x: 160, startPoint y: 139, endPoint x: 138, endPoint y: 142, distance: 22.2
click at [138, 142] on td "[PERSON_NAME] [PERSON_NAME] SF 15898" at bounding box center [176, 138] width 117 height 24
click at [159, 137] on div "[PERSON_NAME] [PERSON_NAME] SF 15898" at bounding box center [168, 137] width 64 height 10
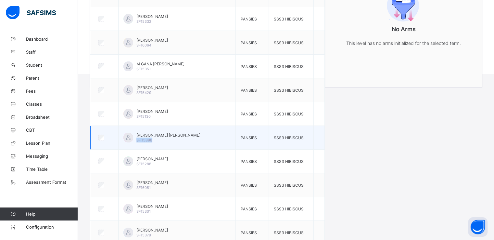
drag, startPoint x: 157, startPoint y: 138, endPoint x: 140, endPoint y: 141, distance: 17.4
click at [140, 141] on div "[PERSON_NAME] [PERSON_NAME] SF 15898" at bounding box center [168, 137] width 64 height 10
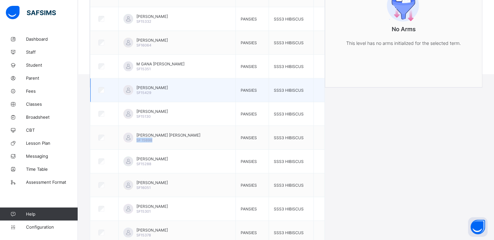
copy span "SF 15898"
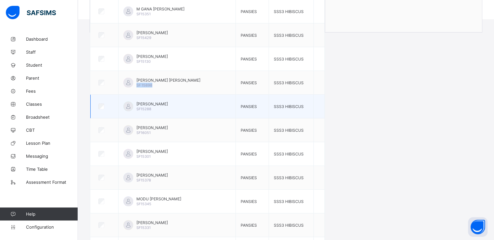
scroll to position [233, 0]
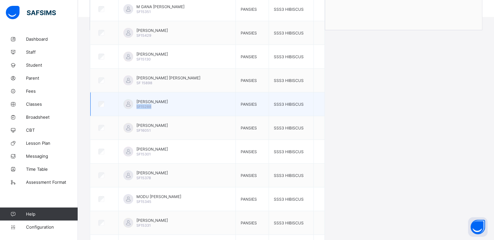
drag, startPoint x: 140, startPoint y: 107, endPoint x: 160, endPoint y: 106, distance: 19.8
click at [160, 106] on div "[PERSON_NAME] SF15288" at bounding box center [151, 104] width 31 height 10
copy span "SF15288"
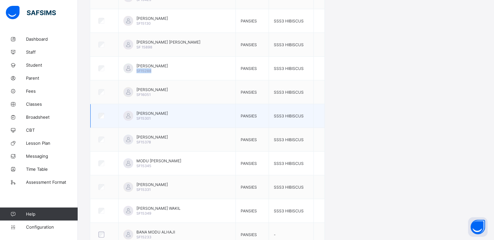
scroll to position [269, 0]
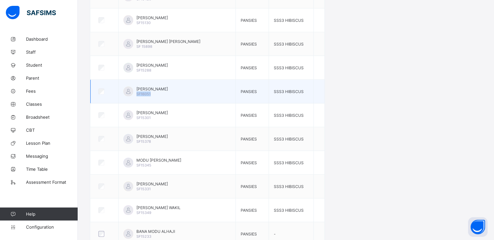
drag, startPoint x: 139, startPoint y: 93, endPoint x: 156, endPoint y: 93, distance: 17.2
click at [156, 93] on div "HAMADU [PERSON_NAME] SF16051" at bounding box center [176, 91] width 107 height 10
copy span "SF16051"
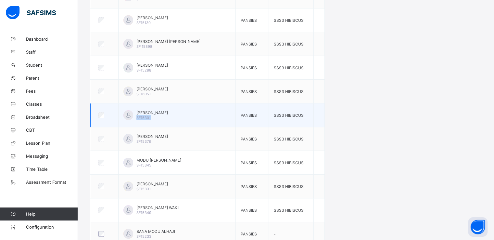
drag, startPoint x: 138, startPoint y: 117, endPoint x: 156, endPoint y: 117, distance: 17.9
click at [156, 117] on div "[PERSON_NAME] SF15301" at bounding box center [176, 115] width 107 height 10
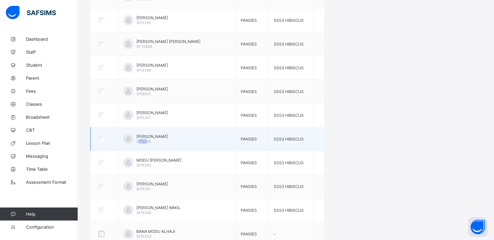
drag, startPoint x: 141, startPoint y: 141, endPoint x: 151, endPoint y: 141, distance: 9.7
click at [151, 141] on span "SF15378" at bounding box center [143, 141] width 15 height 5
drag, startPoint x: 140, startPoint y: 139, endPoint x: 161, endPoint y: 140, distance: 20.8
click at [161, 140] on div "[PERSON_NAME] SF15378" at bounding box center [151, 139] width 31 height 10
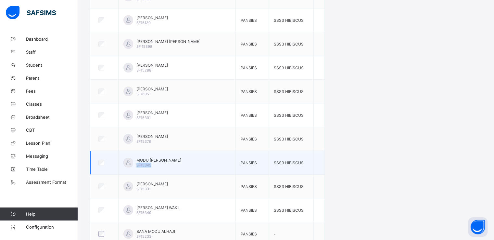
drag, startPoint x: 154, startPoint y: 164, endPoint x: 138, endPoint y: 164, distance: 15.9
click at [138, 164] on div "MODU MODU MUHAMMAD SF15345" at bounding box center [176, 162] width 107 height 10
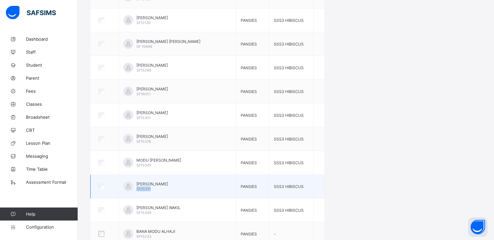
drag, startPoint x: 140, startPoint y: 188, endPoint x: 159, endPoint y: 188, distance: 19.8
click at [159, 188] on div "[PERSON_NAME] SF15331" at bounding box center [151, 186] width 31 height 10
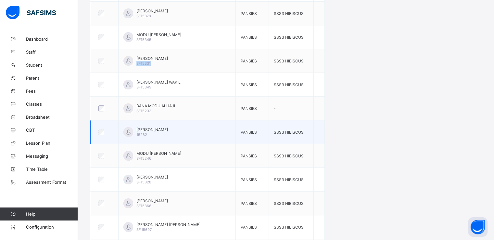
scroll to position [397, 0]
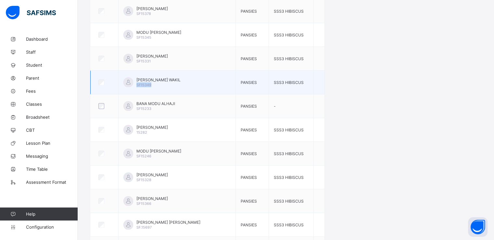
drag, startPoint x: 138, startPoint y: 81, endPoint x: 158, endPoint y: 86, distance: 20.1
click at [158, 86] on td "[PERSON_NAME] WAKIL SF15349" at bounding box center [176, 82] width 117 height 24
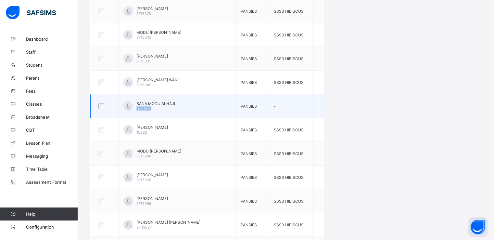
drag, startPoint x: 139, startPoint y: 107, endPoint x: 158, endPoint y: 108, distance: 19.5
click at [158, 108] on div "BANA MODU ALHAJI SF15233" at bounding box center [176, 106] width 107 height 10
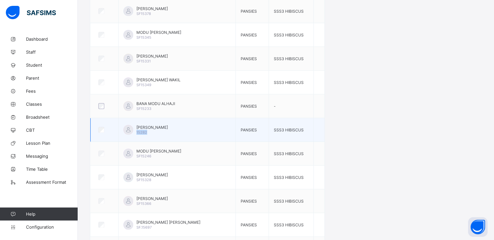
drag, startPoint x: 139, startPoint y: 131, endPoint x: 155, endPoint y: 134, distance: 16.8
click at [155, 134] on td "[PERSON_NAME] 15282" at bounding box center [176, 130] width 117 height 24
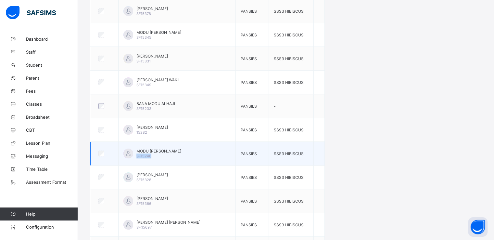
drag, startPoint x: 139, startPoint y: 156, endPoint x: 162, endPoint y: 156, distance: 22.7
click at [162, 156] on div "MODU [PERSON_NAME] SF15246" at bounding box center [158, 153] width 45 height 10
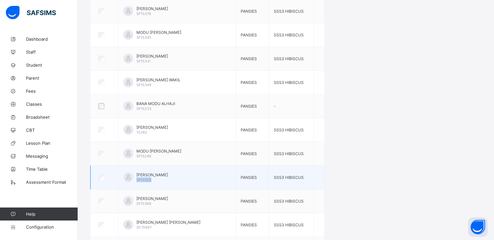
drag, startPoint x: 139, startPoint y: 179, endPoint x: 163, endPoint y: 179, distance: 24.3
click at [163, 179] on div "[PERSON_NAME] SF15328" at bounding box center [176, 177] width 107 height 10
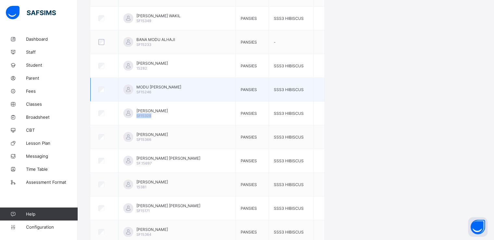
scroll to position [462, 0]
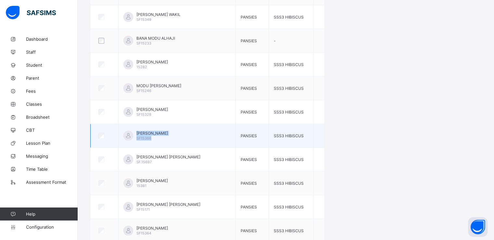
drag, startPoint x: 137, startPoint y: 135, endPoint x: 157, endPoint y: 136, distance: 20.5
click at [157, 136] on div "[PERSON_NAME] SF15366" at bounding box center [176, 135] width 107 height 10
click at [158, 136] on div "[PERSON_NAME] SF15366" at bounding box center [151, 135] width 31 height 10
drag, startPoint x: 158, startPoint y: 136, endPoint x: 141, endPoint y: 137, distance: 17.2
click at [141, 137] on div "[PERSON_NAME] SF15366" at bounding box center [151, 135] width 31 height 10
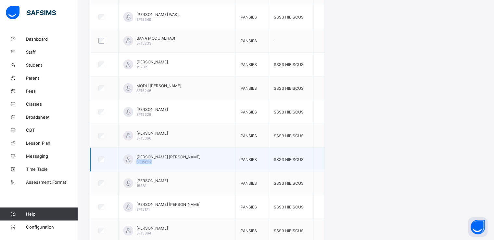
drag, startPoint x: 139, startPoint y: 161, endPoint x: 159, endPoint y: 161, distance: 19.8
click at [159, 161] on div "[PERSON_NAME] [PERSON_NAME].15697" at bounding box center [176, 159] width 107 height 10
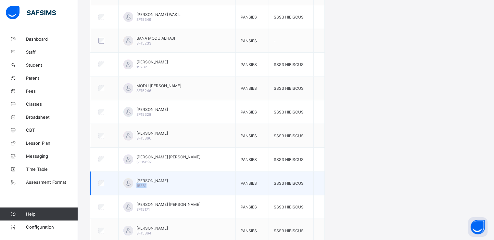
drag, startPoint x: 139, startPoint y: 183, endPoint x: 152, endPoint y: 186, distance: 13.6
click at [152, 186] on div "[PERSON_NAME] 15381" at bounding box center [176, 183] width 107 height 10
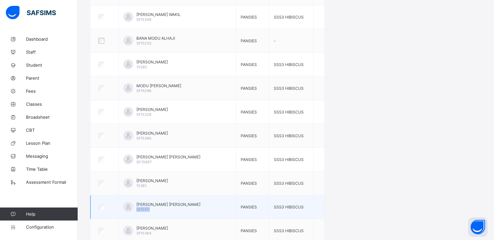
drag, startPoint x: 139, startPoint y: 207, endPoint x: 158, endPoint y: 208, distance: 19.8
click at [158, 208] on div "[PERSON_NAME] [PERSON_NAME] SF15171" at bounding box center [176, 207] width 107 height 10
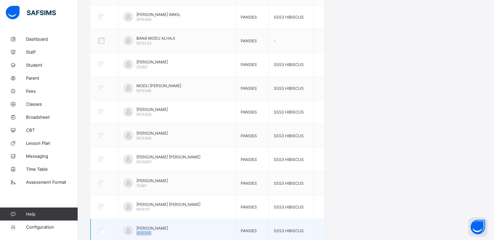
drag, startPoint x: 140, startPoint y: 231, endPoint x: 162, endPoint y: 234, distance: 21.9
click at [162, 234] on td "[PERSON_NAME] SF15364" at bounding box center [176, 230] width 117 height 24
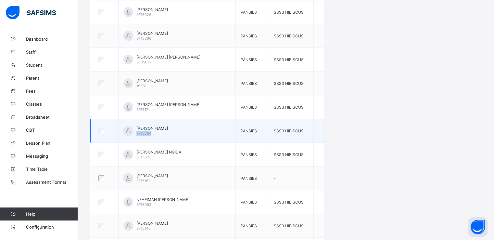
scroll to position [562, 0]
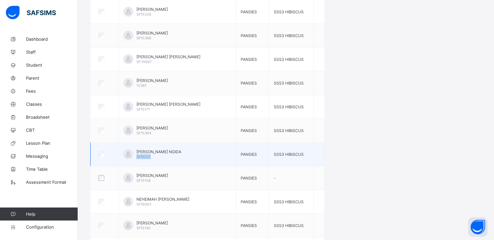
drag, startPoint x: 139, startPoint y: 155, endPoint x: 158, endPoint y: 155, distance: 19.2
click at [158, 155] on div "[PERSON_NAME] NGIDA SF15521" at bounding box center [158, 154] width 45 height 10
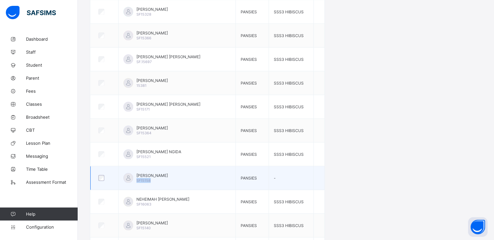
drag, startPoint x: 138, startPoint y: 179, endPoint x: 158, endPoint y: 179, distance: 19.8
click at [158, 179] on div "[PERSON_NAME] SF15158" at bounding box center [176, 178] width 107 height 10
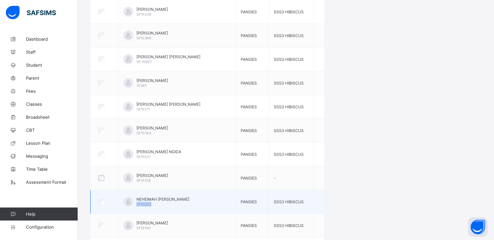
drag, startPoint x: 139, startPoint y: 202, endPoint x: 162, endPoint y: 202, distance: 23.4
click at [162, 202] on div "NEHEIMAH [PERSON_NAME] SF16063" at bounding box center [176, 201] width 107 height 10
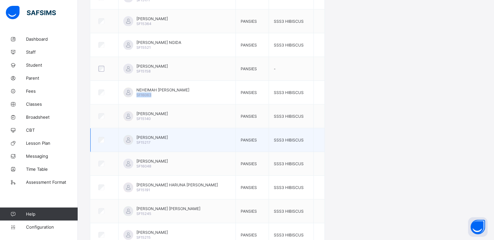
scroll to position [672, 0]
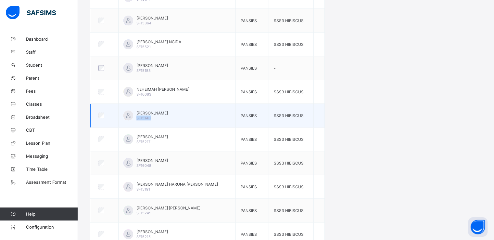
drag, startPoint x: 139, startPoint y: 114, endPoint x: 161, endPoint y: 115, distance: 21.8
click at [161, 115] on div "[PERSON_NAME] SF15140" at bounding box center [176, 115] width 107 height 10
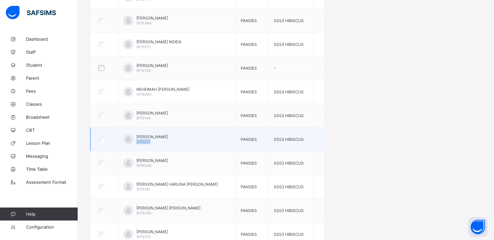
drag, startPoint x: 139, startPoint y: 138, endPoint x: 157, endPoint y: 139, distance: 18.2
click at [157, 139] on div "[PERSON_NAME] SF15217" at bounding box center [151, 139] width 31 height 10
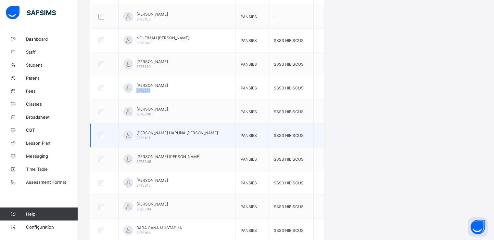
scroll to position [723, 0]
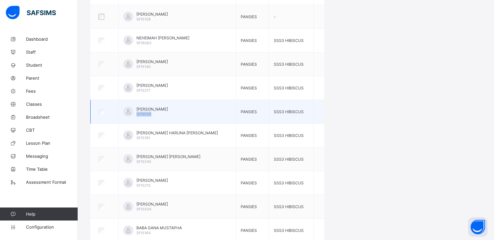
drag, startPoint x: 140, startPoint y: 109, endPoint x: 156, endPoint y: 111, distance: 16.9
click at [156, 111] on div "[PERSON_NAME] HARUNA SF16048" at bounding box center [151, 111] width 31 height 10
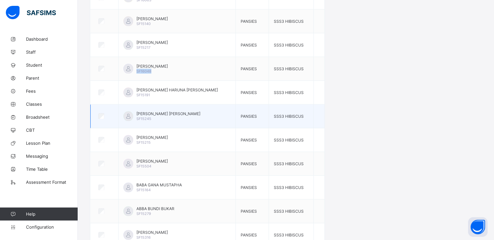
scroll to position [767, 0]
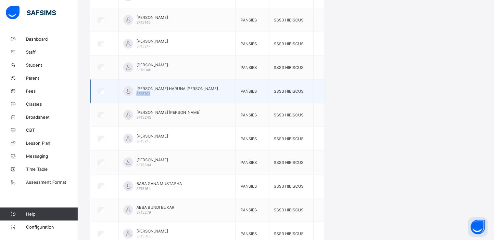
drag, startPoint x: 140, startPoint y: 90, endPoint x: 158, endPoint y: 91, distance: 18.2
click at [158, 91] on div "[PERSON_NAME] HARUNA [PERSON_NAME] SF15191" at bounding box center [176, 91] width 81 height 10
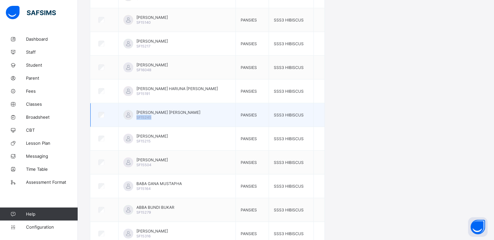
drag, startPoint x: 140, startPoint y: 115, endPoint x: 163, endPoint y: 116, distance: 22.4
click at [163, 116] on div "[PERSON_NAME] [PERSON_NAME] SF15245" at bounding box center [168, 115] width 64 height 10
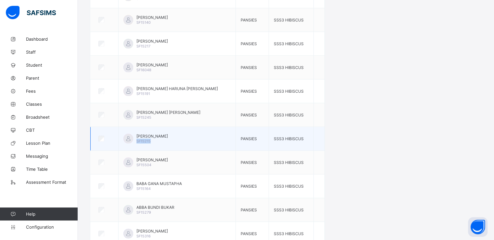
drag, startPoint x: 138, startPoint y: 139, endPoint x: 161, endPoint y: 137, distance: 23.5
click at [161, 137] on div "[PERSON_NAME] SF15215" at bounding box center [176, 138] width 107 height 10
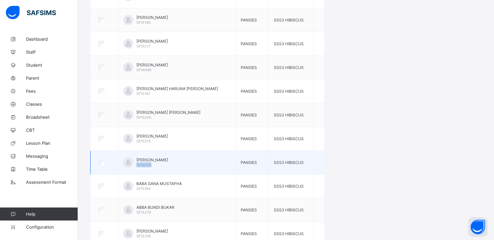
drag, startPoint x: 139, startPoint y: 162, endPoint x: 160, endPoint y: 162, distance: 20.8
click at [160, 162] on div "[PERSON_NAME] SF15504" at bounding box center [176, 162] width 107 height 10
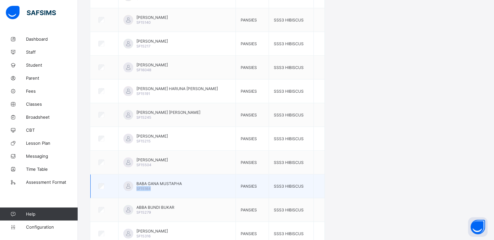
drag, startPoint x: 140, startPoint y: 186, endPoint x: 171, endPoint y: 186, distance: 30.8
click at [171, 186] on div "BABA GANA MUSTAPHA SF15164" at bounding box center [158, 186] width 45 height 10
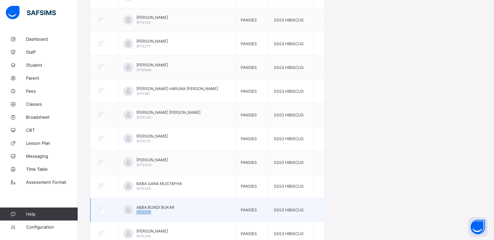
drag, startPoint x: 138, startPoint y: 209, endPoint x: 161, endPoint y: 210, distance: 23.1
click at [161, 210] on div "ABBA BUNDI BUKAR SF15279" at bounding box center [176, 210] width 107 height 10
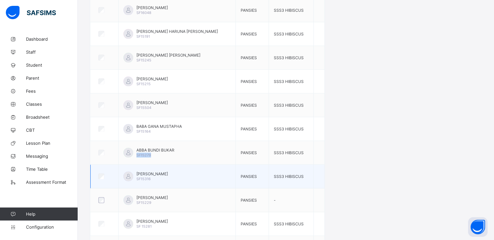
scroll to position [825, 0]
drag, startPoint x: 139, startPoint y: 175, endPoint x: 164, endPoint y: 176, distance: 25.0
click at [164, 176] on div "[PERSON_NAME] SF15316" at bounding box center [151, 175] width 31 height 10
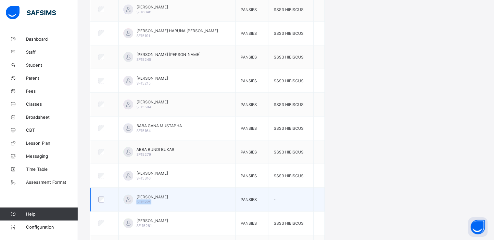
drag, startPoint x: 139, startPoint y: 201, endPoint x: 162, endPoint y: 199, distance: 23.1
click at [162, 199] on div "ABBA MUSTAPHA KYARI SF15229" at bounding box center [151, 199] width 31 height 10
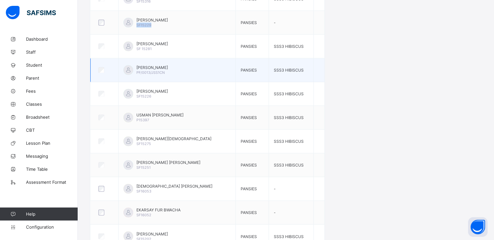
scroll to position [1001, 0]
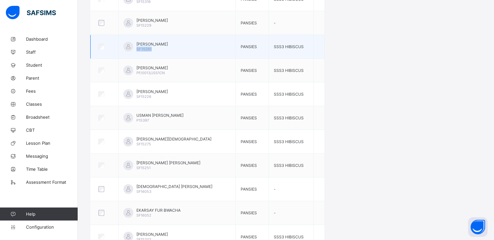
drag, startPoint x: 138, startPoint y: 47, endPoint x: 161, endPoint y: 47, distance: 23.0
click at [161, 47] on div "[PERSON_NAME] TERAB SF 15281" at bounding box center [176, 47] width 107 height 10
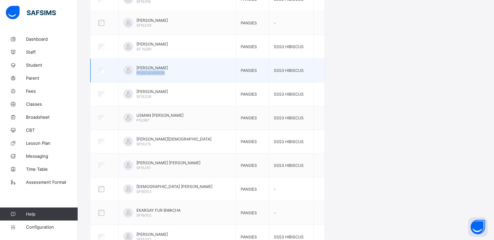
drag, startPoint x: 139, startPoint y: 69, endPoint x: 170, endPoint y: 74, distance: 31.3
click at [170, 74] on td "[PERSON_NAME] IZGE PF/0013/JSS1CN" at bounding box center [176, 70] width 117 height 24
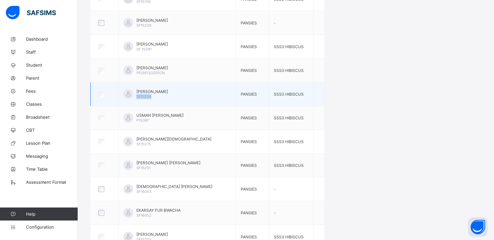
drag, startPoint x: 139, startPoint y: 93, endPoint x: 165, endPoint y: 96, distance: 26.2
click at [165, 96] on td "[PERSON_NAME] SF15226" at bounding box center [176, 94] width 117 height 24
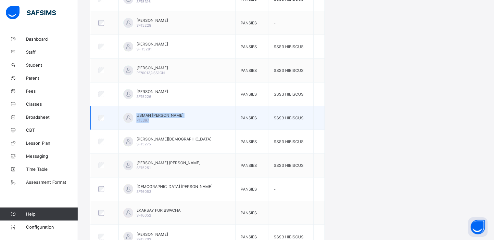
drag, startPoint x: 138, startPoint y: 116, endPoint x: 161, endPoint y: 117, distance: 23.7
click at [161, 117] on div "USMAN [PERSON_NAME] P15397" at bounding box center [176, 118] width 107 height 10
click at [153, 116] on div "USMAN [PERSON_NAME] P15397" at bounding box center [159, 118] width 47 height 10
drag, startPoint x: 153, startPoint y: 116, endPoint x: 140, endPoint y: 117, distance: 13.0
click at [140, 117] on div "USMAN [PERSON_NAME] P15397" at bounding box center [159, 118] width 47 height 10
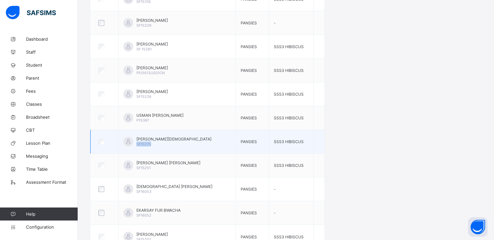
drag, startPoint x: 141, startPoint y: 141, endPoint x: 157, endPoint y: 141, distance: 16.6
click at [157, 141] on div "[PERSON_NAME] SF15275" at bounding box center [173, 141] width 75 height 10
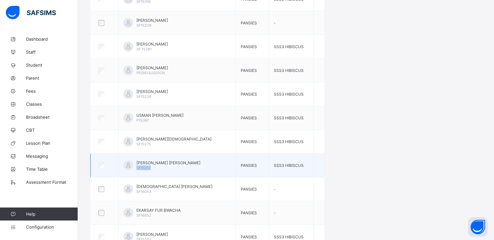
drag, startPoint x: 139, startPoint y: 164, endPoint x: 163, endPoint y: 164, distance: 23.7
click at [163, 164] on div "[PERSON_NAME] [PERSON_NAME] SF15251" at bounding box center [176, 165] width 107 height 10
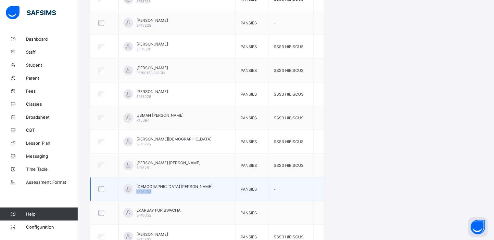
drag, startPoint x: 140, startPoint y: 189, endPoint x: 163, endPoint y: 191, distance: 23.4
click at [163, 191] on td "USMAN [PERSON_NAME] SF16053" at bounding box center [176, 189] width 117 height 24
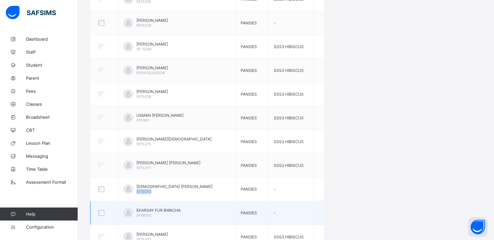
scroll to position [1030, 0]
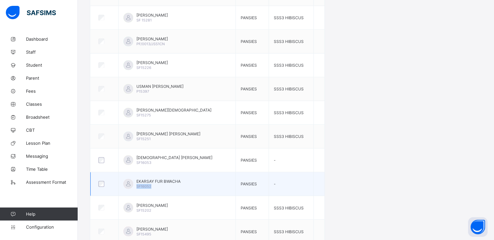
drag, startPoint x: 140, startPoint y: 183, endPoint x: 174, endPoint y: 181, distance: 34.5
click at [174, 181] on div "EKARSAY FUR BWACHA SF16052" at bounding box center [158, 184] width 44 height 10
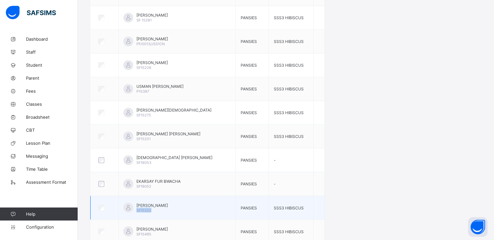
drag, startPoint x: 139, startPoint y: 206, endPoint x: 159, endPoint y: 207, distance: 20.5
click at [159, 207] on div "[PERSON_NAME] SF15202" at bounding box center [176, 207] width 107 height 10
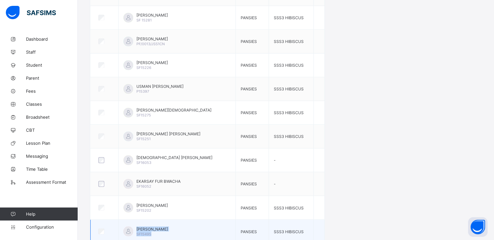
drag, startPoint x: 138, startPoint y: 229, endPoint x: 162, endPoint y: 230, distance: 24.4
click at [162, 230] on div "[PERSON_NAME] SF15495" at bounding box center [176, 231] width 107 height 10
click at [155, 229] on div "[PERSON_NAME] SF15495" at bounding box center [151, 231] width 31 height 10
drag, startPoint x: 155, startPoint y: 229, endPoint x: 136, endPoint y: 229, distance: 19.2
click at [136, 229] on div "[PERSON_NAME] SF15495" at bounding box center [176, 231] width 107 height 10
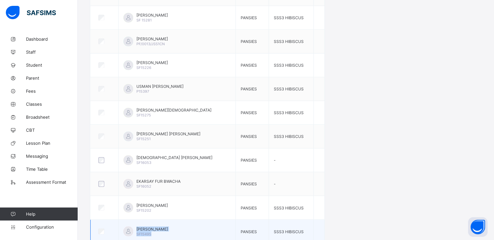
click at [159, 230] on div "[PERSON_NAME] SF15495" at bounding box center [151, 231] width 31 height 10
drag, startPoint x: 159, startPoint y: 230, endPoint x: 140, endPoint y: 230, distance: 18.8
click at [140, 230] on div "[PERSON_NAME] SF15495" at bounding box center [151, 231] width 31 height 10
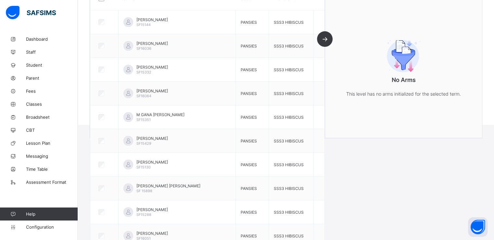
scroll to position [126, 0]
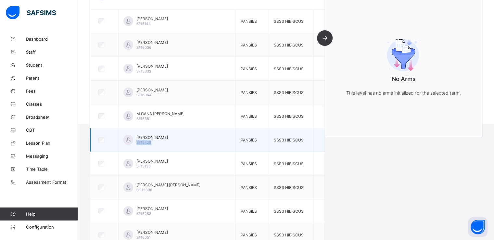
drag, startPoint x: 139, startPoint y: 143, endPoint x: 155, endPoint y: 142, distance: 16.3
click at [155, 142] on div "[PERSON_NAME] SF15429" at bounding box center [176, 140] width 107 height 10
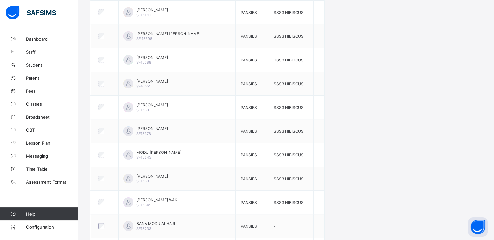
scroll to position [278, 0]
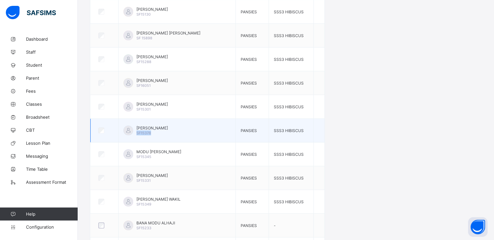
drag, startPoint x: 140, startPoint y: 131, endPoint x: 159, endPoint y: 131, distance: 18.8
click at [159, 131] on div "[PERSON_NAME] SF15378" at bounding box center [151, 130] width 31 height 10
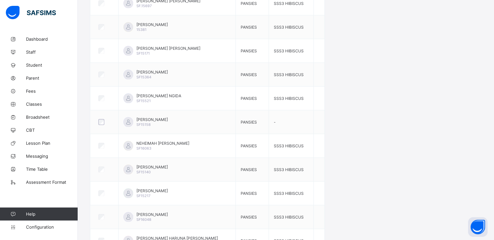
scroll to position [620, 0]
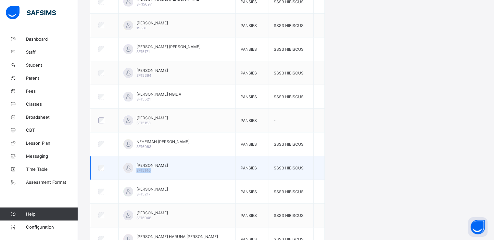
drag, startPoint x: 156, startPoint y: 166, endPoint x: 138, endPoint y: 168, distance: 17.6
click at [138, 168] on div "[PERSON_NAME] SF15140" at bounding box center [176, 168] width 107 height 10
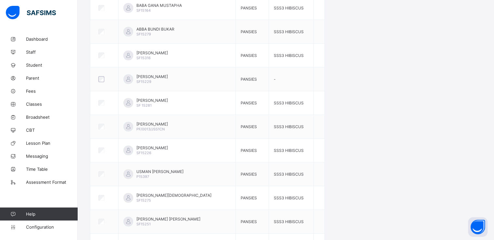
scroll to position [1030, 0]
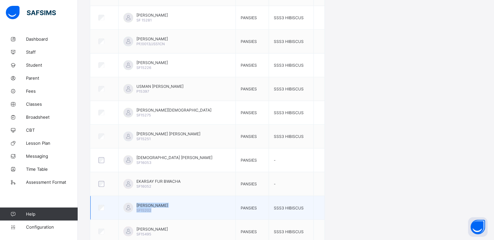
drag, startPoint x: 138, startPoint y: 206, endPoint x: 158, endPoint y: 207, distance: 20.8
click at [158, 207] on div "[PERSON_NAME] SF15202" at bounding box center [176, 207] width 107 height 10
click at [160, 208] on div "[PERSON_NAME] SF15202" at bounding box center [151, 207] width 31 height 10
drag, startPoint x: 153, startPoint y: 205, endPoint x: 140, endPoint y: 206, distance: 13.0
click at [140, 207] on span "SF15202" at bounding box center [143, 209] width 15 height 5
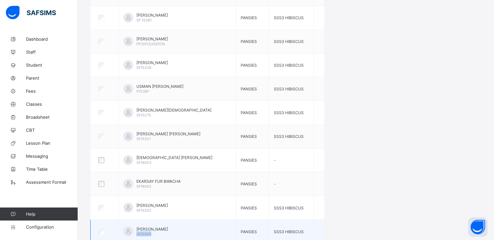
drag, startPoint x: 140, startPoint y: 231, endPoint x: 157, endPoint y: 231, distance: 16.9
click at [157, 231] on div "[PERSON_NAME] SF15495" at bounding box center [151, 231] width 31 height 10
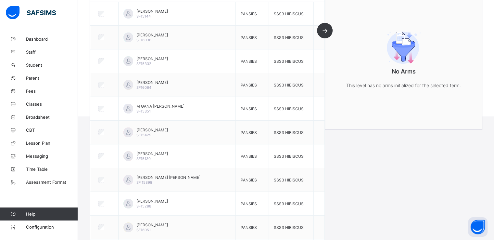
scroll to position [134, 0]
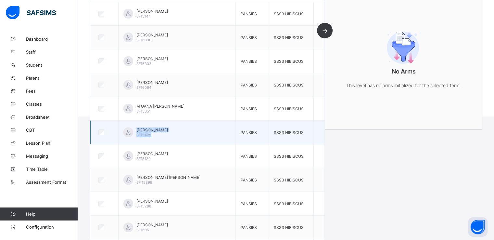
drag, startPoint x: 137, startPoint y: 132, endPoint x: 155, endPoint y: 134, distance: 17.9
click at [155, 134] on div "[PERSON_NAME] SF15429" at bounding box center [176, 132] width 107 height 10
click at [158, 134] on div "[PERSON_NAME] SF15429" at bounding box center [151, 132] width 31 height 10
drag, startPoint x: 158, startPoint y: 134, endPoint x: 139, endPoint y: 134, distance: 19.5
click at [139, 134] on div "[PERSON_NAME] SF15429" at bounding box center [176, 132] width 107 height 10
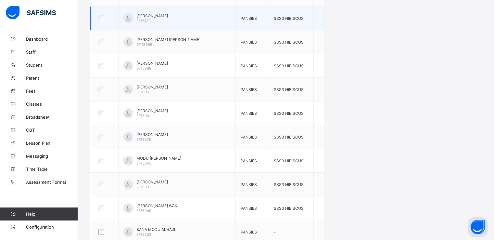
scroll to position [272, 0]
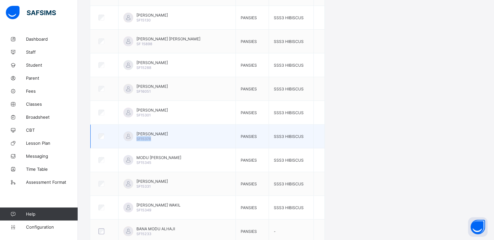
drag, startPoint x: 156, startPoint y: 136, endPoint x: 140, endPoint y: 137, distance: 16.3
click at [140, 137] on div "[PERSON_NAME] SF15378" at bounding box center [151, 136] width 31 height 10
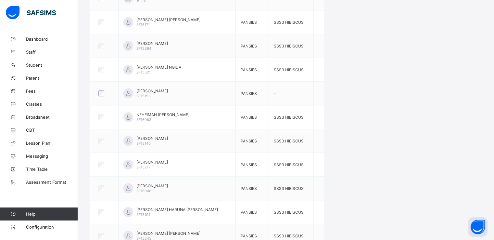
scroll to position [647, 0]
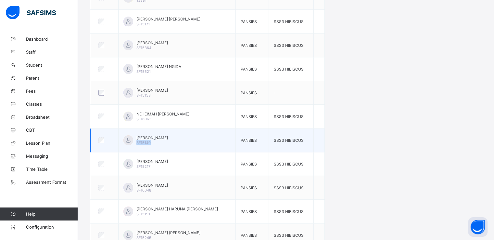
drag, startPoint x: 139, startPoint y: 140, endPoint x: 156, endPoint y: 143, distance: 17.5
click at [156, 143] on td "[PERSON_NAME] SF15140" at bounding box center [176, 140] width 117 height 24
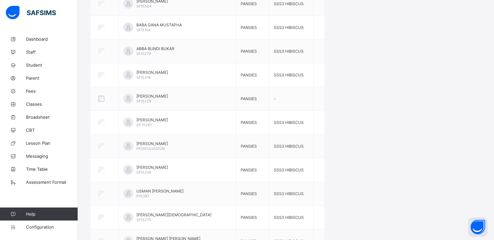
scroll to position [1030, 0]
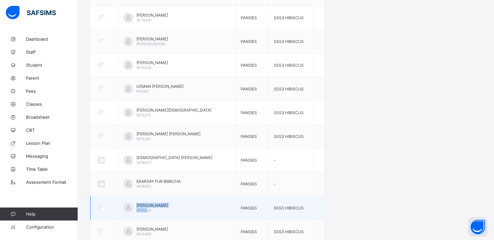
drag, startPoint x: 138, startPoint y: 206, endPoint x: 150, endPoint y: 207, distance: 12.0
click at [150, 207] on div "[PERSON_NAME] SF15202" at bounding box center [176, 207] width 107 height 10
click at [166, 208] on div "[PERSON_NAME] SF15202" at bounding box center [151, 207] width 31 height 10
drag, startPoint x: 154, startPoint y: 205, endPoint x: 140, endPoint y: 206, distance: 14.0
click at [140, 207] on span "SF15202" at bounding box center [143, 209] width 15 height 5
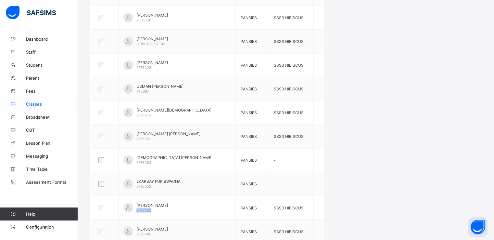
click at [33, 106] on span "Classes" at bounding box center [52, 103] width 52 height 5
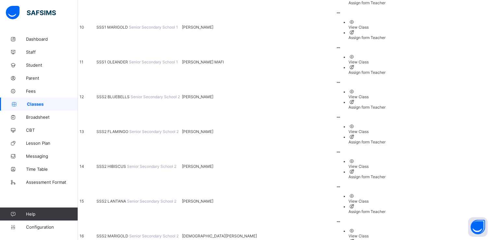
scroll to position [386, 0]
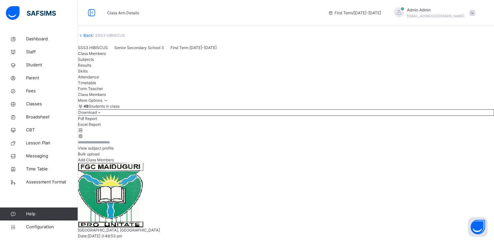
click at [438, 127] on li "Excel Report" at bounding box center [286, 124] width 416 height 6
click at [93, 38] on link "Back" at bounding box center [87, 35] width 9 height 5
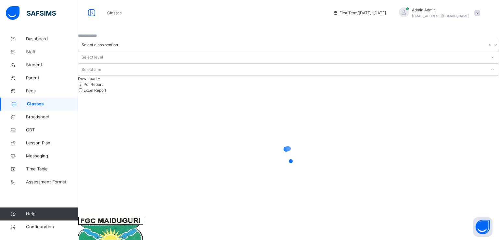
click at [100, 39] on input "text" at bounding box center [97, 36] width 39 height 6
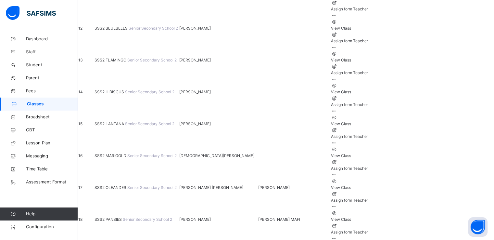
scroll to position [466, 0]
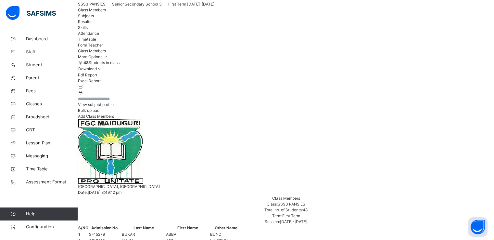
scroll to position [55, 0]
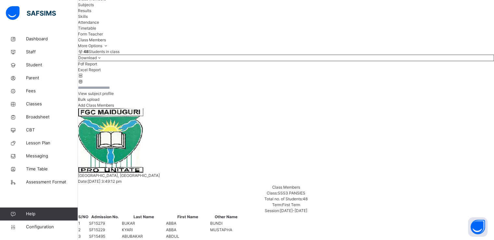
click at [439, 73] on li "Excel Report" at bounding box center [286, 70] width 416 height 6
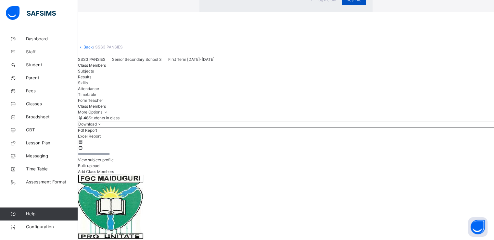
click at [341, 5] on div "Resume" at bounding box center [353, 0] width 24 height 10
